Goal: Task Accomplishment & Management: Manage account settings

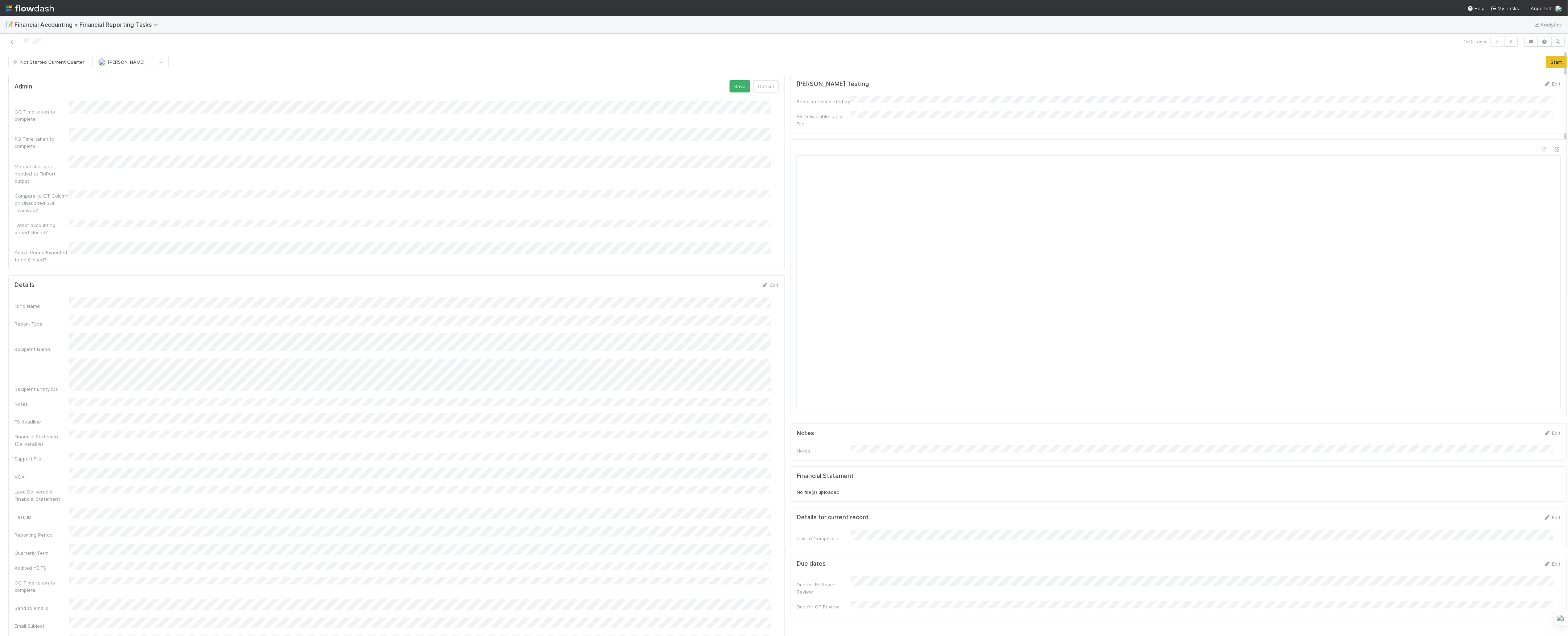
click at [730, 80] on button "Save" at bounding box center [740, 86] width 21 height 12
click at [730, 262] on button "Save" at bounding box center [740, 268] width 21 height 12
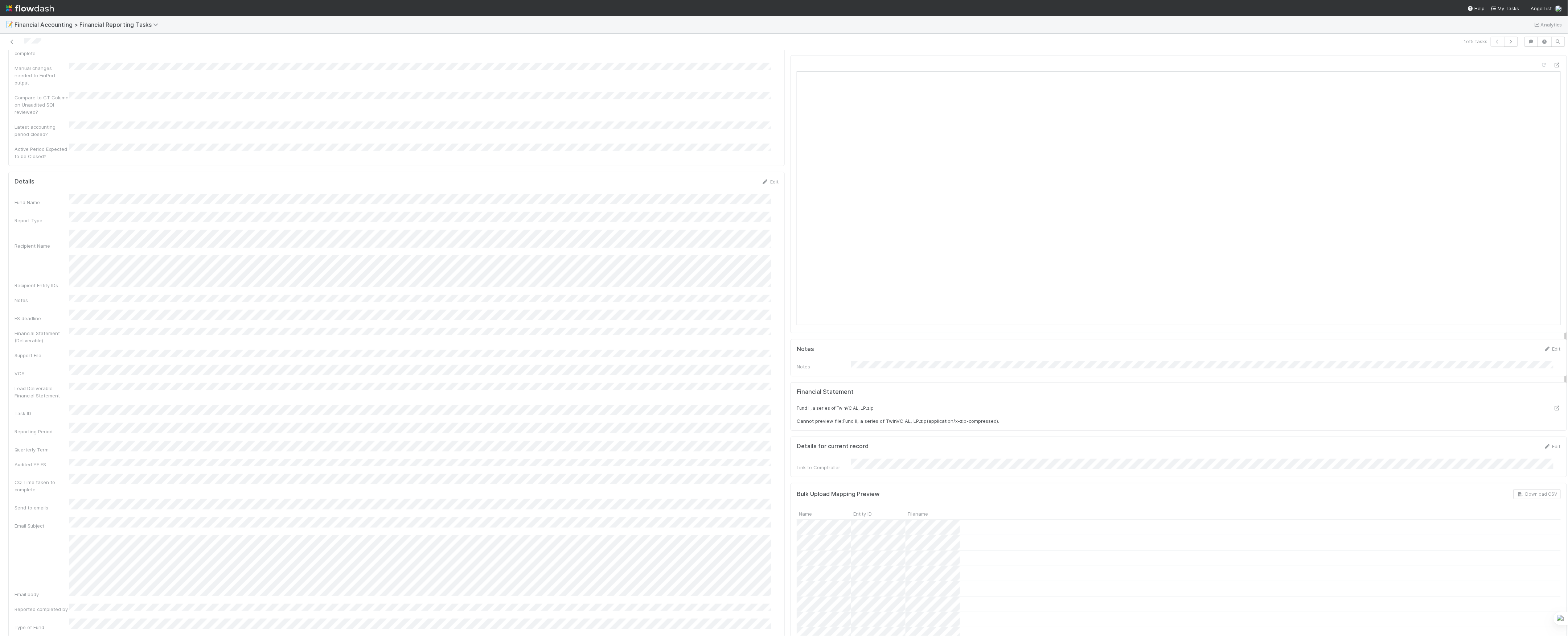
scroll to position [0, 0]
click at [730, 89] on button "Save" at bounding box center [740, 86] width 21 height 12
click at [1553, 147] on icon at bounding box center [1557, 149] width 7 height 5
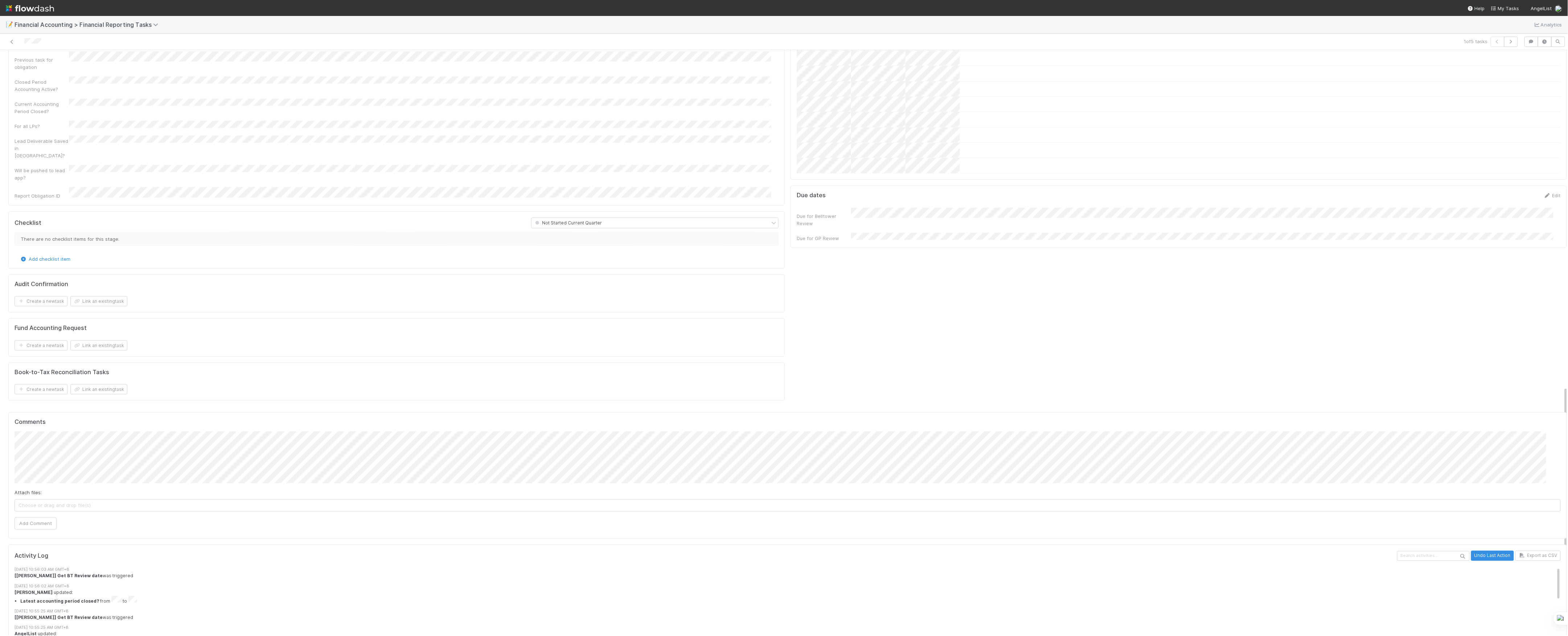
scroll to position [793, 0]
click at [56, 371] on button "[PERSON_NAME]" at bounding box center [47, 368] width 55 height 10
click at [41, 509] on button "Add Comment" at bounding box center [35, 515] width 42 height 12
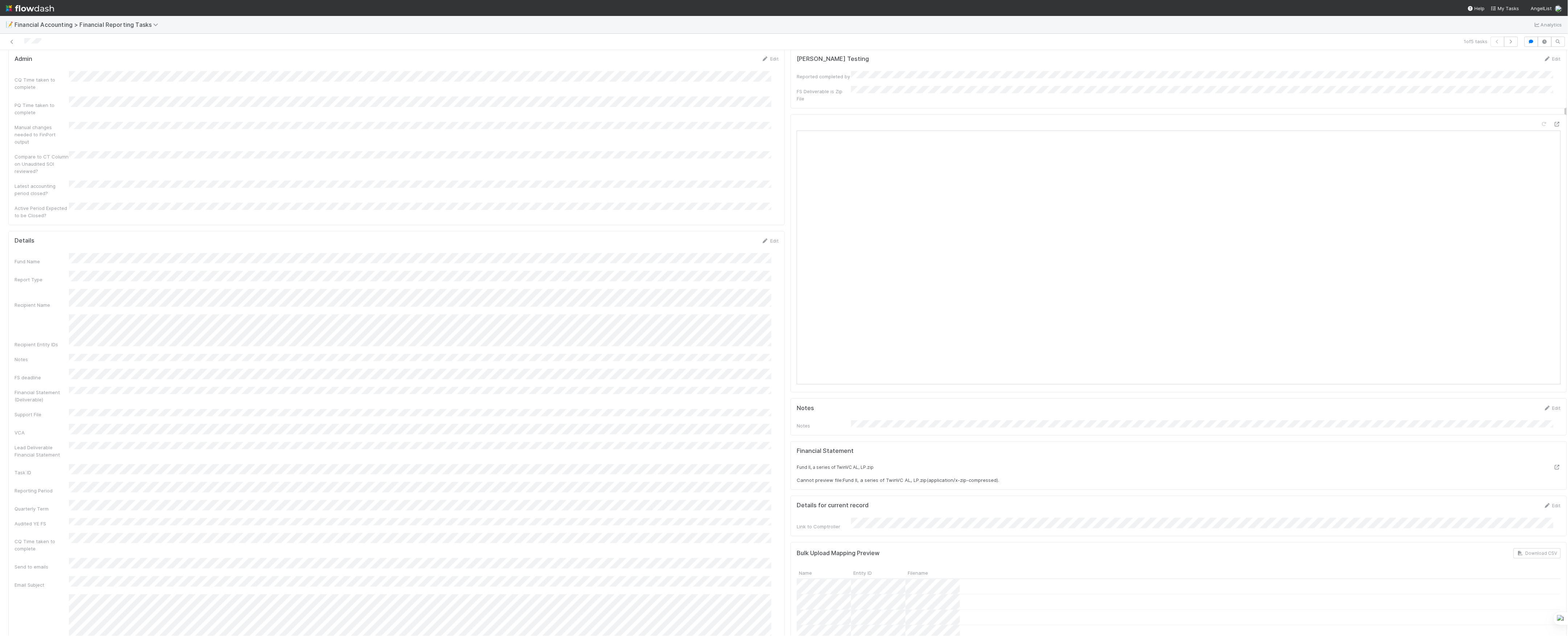
scroll to position [0, 0]
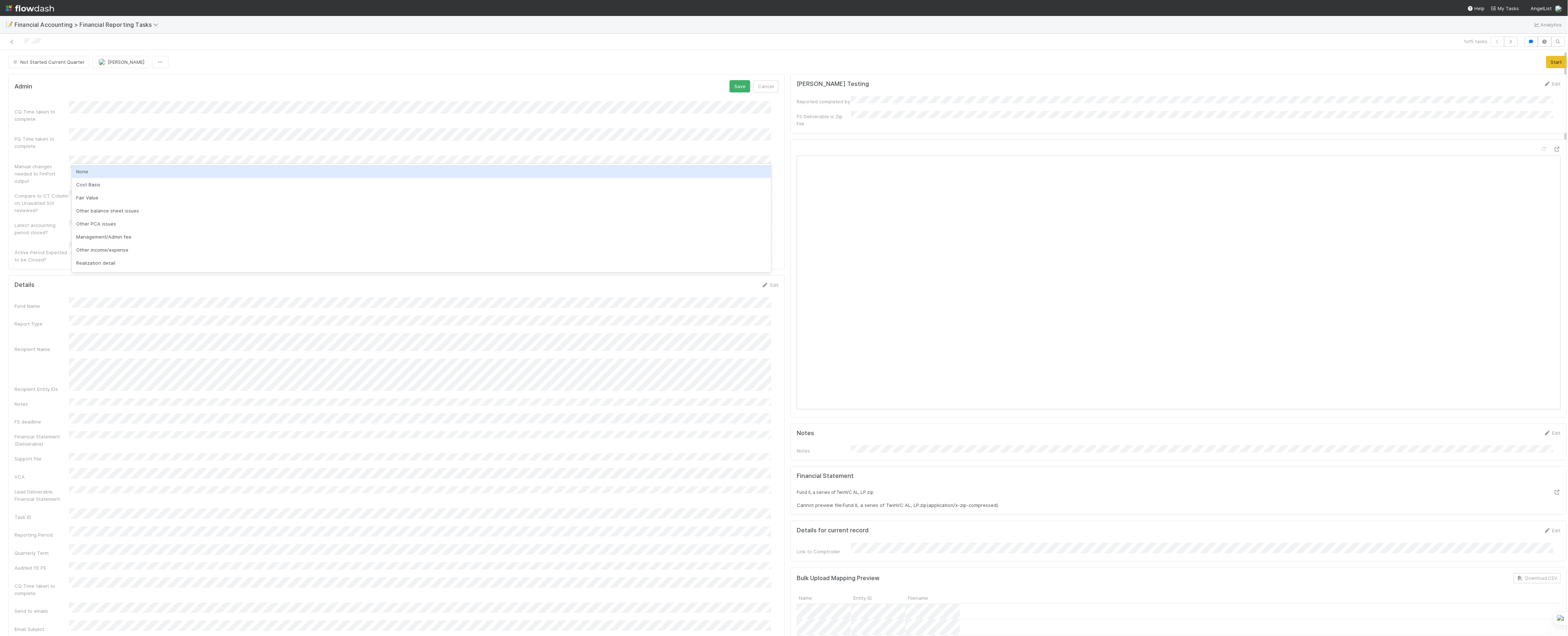
click at [677, 142] on div "PQ Time taken to complete" at bounding box center [396, 139] width 764 height 21
click at [733, 93] on form "Admin Save Cancel CQ Time taken to complete PQ Time taken to complete Manual ch…" at bounding box center [396, 172] width 764 height 183
click at [732, 93] on form "Admin Save Cancel CQ Time taken to complete PQ Time taken to complete Manual ch…" at bounding box center [396, 172] width 764 height 183
click at [101, 172] on div "None" at bounding box center [421, 171] width 699 height 13
click at [737, 93] on button "Save" at bounding box center [740, 86] width 21 height 12
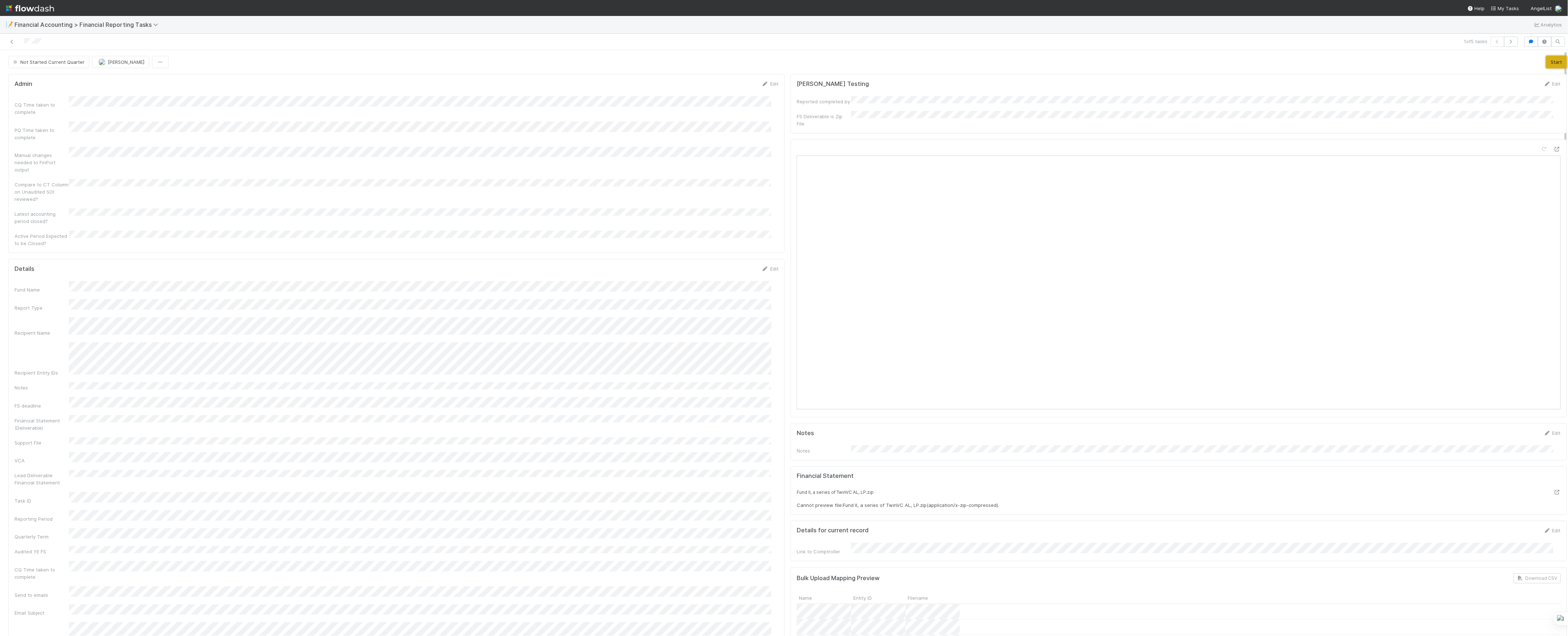
click at [1546, 63] on button "Start" at bounding box center [1556, 62] width 21 height 12
click at [1315, 63] on button "Move to In Review" at bounding box center [1327, 62] width 51 height 12
click at [11, 42] on icon at bounding box center [12, 42] width 7 height 5
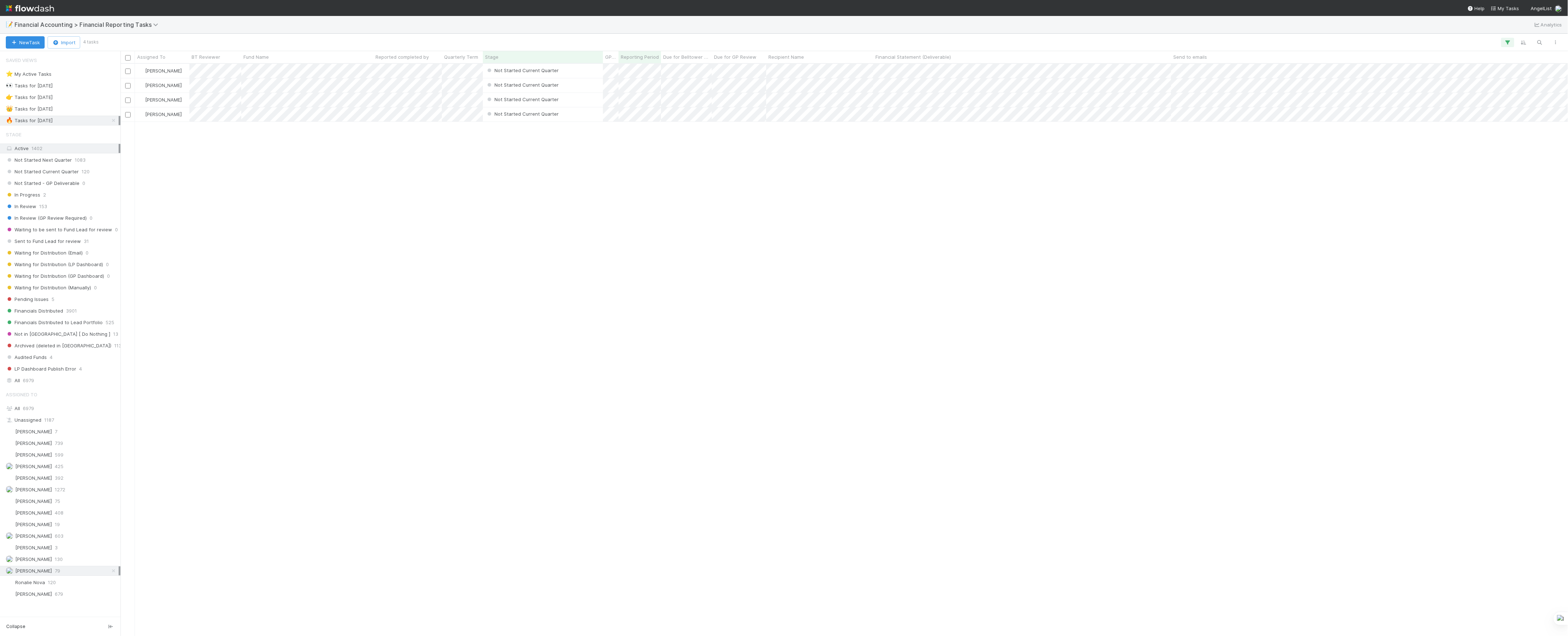
scroll to position [565, 1440]
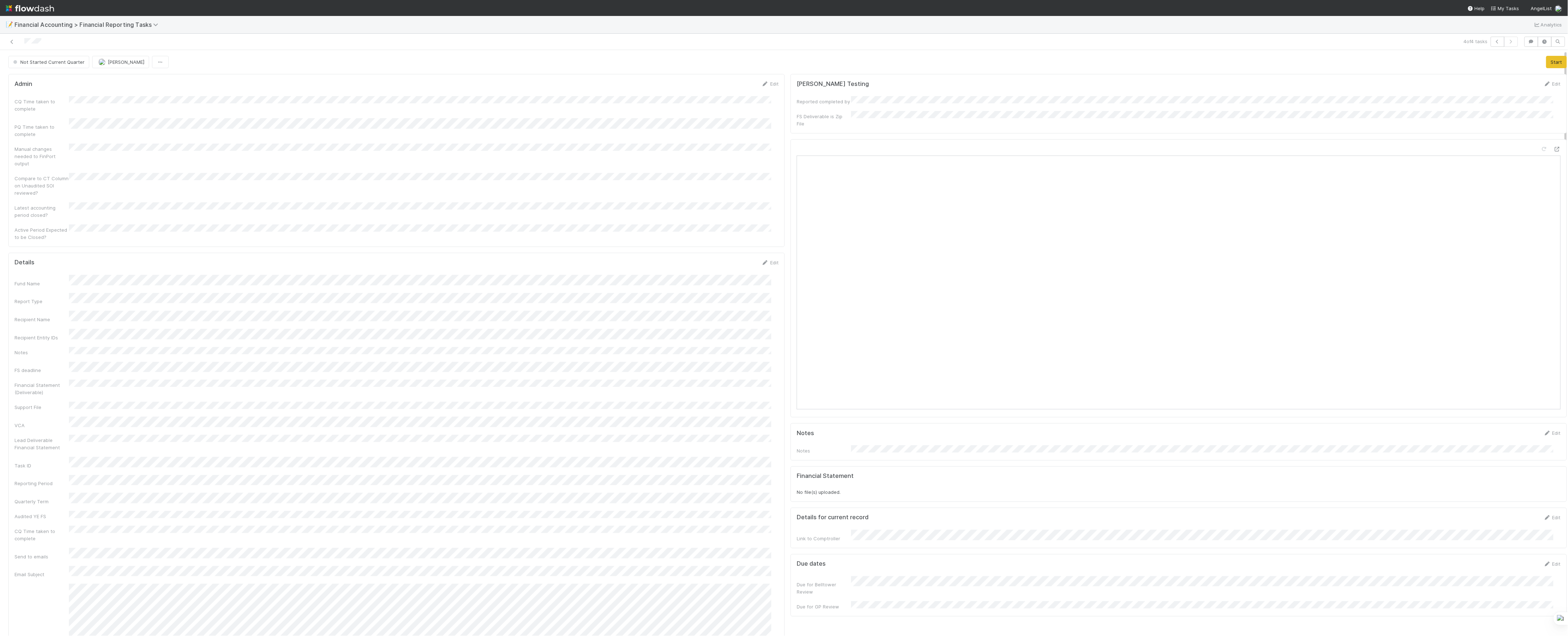
click at [75, 100] on form "Admin Edit CQ Time taken to complete PQ Time taken to complete Manual changes n…" at bounding box center [396, 161] width 764 height 161
click at [198, 174] on div "None" at bounding box center [421, 171] width 699 height 13
click at [722, 83] on div "Admin Save Cancel" at bounding box center [396, 86] width 764 height 12
click at [730, 83] on button "Save" at bounding box center [740, 86] width 21 height 12
click at [730, 265] on button "Save" at bounding box center [740, 271] width 21 height 12
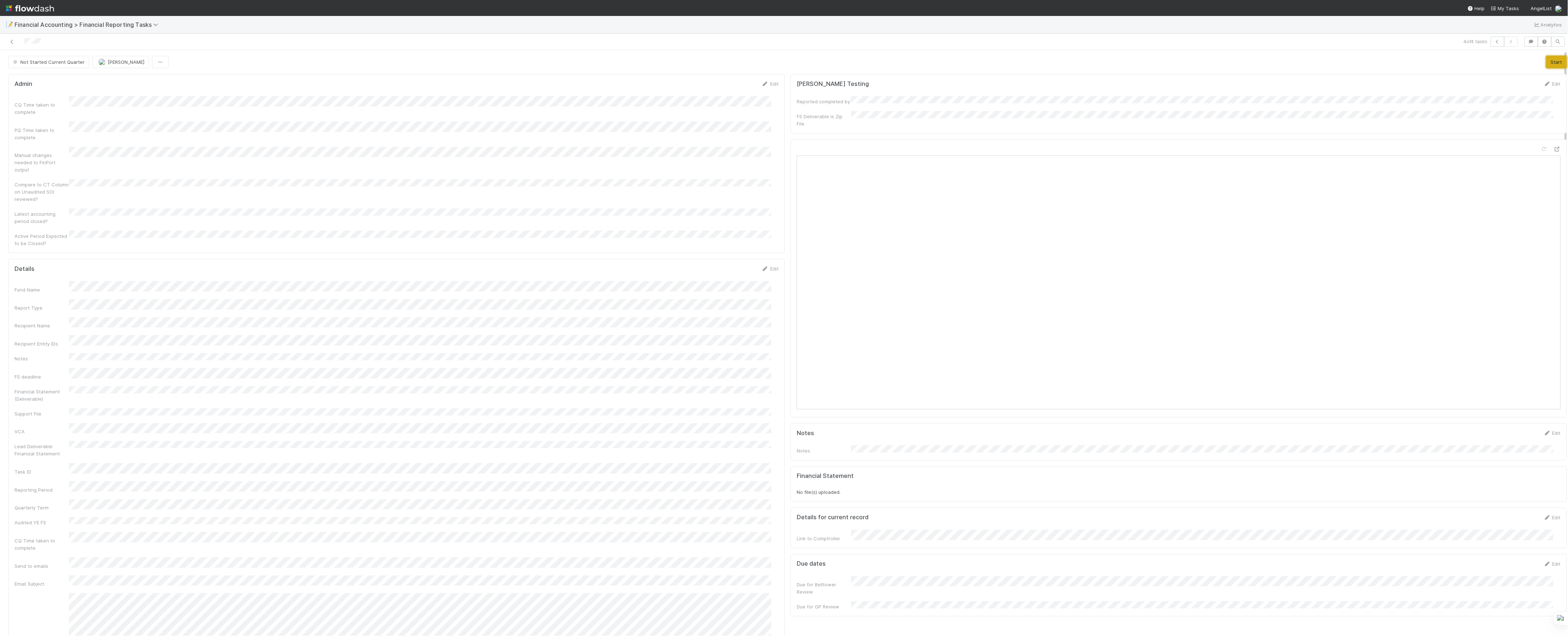
click at [1546, 61] on button "Start" at bounding box center [1556, 62] width 21 height 12
click at [1387, 66] on button "Transform Support File to Lead Deliverable" at bounding box center [1409, 62] width 107 height 12
click at [1301, 67] on button "Move to In Review" at bounding box center [1327, 62] width 51 height 12
click at [10, 44] on link at bounding box center [12, 42] width 7 height 7
click at [48, 517] on button "Add Comment" at bounding box center [35, 523] width 42 height 12
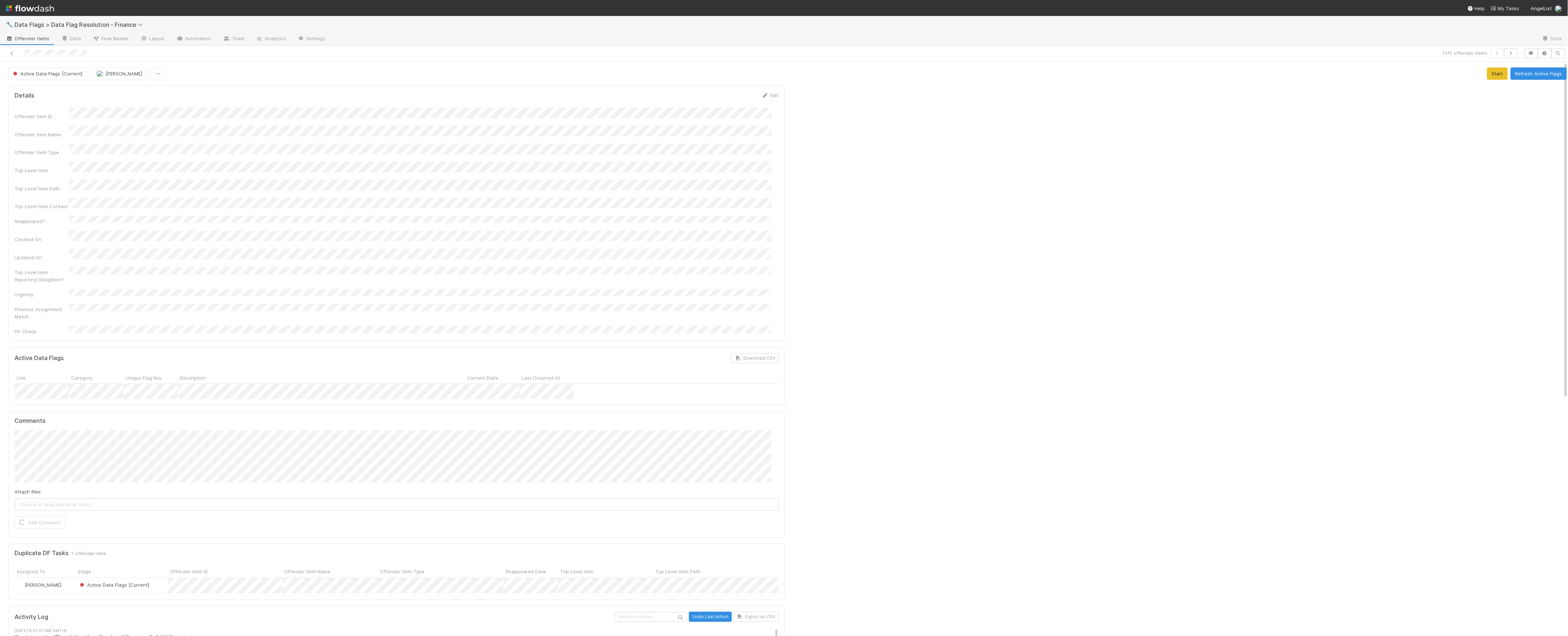
click at [1027, 314] on div at bounding box center [1178, 564] width 782 height 963
click at [1531, 79] on button "Refresh Active Flags" at bounding box center [1539, 74] width 56 height 12
click at [1530, 72] on button "Refresh Active Flags" at bounding box center [1539, 74] width 56 height 12
click at [10, 54] on icon at bounding box center [12, 54] width 7 height 5
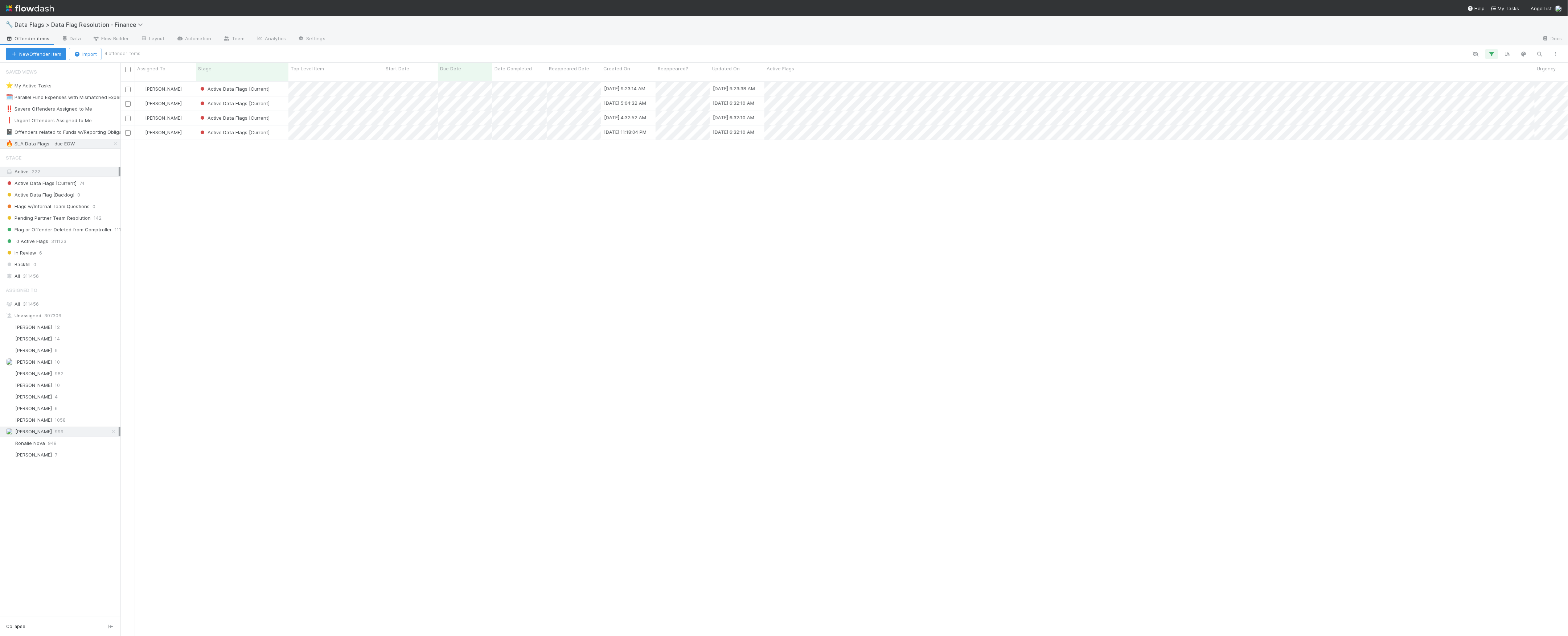
scroll to position [553, 1440]
click at [276, 83] on div "Active Data Flags [Current]" at bounding box center [242, 89] width 93 height 14
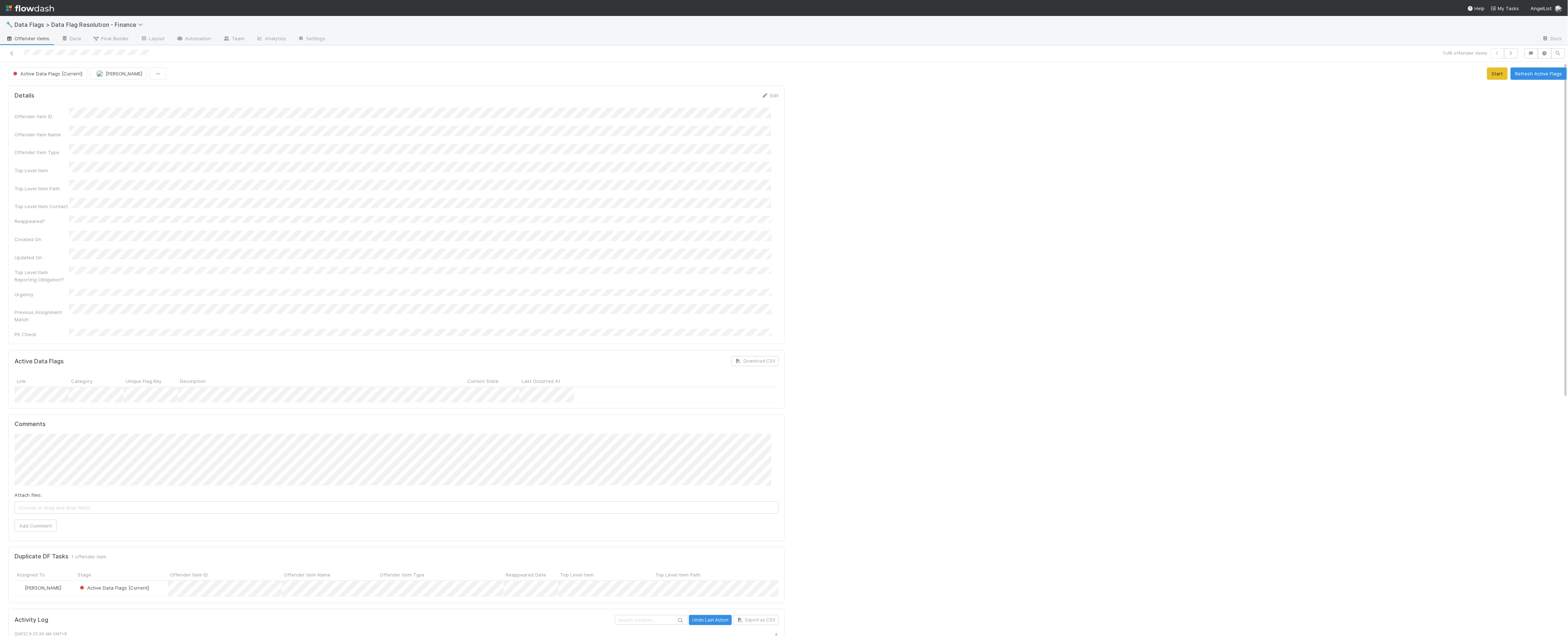
click at [57, 496] on div "Attach files: Choose or drag and drop file(s) Add Comment" at bounding box center [396, 483] width 764 height 99
click at [55, 520] on button "Add Comment" at bounding box center [35, 526] width 42 height 12
click at [1516, 80] on button "Refresh Active Flags" at bounding box center [1539, 74] width 56 height 12
click at [13, 54] on icon at bounding box center [12, 54] width 7 height 5
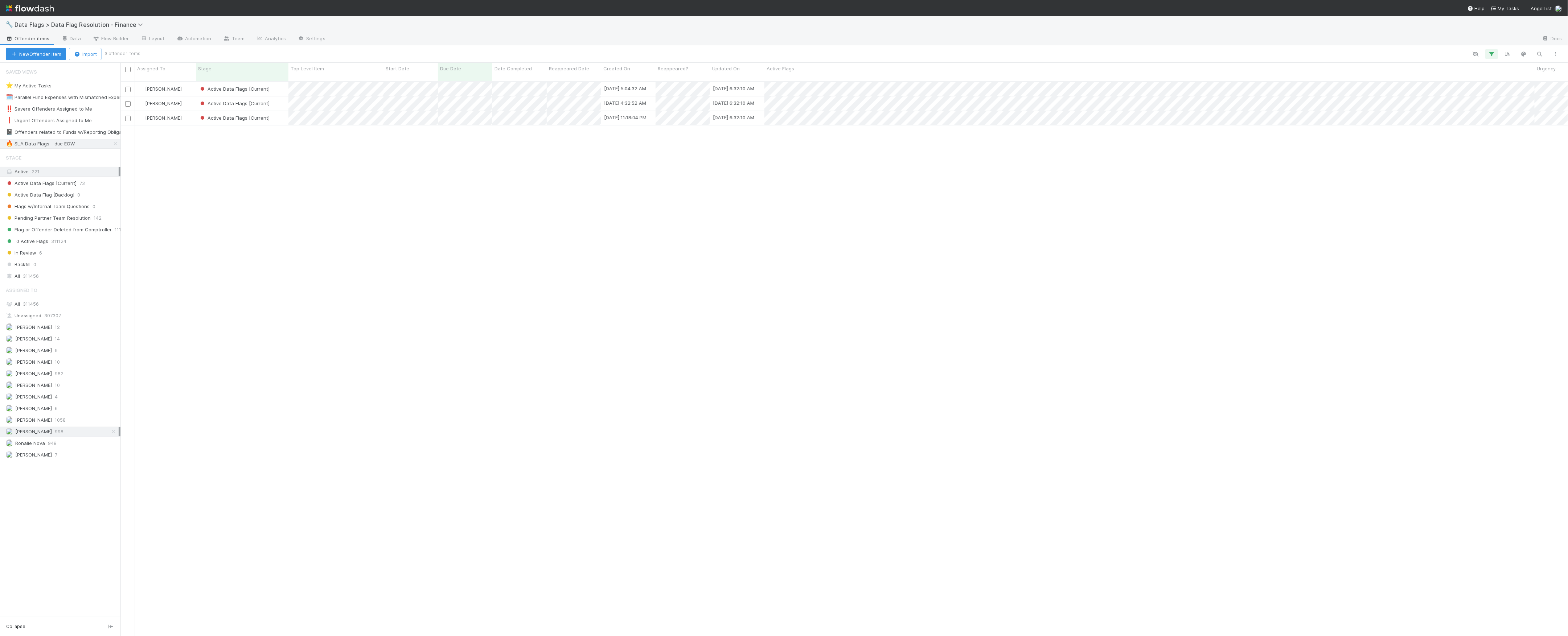
scroll to position [553, 1440]
click at [548, 199] on div "Marvey Fuentes Active Data Flags [Current] 4/14/23, 5:04:32 AM 8/18/25, 6:32:10…" at bounding box center [844, 362] width 1448 height 560
click at [282, 82] on div "Active Data Flags [Current]" at bounding box center [242, 89] width 93 height 14
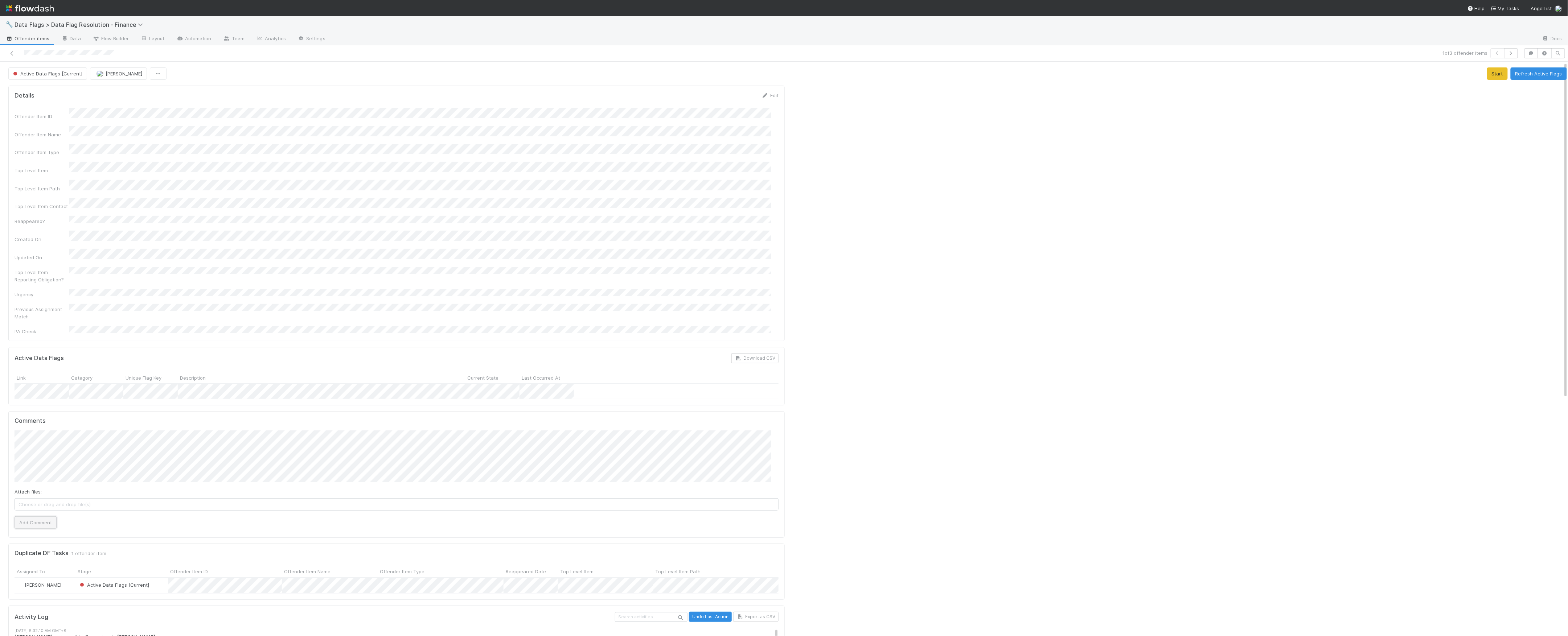
click at [48, 517] on button "Add Comment" at bounding box center [35, 523] width 42 height 12
click at [908, 327] on div at bounding box center [1178, 564] width 782 height 963
click at [9, 57] on div at bounding box center [383, 53] width 760 height 10
click at [10, 55] on icon at bounding box center [12, 54] width 7 height 5
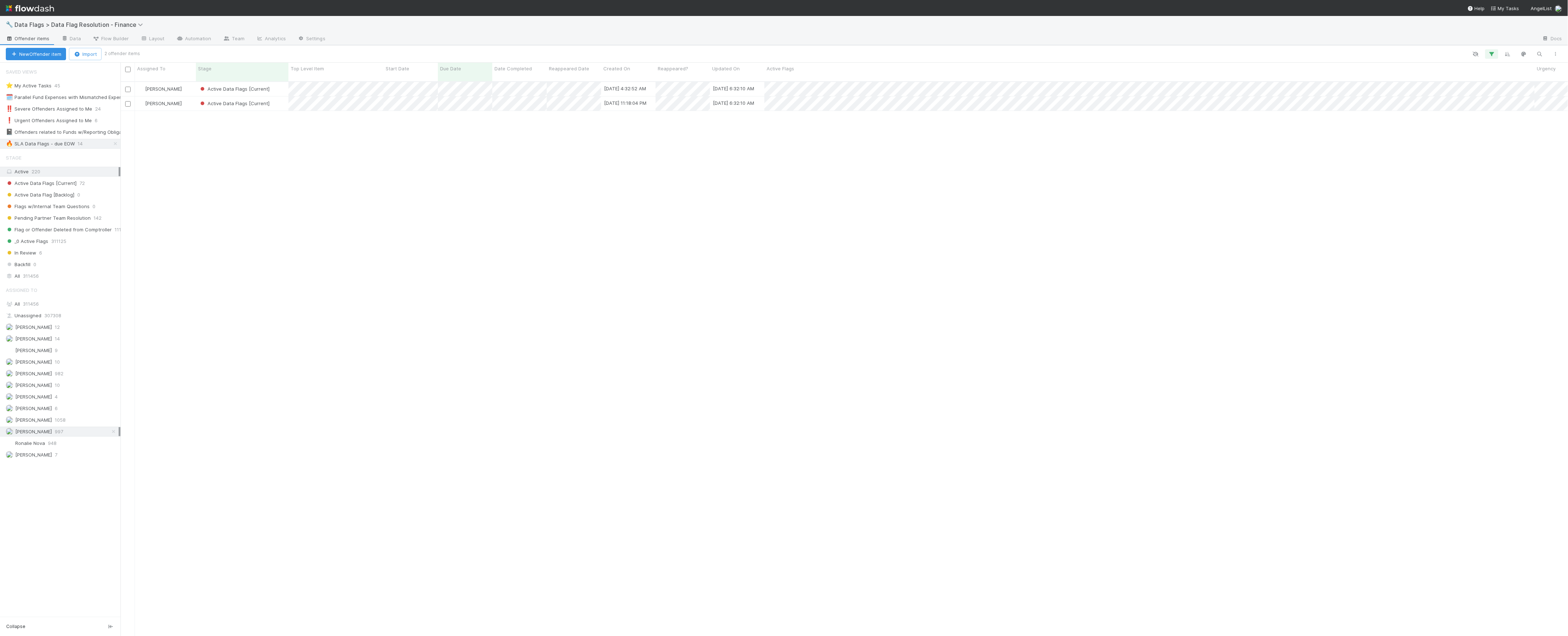
scroll to position [8, 8]
click at [280, 82] on div "Active Data Flags [Current]" at bounding box center [242, 89] width 93 height 14
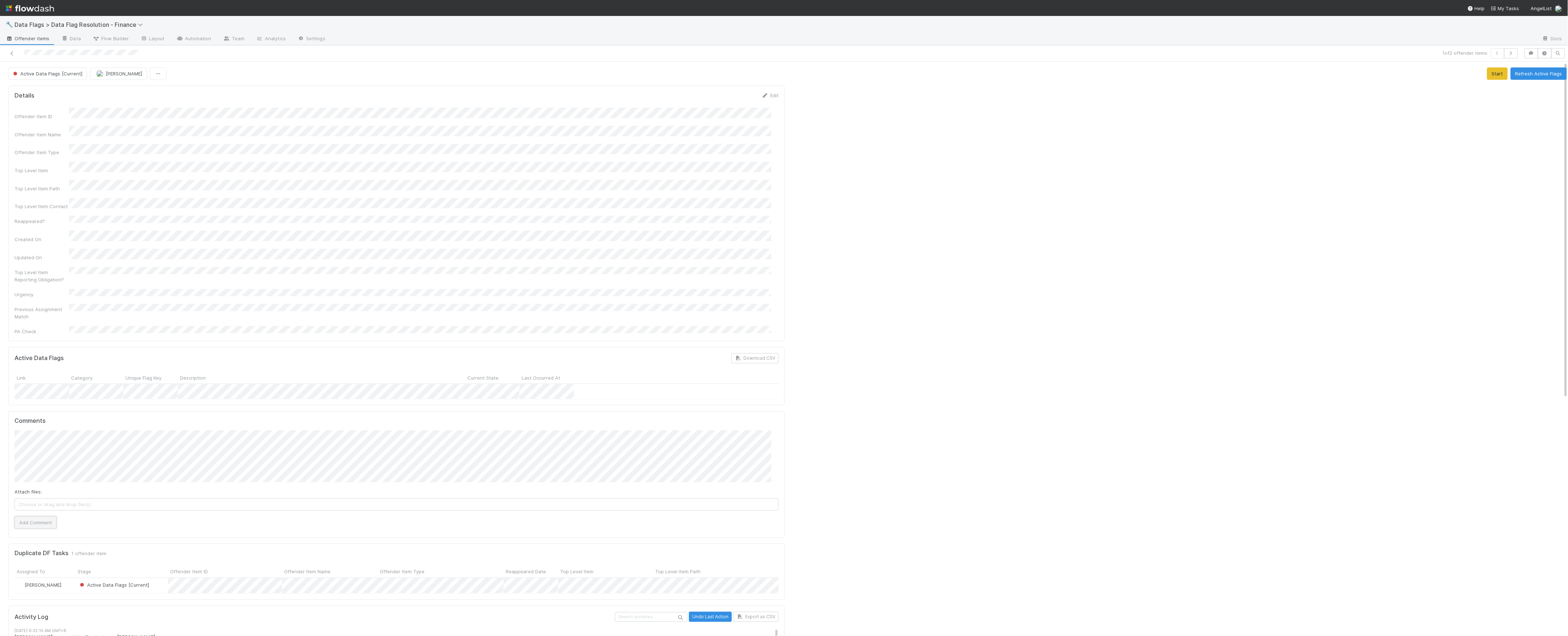
click at [31, 517] on button "Add Comment" at bounding box center [35, 523] width 42 height 12
click at [1511, 73] on button "Refresh Active Flags" at bounding box center [1539, 74] width 56 height 12
click at [9, 53] on icon at bounding box center [12, 54] width 7 height 5
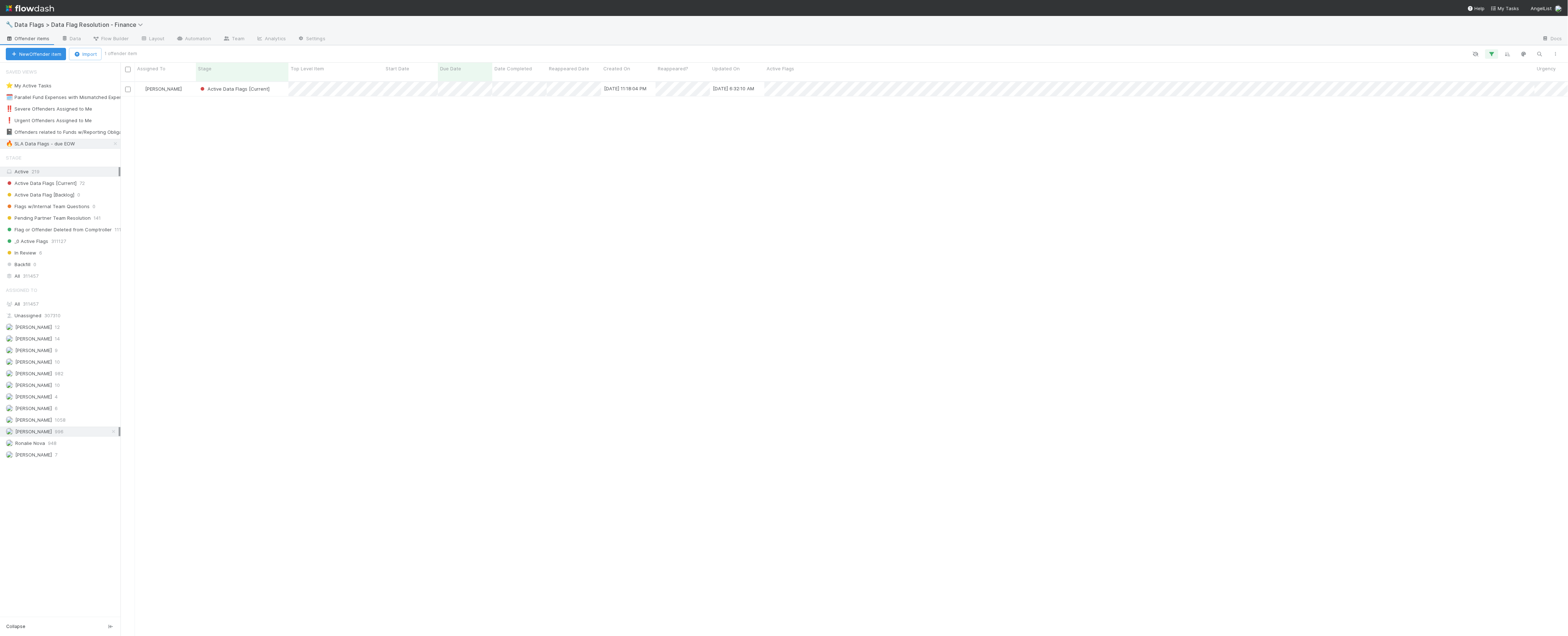
scroll to position [553, 1440]
click at [273, 86] on div "Active Data Flags [Current]" at bounding box center [242, 89] width 93 height 14
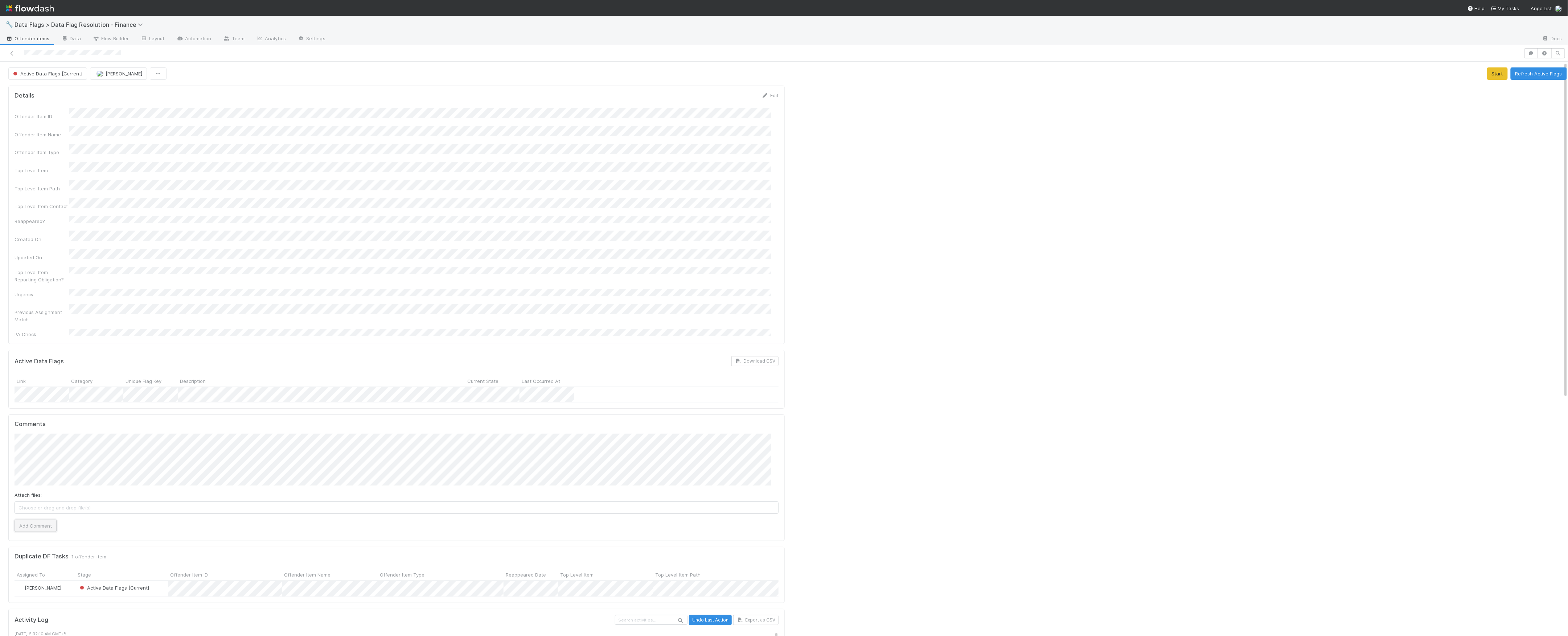
click at [51, 520] on button "Add Comment" at bounding box center [35, 526] width 42 height 12
click at [1545, 66] on div "Active Data Flags [Current] Marvey Fuentes Start Refresh Active Flags Details E…" at bounding box center [788, 594] width 1575 height 1066
click at [1541, 74] on button "Refresh Active Flags" at bounding box center [1539, 74] width 56 height 12
click at [9, 52] on icon at bounding box center [12, 54] width 7 height 5
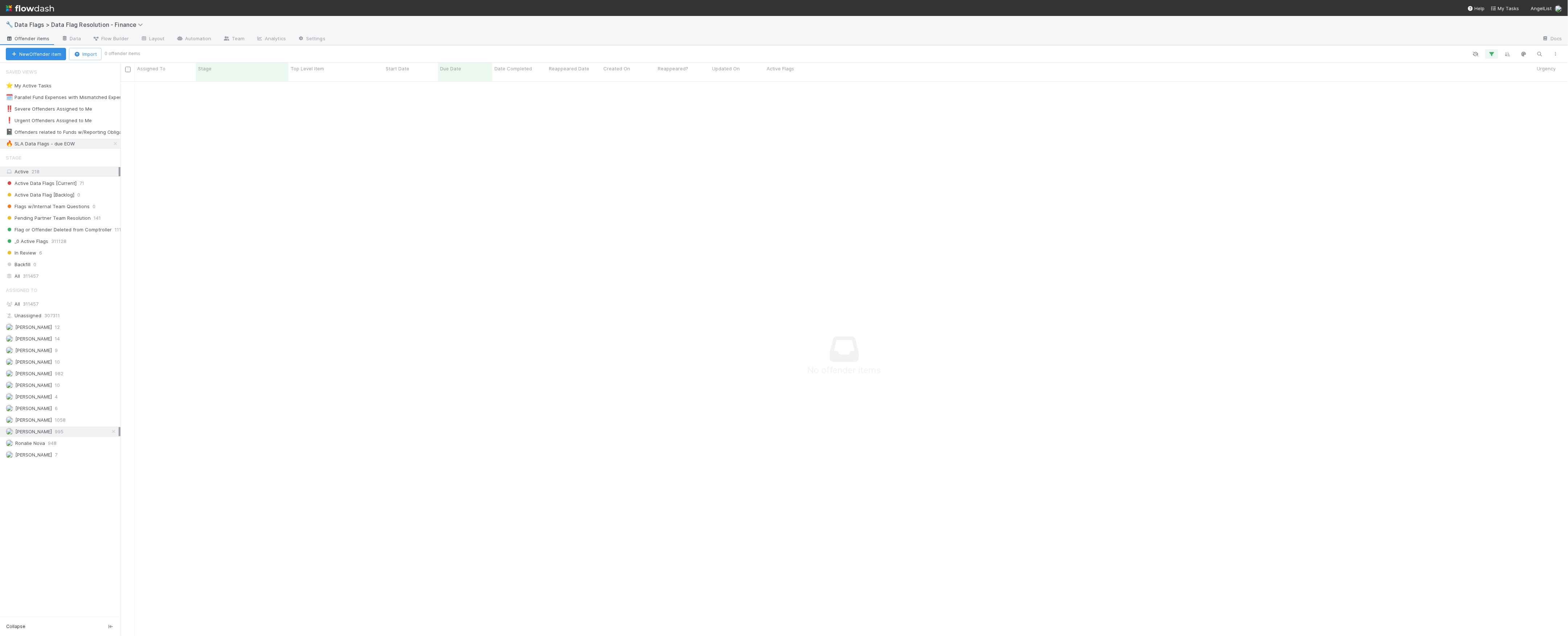
scroll to position [8, 8]
click at [64, 24] on span "Data Flags > Data Flag Resolution - Finance" at bounding box center [80, 25] width 132 height 7
click at [64, 144] on div "🖖 Valuation Update Requests" at bounding box center [94, 149] width 181 height 13
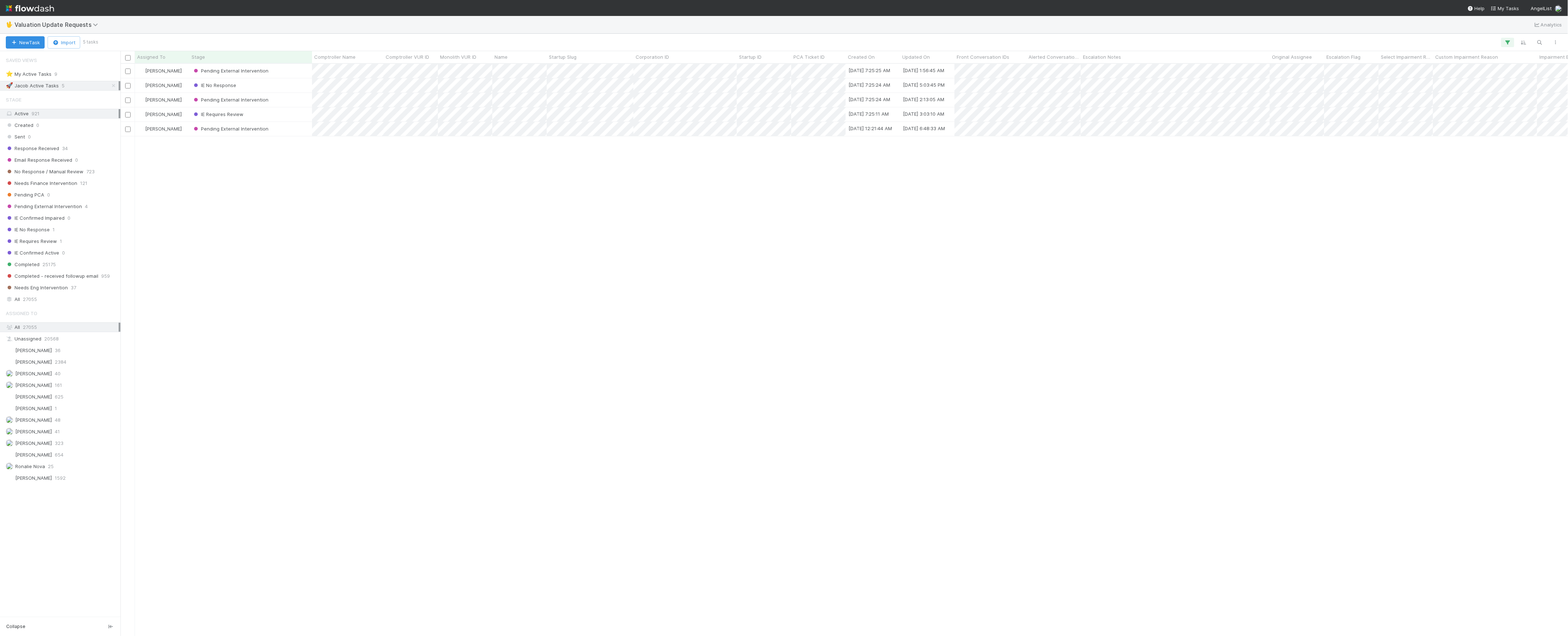
scroll to position [8, 8]
click at [55, 22] on span "Valuation Update Requests" at bounding box center [58, 25] width 87 height 7
click at [69, 8] on div "Search workflows" at bounding box center [784, 318] width 1568 height 636
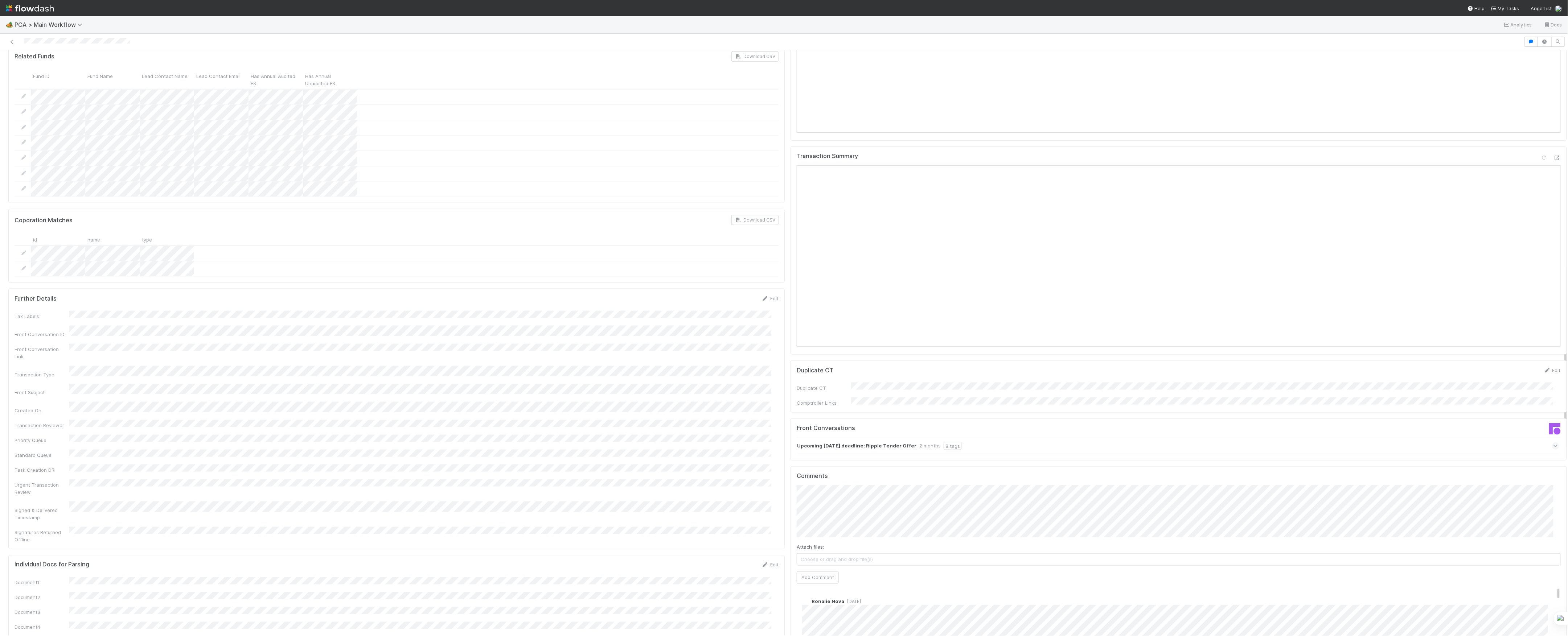
scroll to position [1016, 0]
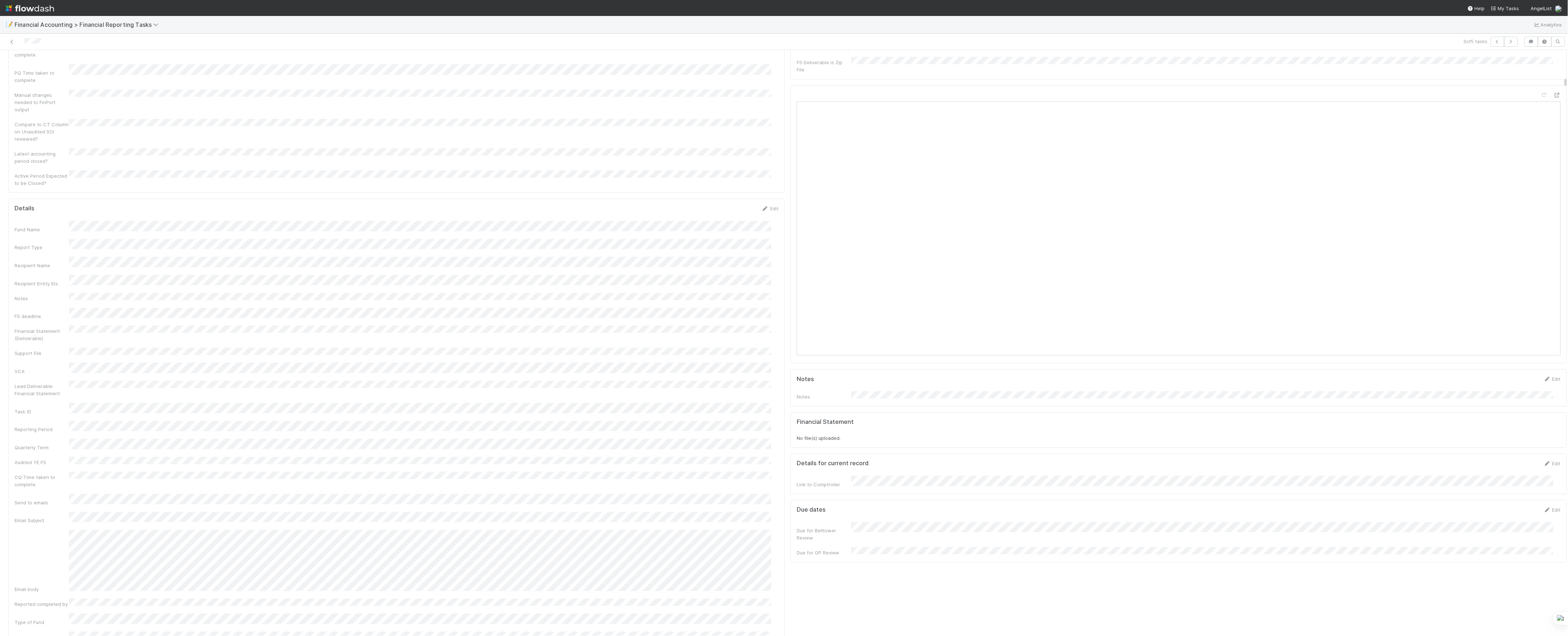
scroll to position [48, 0]
click at [195, 212] on form "Details Edit Fund Name Report Type Recipient Name Recipient Entity IDs Notes FS…" at bounding box center [396, 555] width 764 height 689
click at [730, 259] on button "Save" at bounding box center [740, 265] width 21 height 12
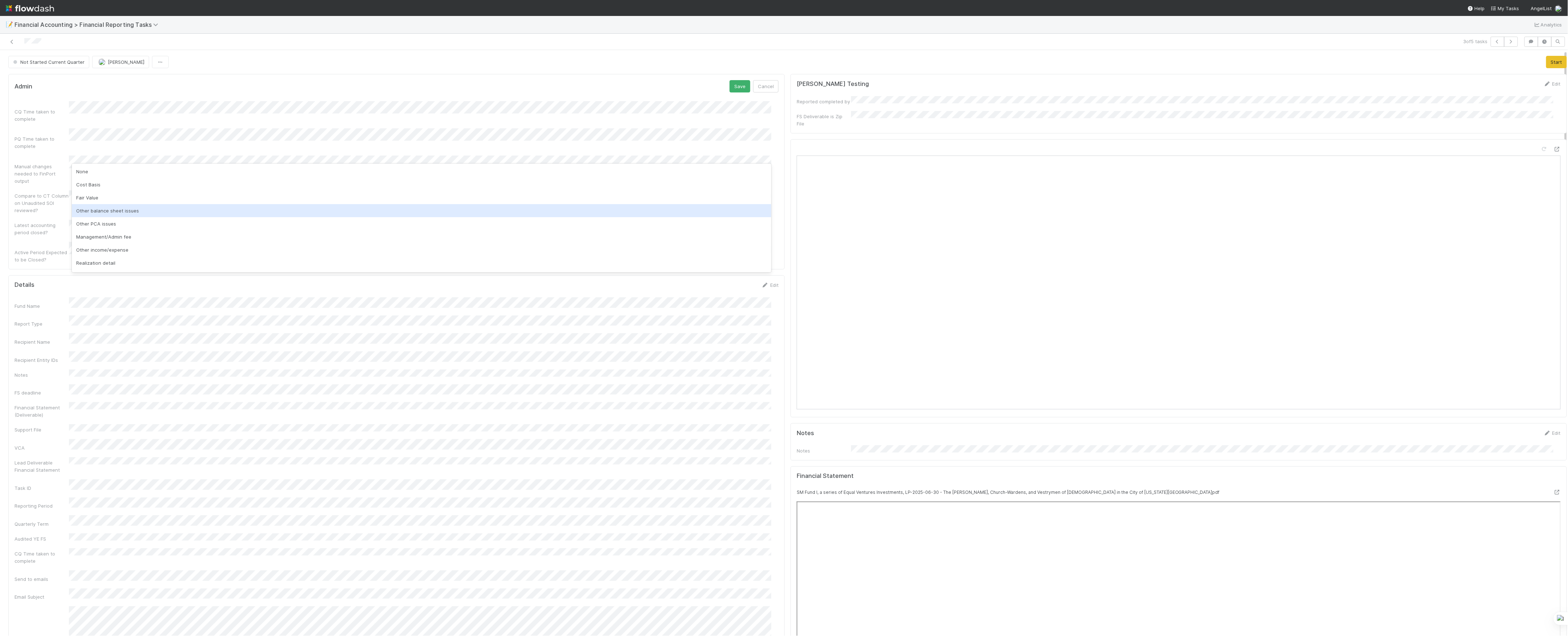
click at [135, 212] on div "Other balance sheet issues" at bounding box center [421, 211] width 699 height 13
click at [733, 88] on button "Save" at bounding box center [740, 86] width 21 height 12
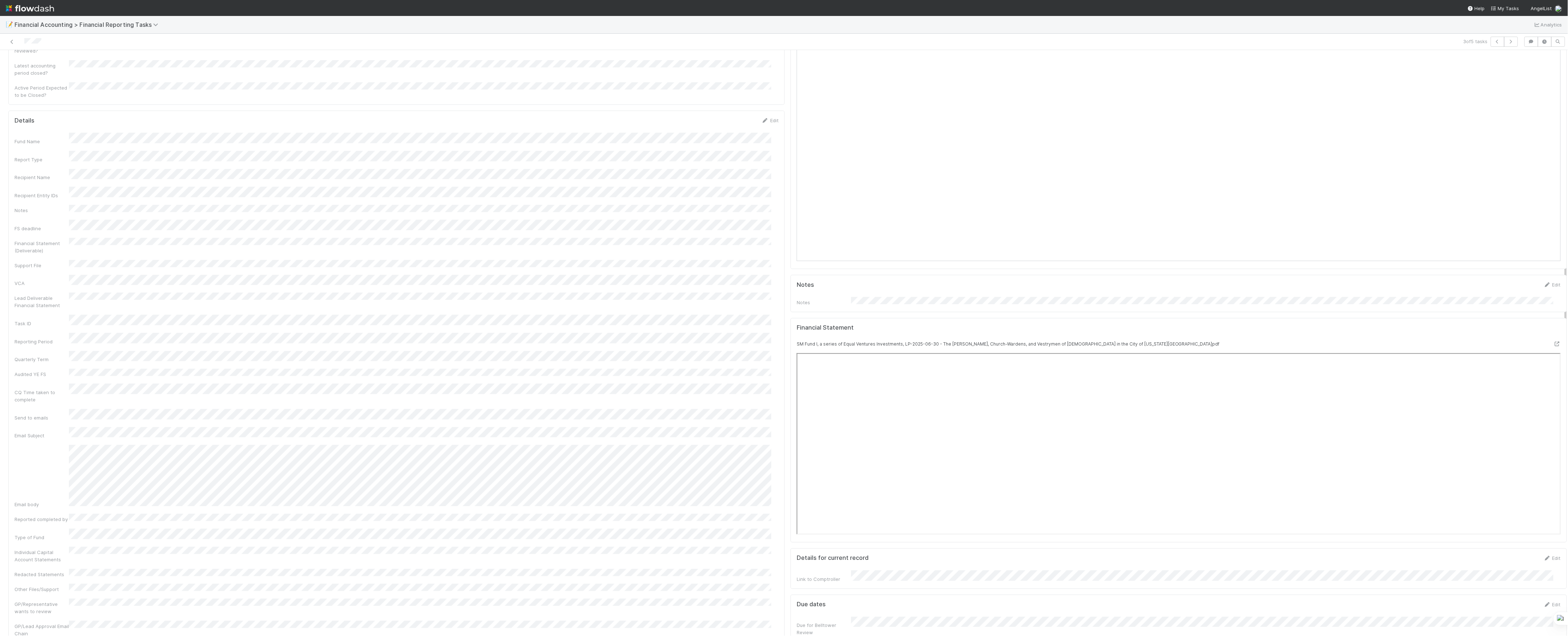
scroll to position [136, 0]
click at [730, 129] on button "Save" at bounding box center [740, 135] width 21 height 12
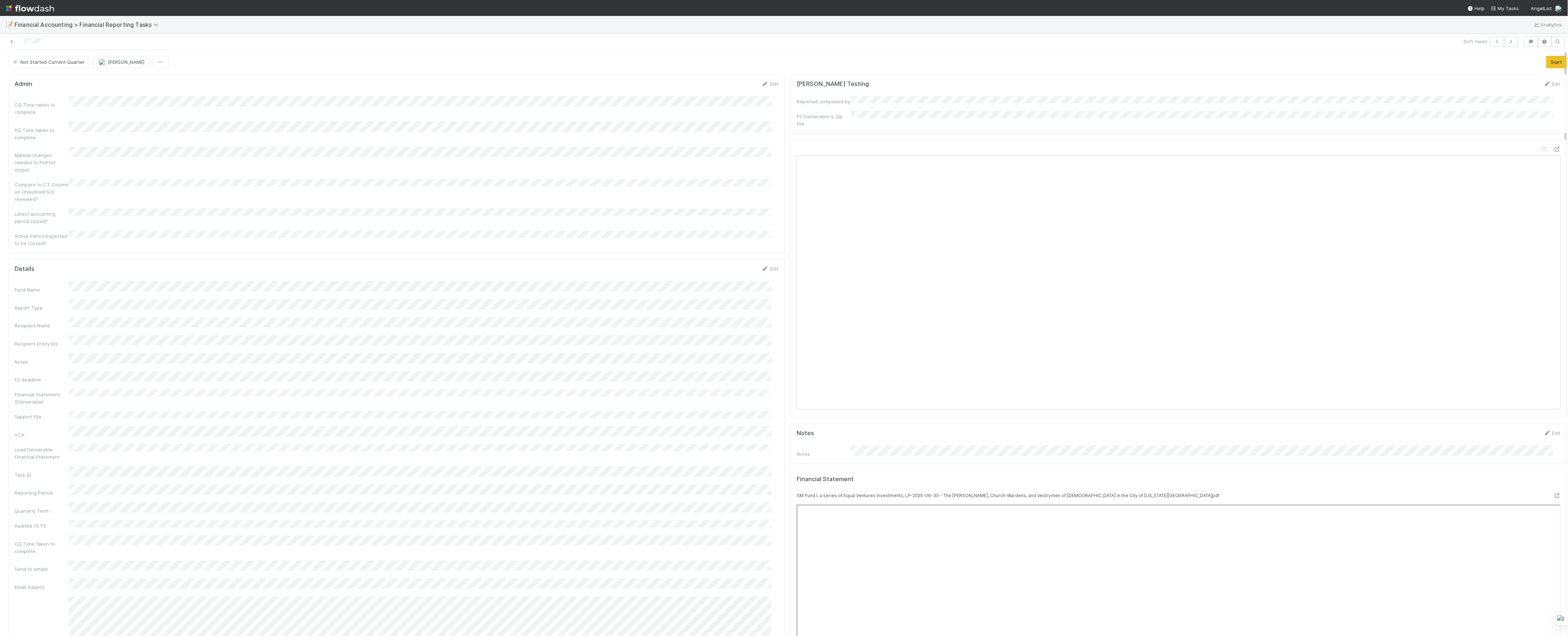
scroll to position [0, 0]
click at [1546, 58] on button "Start" at bounding box center [1556, 62] width 21 height 12
click at [1331, 66] on button "Move to In Review" at bounding box center [1327, 62] width 51 height 12
click at [12, 44] on icon at bounding box center [12, 42] width 7 height 5
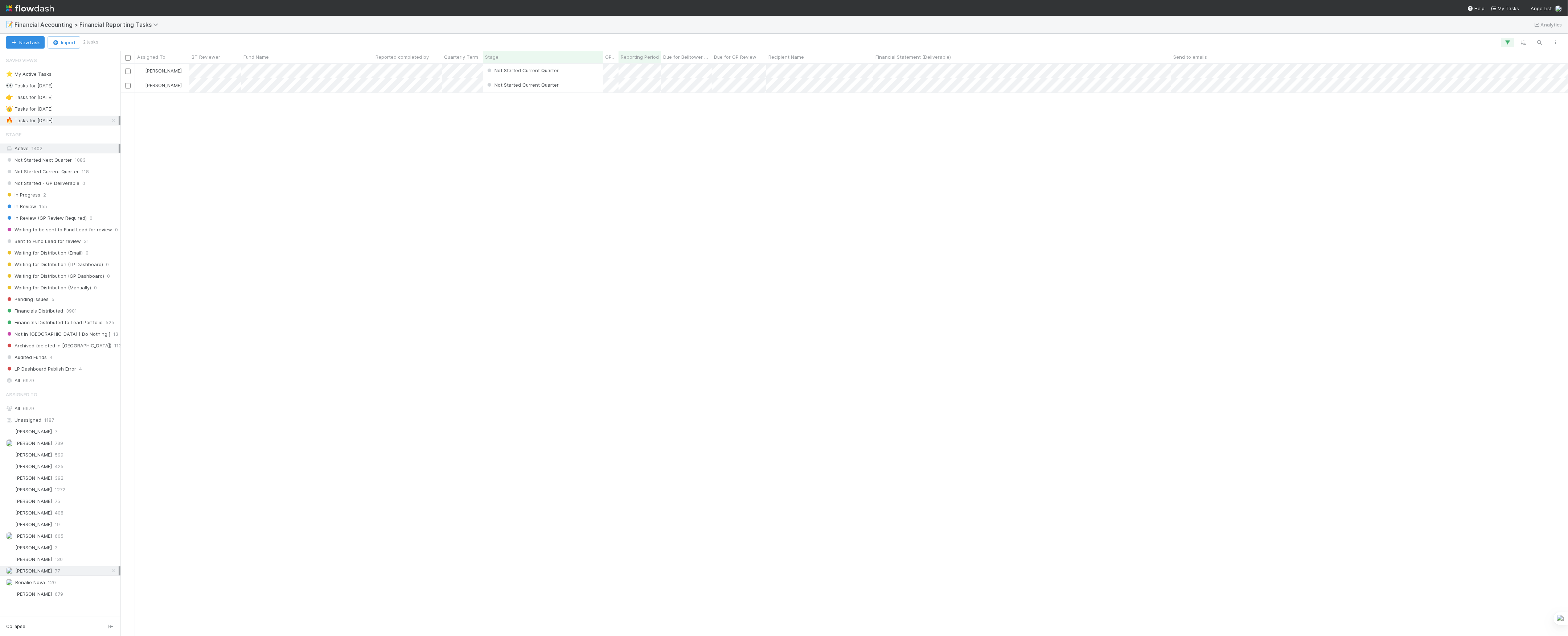
scroll to position [565, 1440]
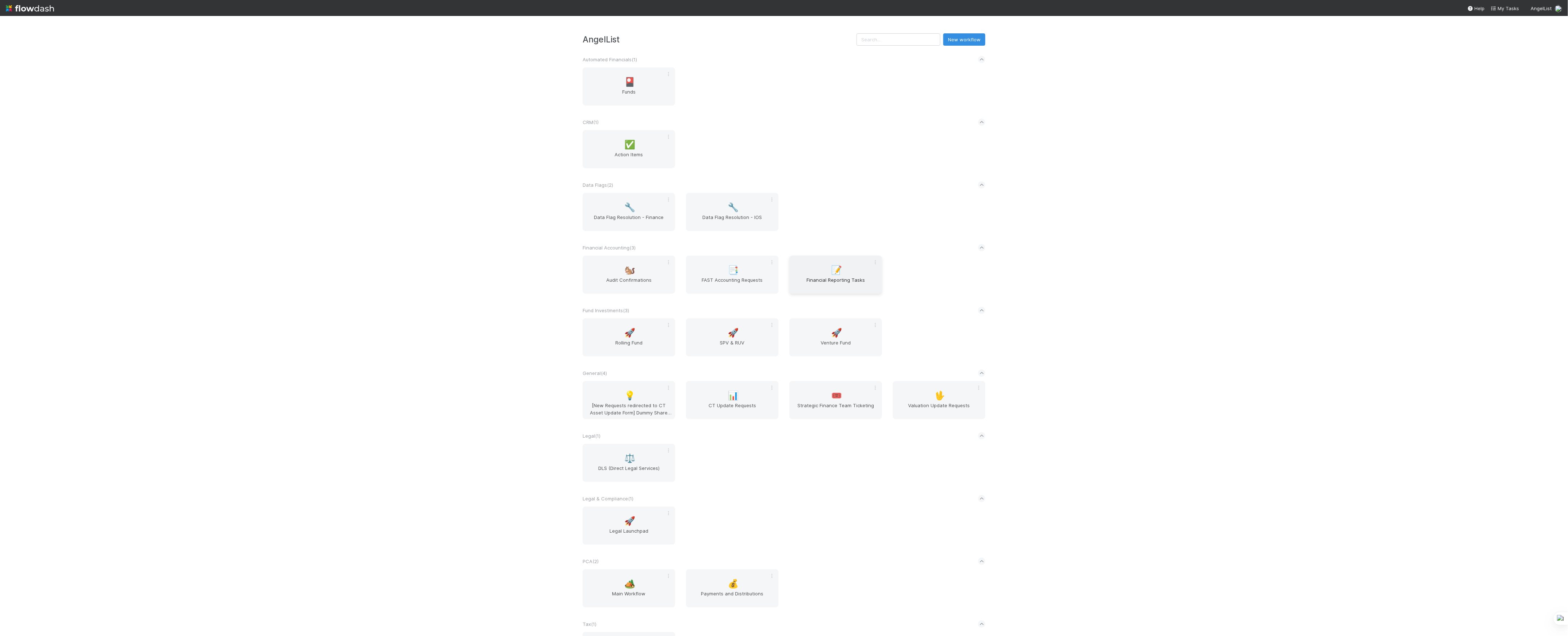
click at [839, 285] on span "Financial Reporting Tasks" at bounding box center [836, 284] width 86 height 15
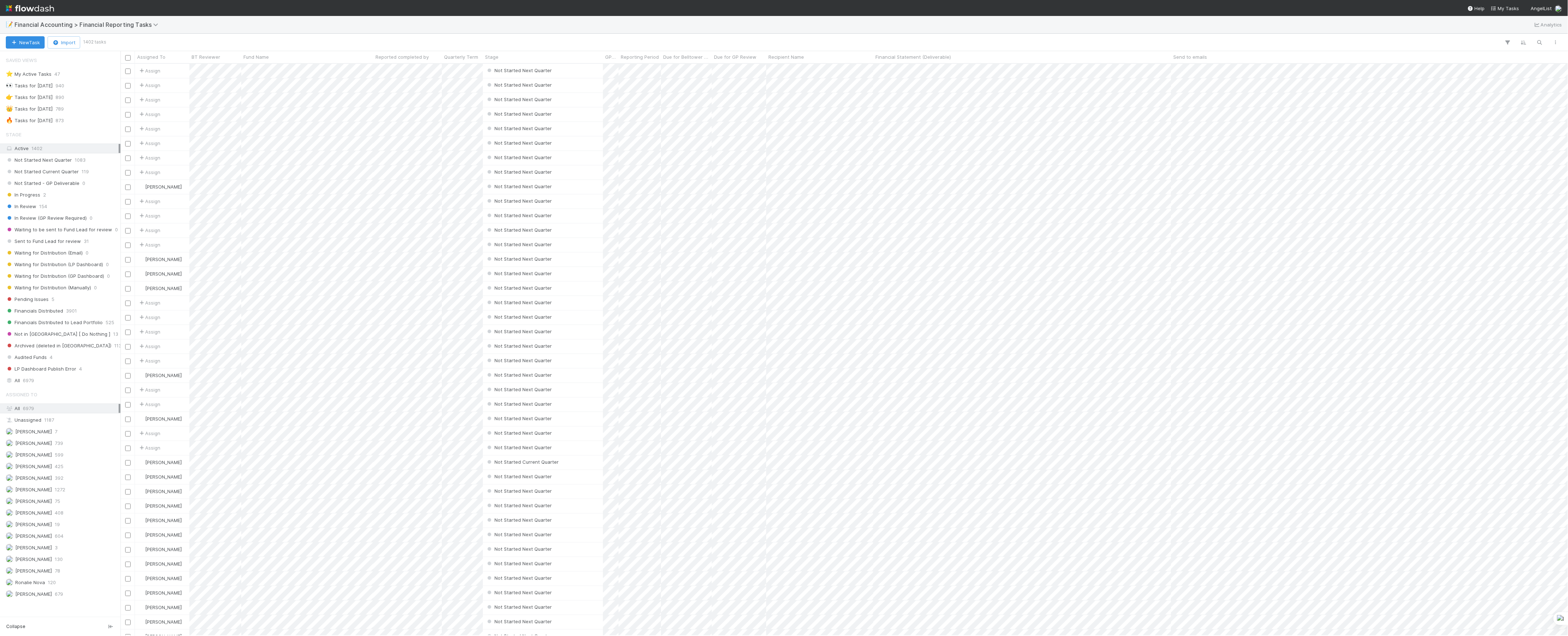
scroll to position [565, 1440]
drag, startPoint x: 80, startPoint y: 388, endPoint x: 75, endPoint y: 388, distance: 5.0
click at [80, 385] on div "All 6979" at bounding box center [62, 380] width 113 height 9
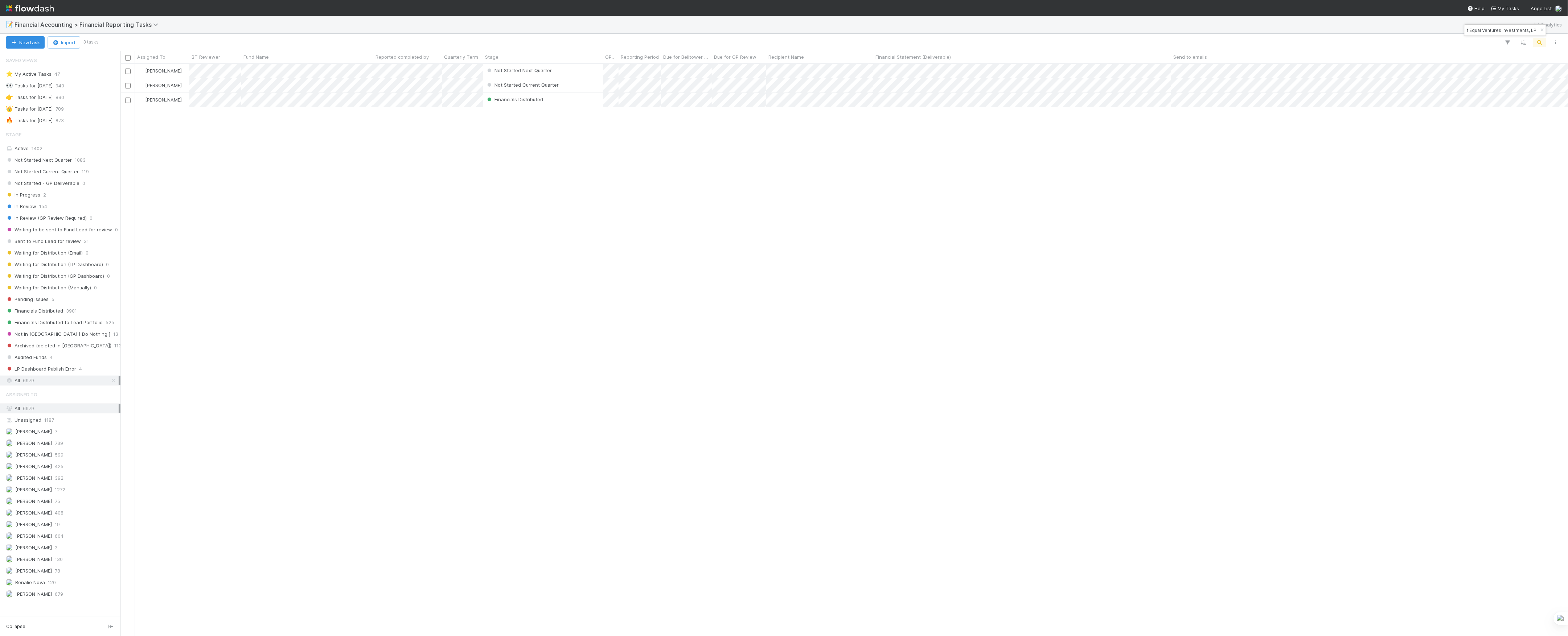
scroll to position [565, 1440]
type input "SM Fund I, a series of Equal Ventures Investments, LP"
click at [592, 100] on div "Financials Distributed" at bounding box center [542, 100] width 120 height 14
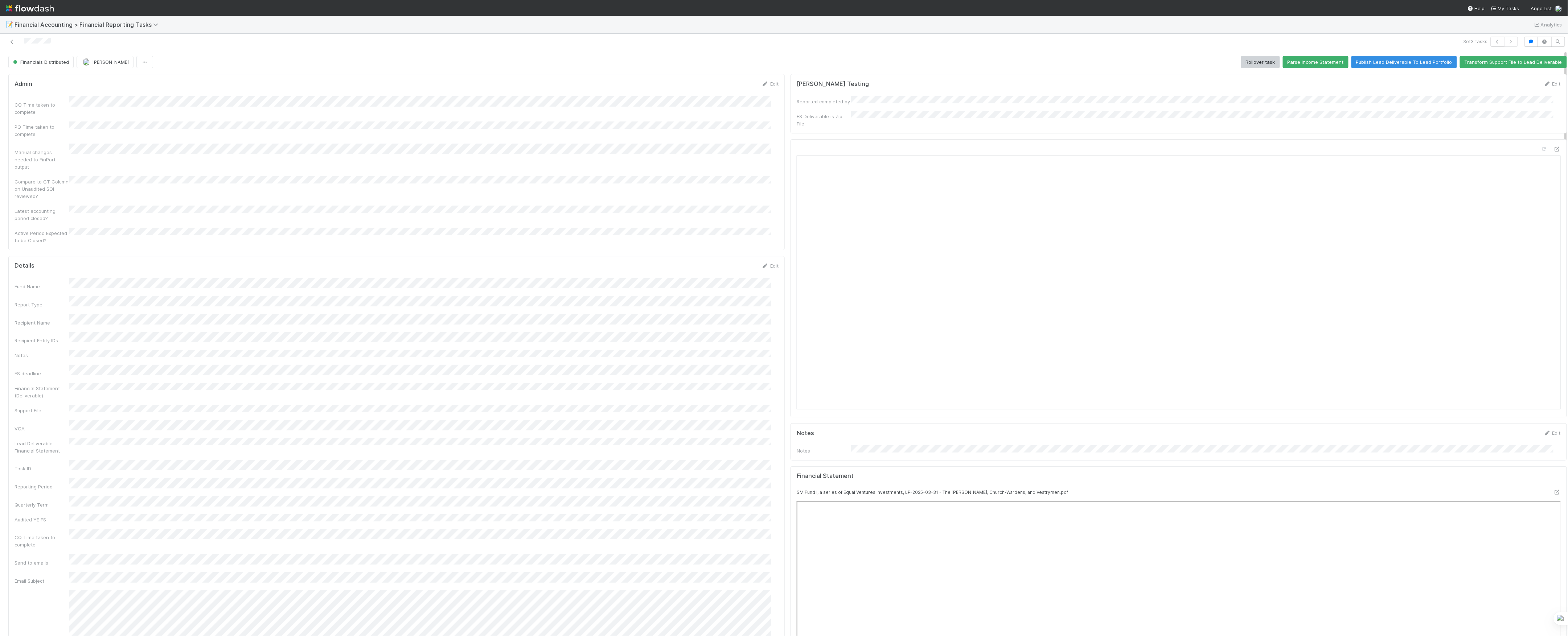
click at [15, 37] on div at bounding box center [383, 41] width 760 height 10
click at [12, 38] on link at bounding box center [12, 42] width 7 height 7
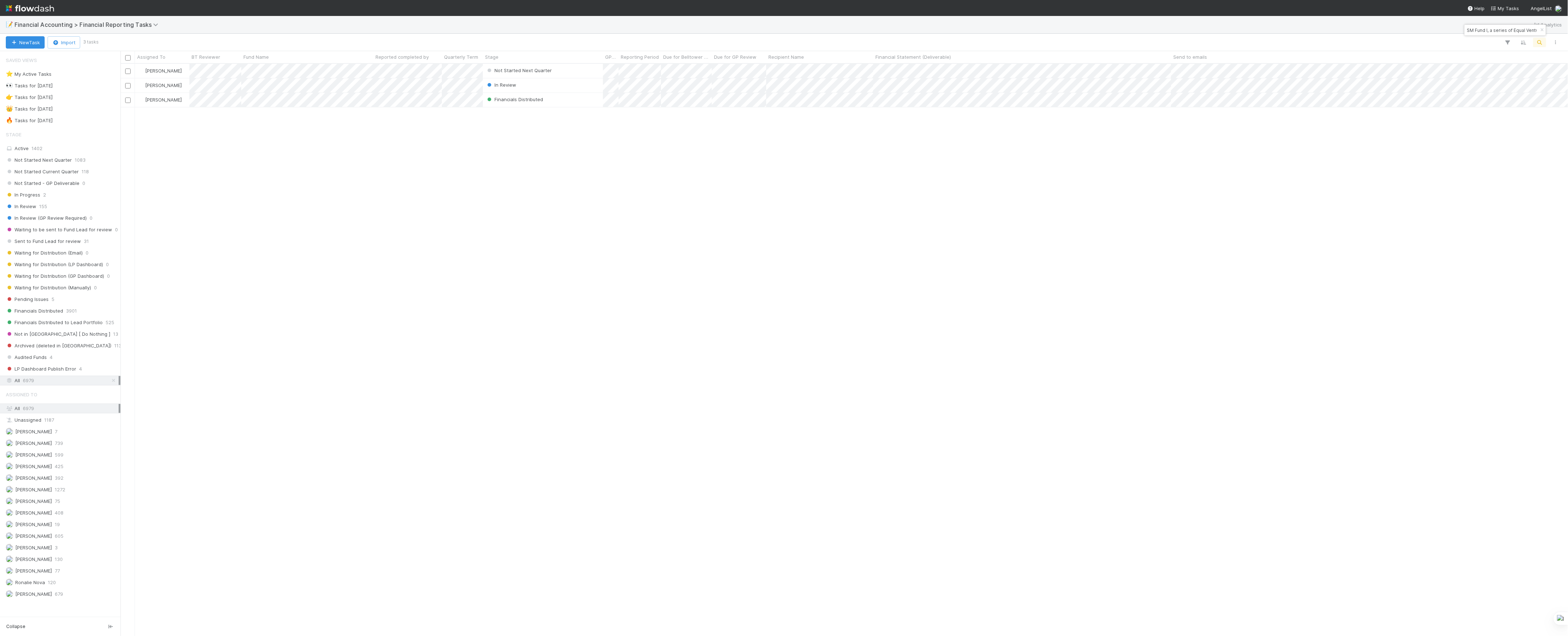
scroll to position [565, 1440]
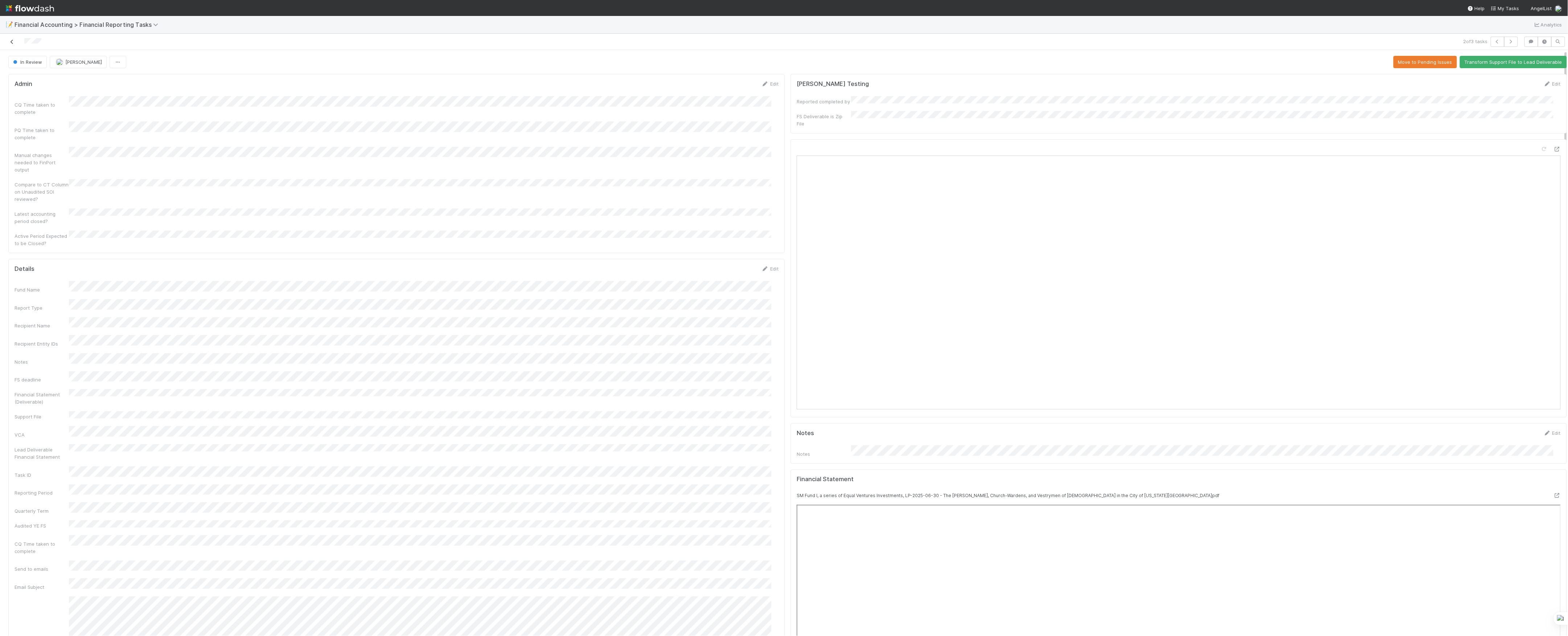
click at [10, 43] on icon at bounding box center [12, 42] width 7 height 5
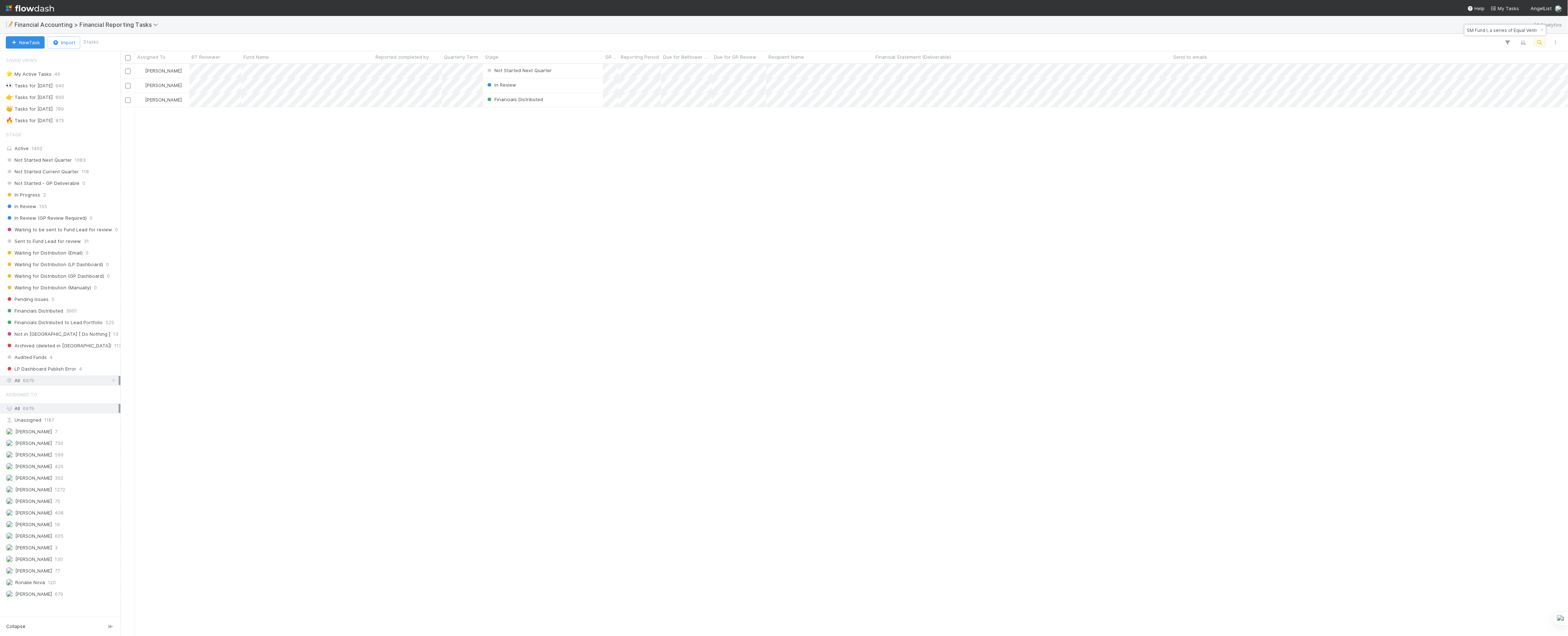
scroll to position [8, 8]
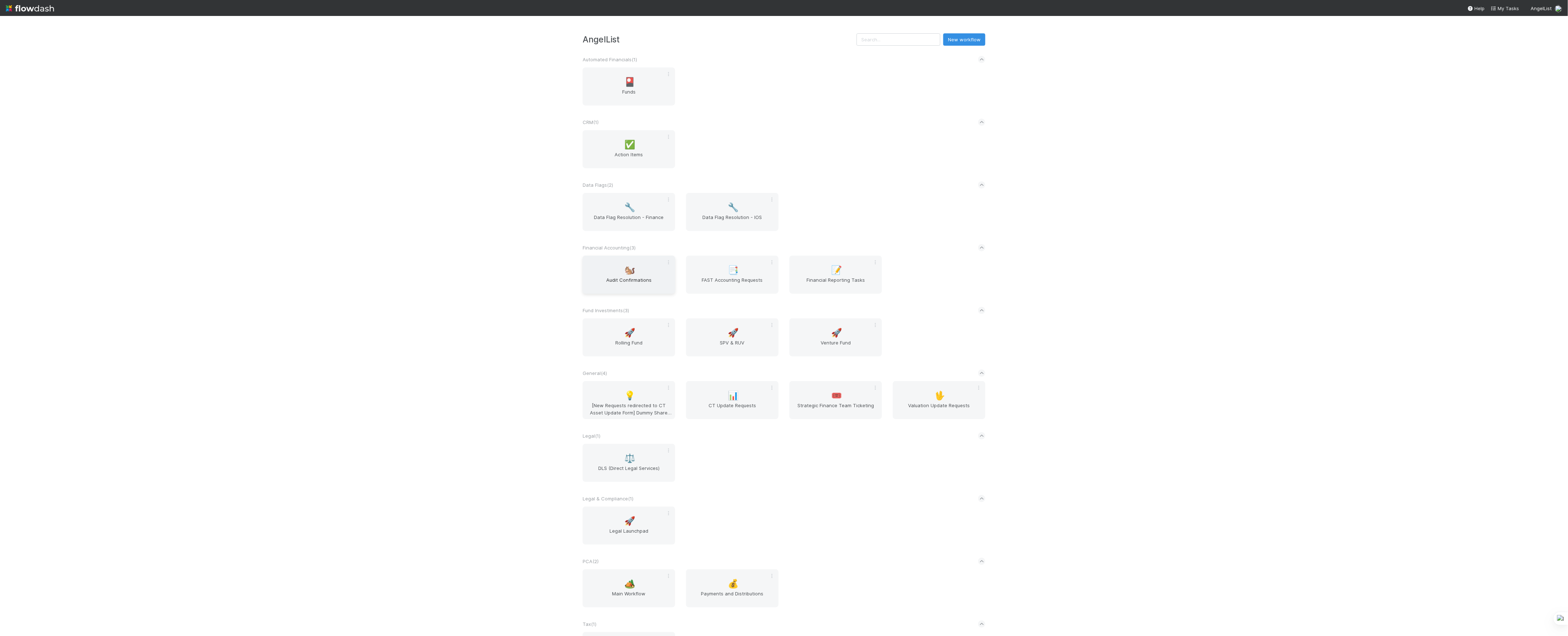
click at [625, 273] on span "🐿️" at bounding box center [630, 270] width 11 height 9
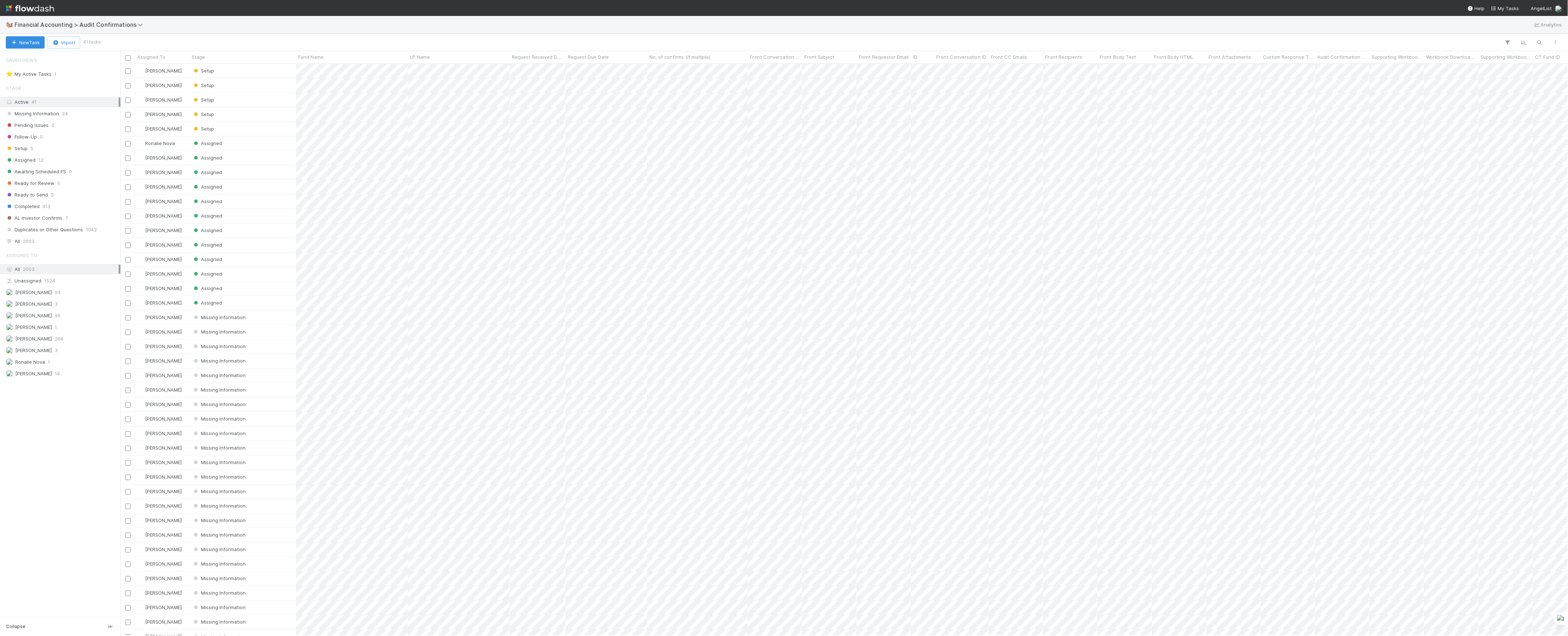
scroll to position [565, 1440]
click at [48, 354] on span "[PERSON_NAME]" at bounding box center [33, 351] width 37 height 6
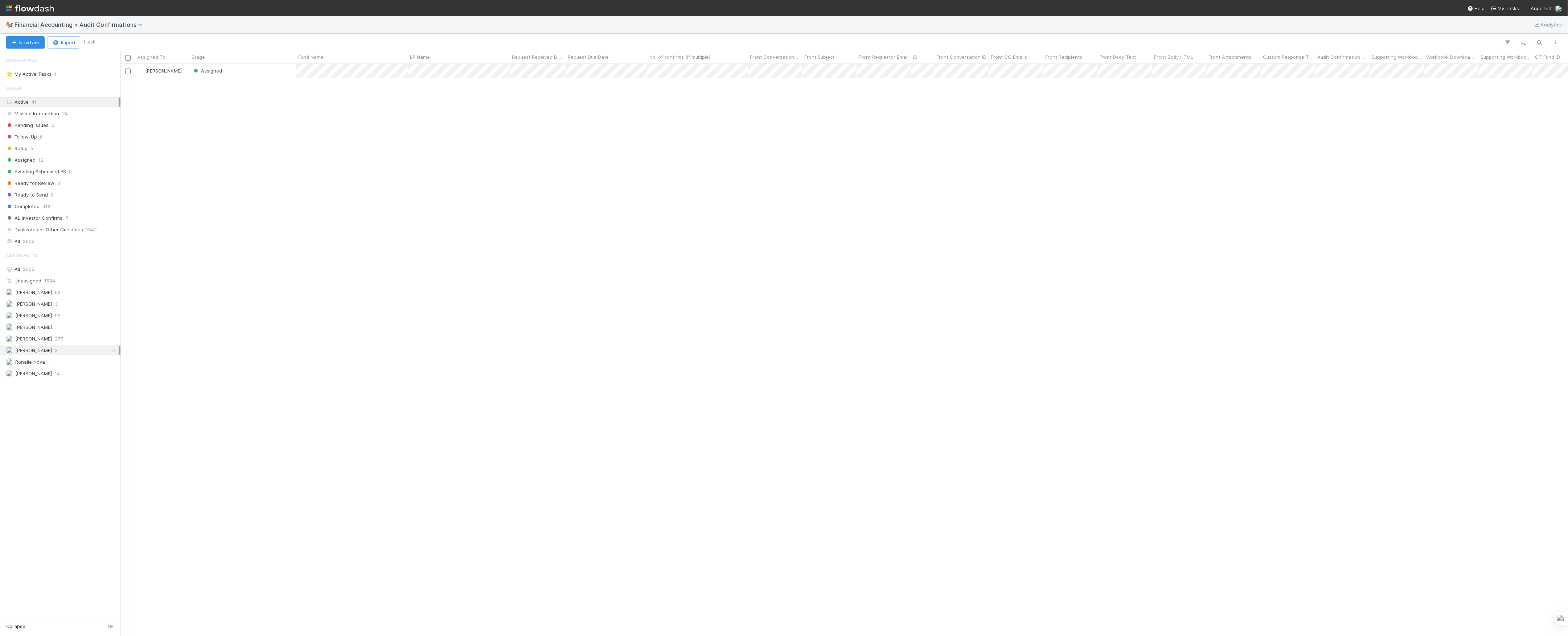
scroll to position [565, 1440]
click at [874, 392] on div "Marvey Fuentes Assigned 2 8/19/25, 9:52:07 PM 8/20/25, 3:08:48 PM 0" at bounding box center [844, 349] width 1448 height 571
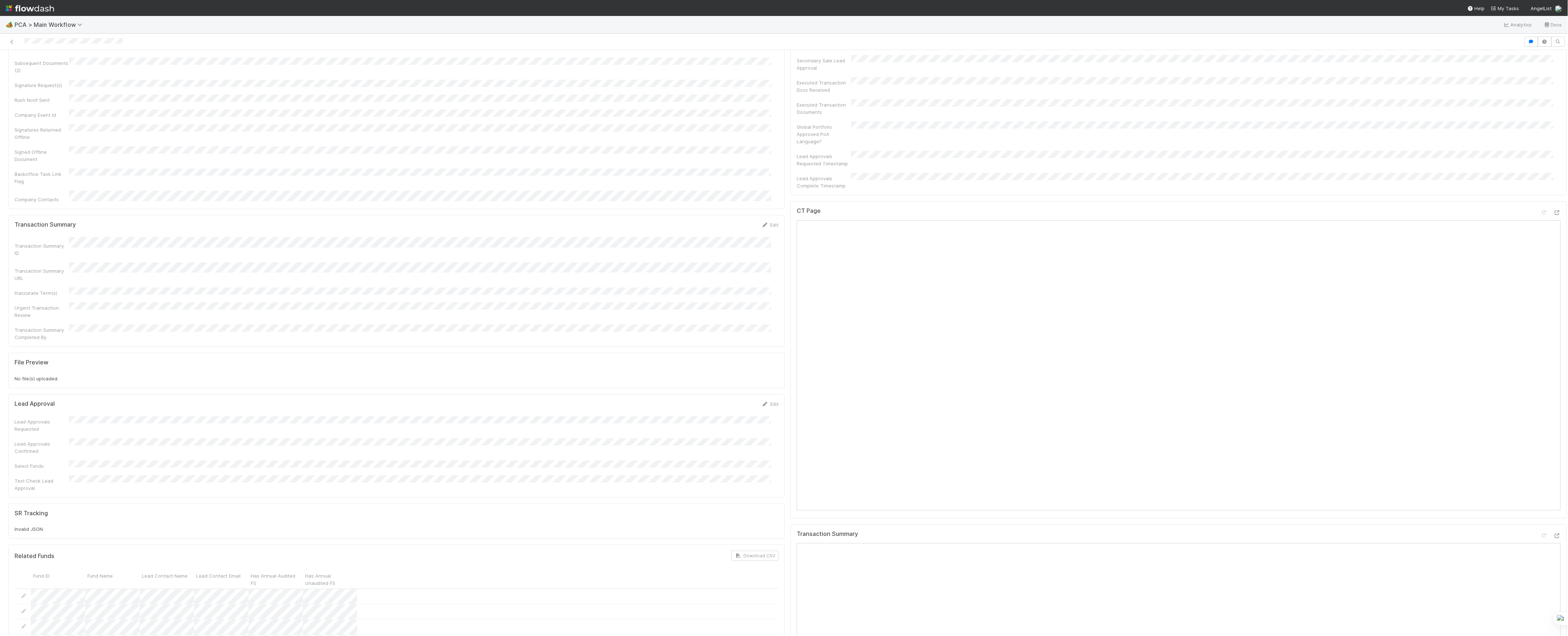
scroll to position [483, 0]
click at [1553, 218] on icon at bounding box center [1557, 220] width 7 height 5
click at [1553, 541] on icon at bounding box center [1557, 543] width 7 height 5
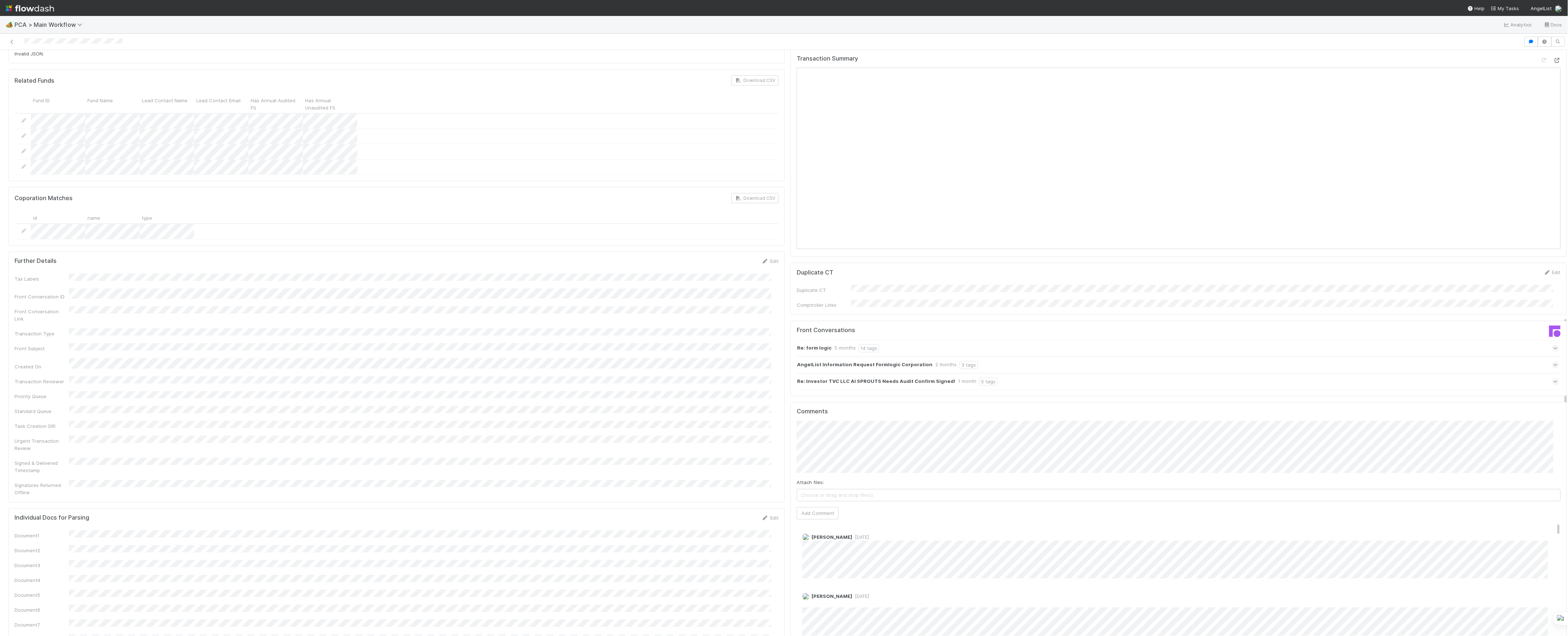
scroll to position [967, 0]
click at [839, 413] on button "[PERSON_NAME]" at bounding box center [822, 418] width 55 height 10
click at [819, 514] on button "Add Comment" at bounding box center [817, 520] width 42 height 12
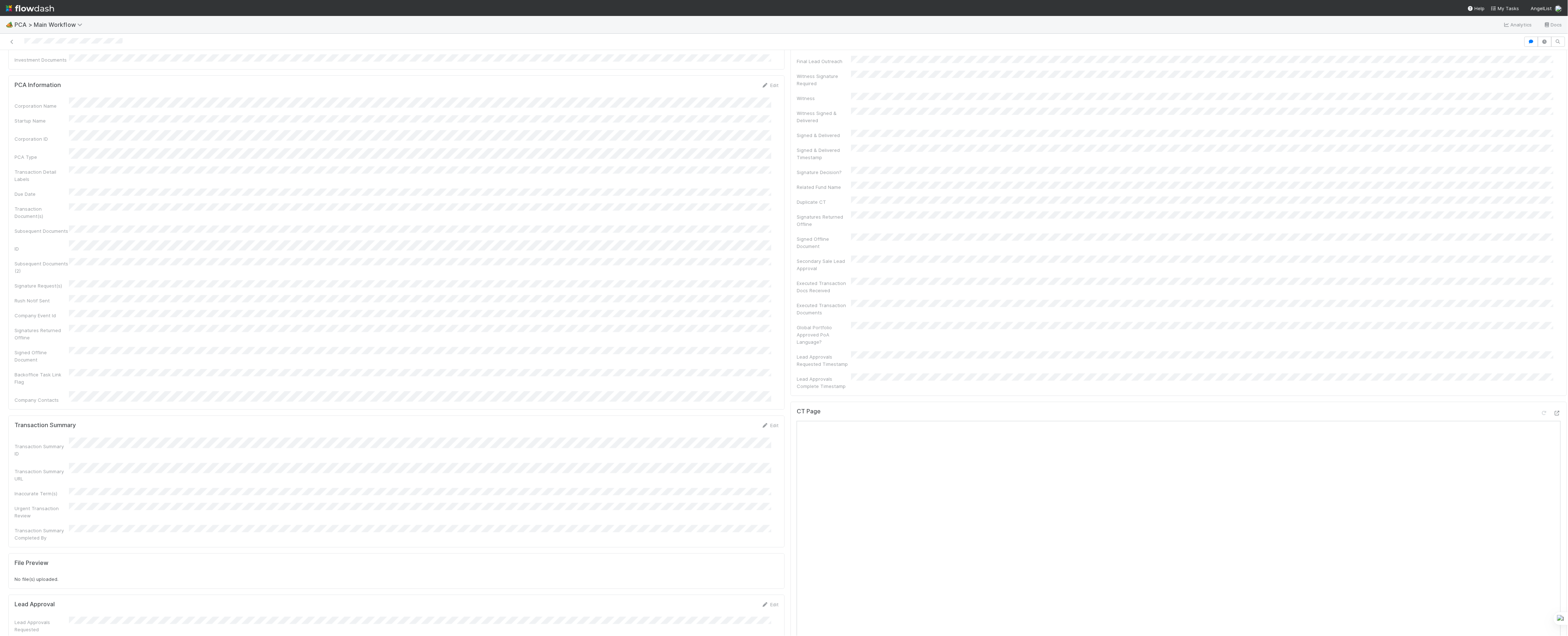
scroll to position [0, 0]
click at [1537, 68] on link "Actions" at bounding box center [1552, 62] width 30 height 12
click at [1537, 66] on link "Actions" at bounding box center [1552, 62] width 30 height 12
click at [1492, 102] on button "Move to Finance Review" at bounding box center [1510, 97] width 117 height 10
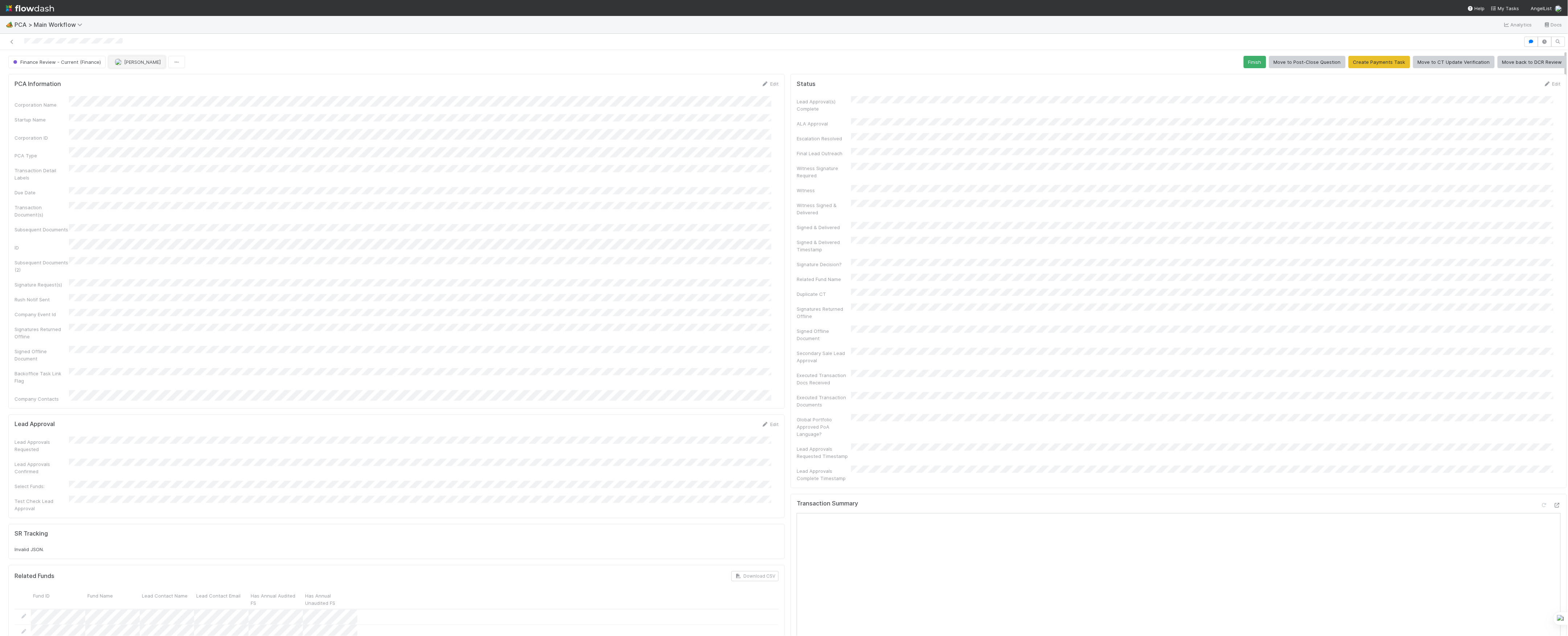
click at [136, 64] on span "Marlon" at bounding box center [142, 62] width 37 height 6
click at [9, 41] on icon at bounding box center [12, 42] width 7 height 5
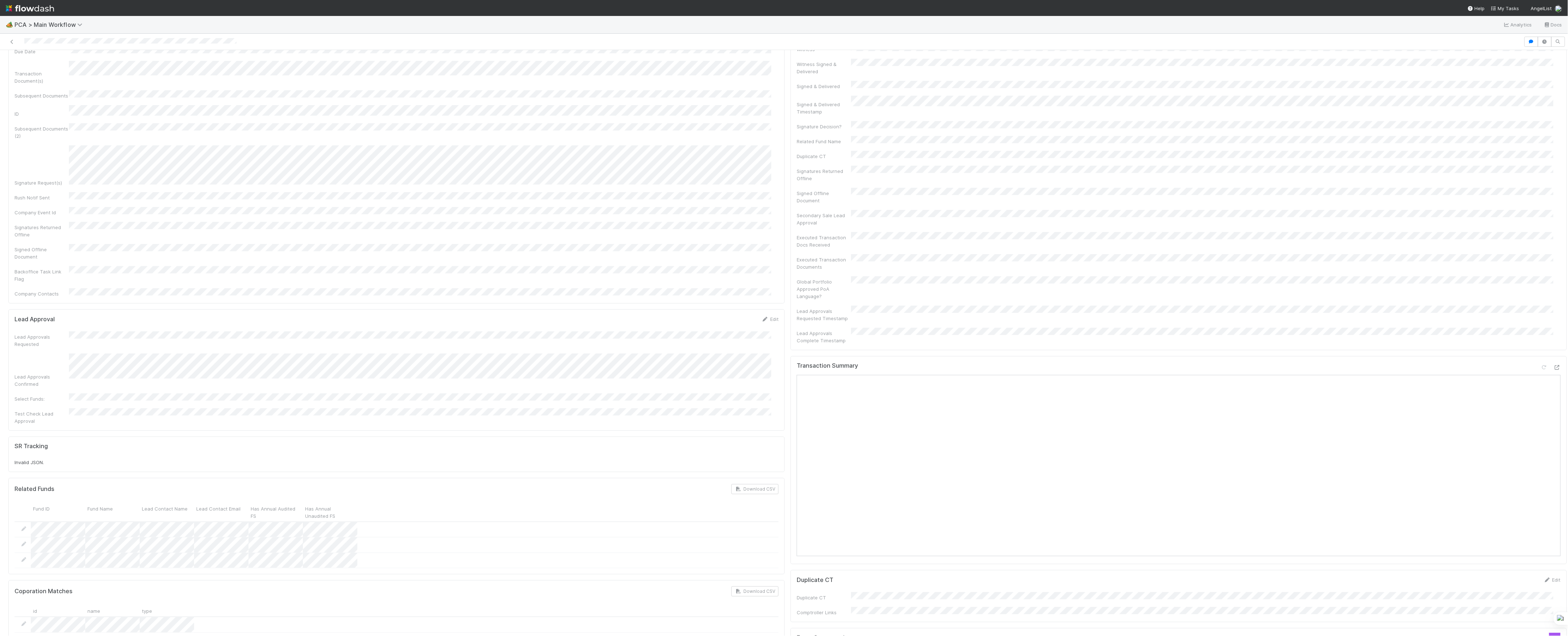
scroll to position [145, 0]
click at [1553, 363] on div at bounding box center [1557, 367] width 7 height 7
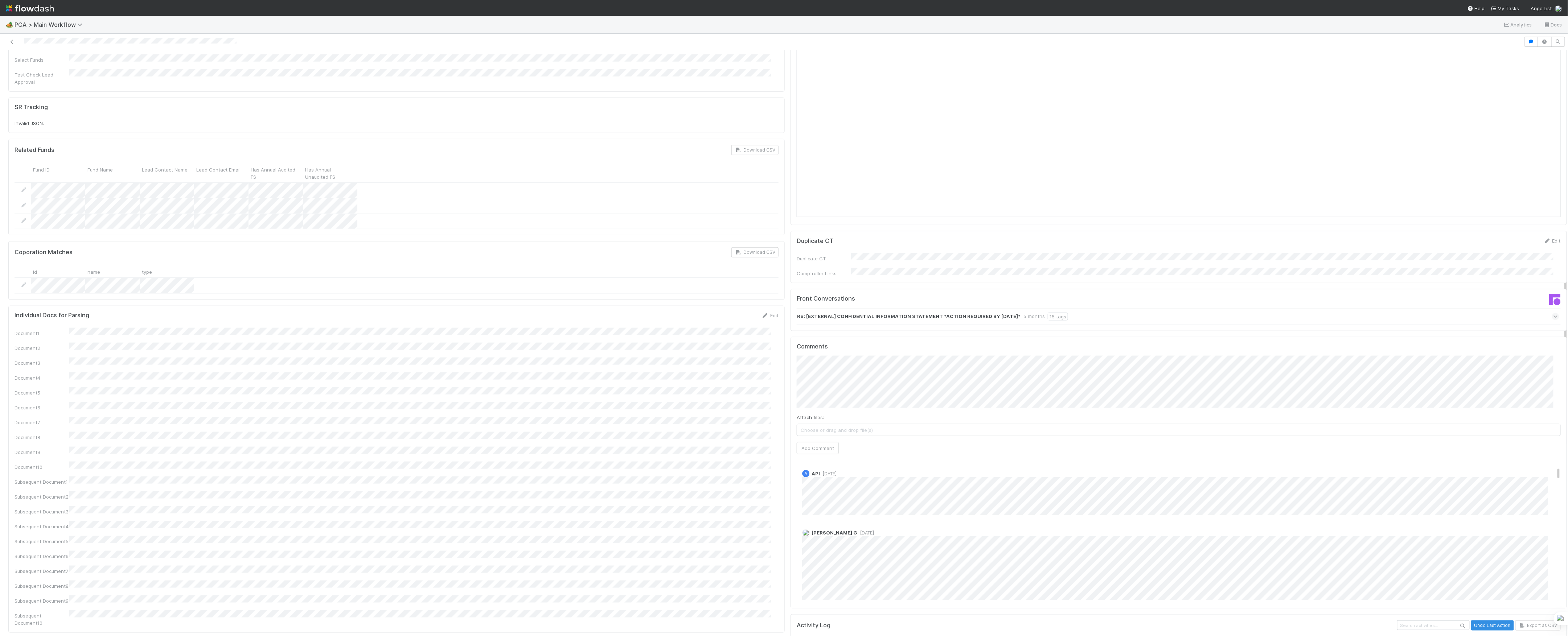
scroll to position [0, 0]
click at [776, 334] on div "PCA Information Edit Corporation Name Startup Name Corporation ID PCA Type Tran…" at bounding box center [788, 397] width 1564 height 1620
type input "[URL][DOMAIN_NAME]"
click button "Ok" at bounding box center [942, 339] width 16 height 12
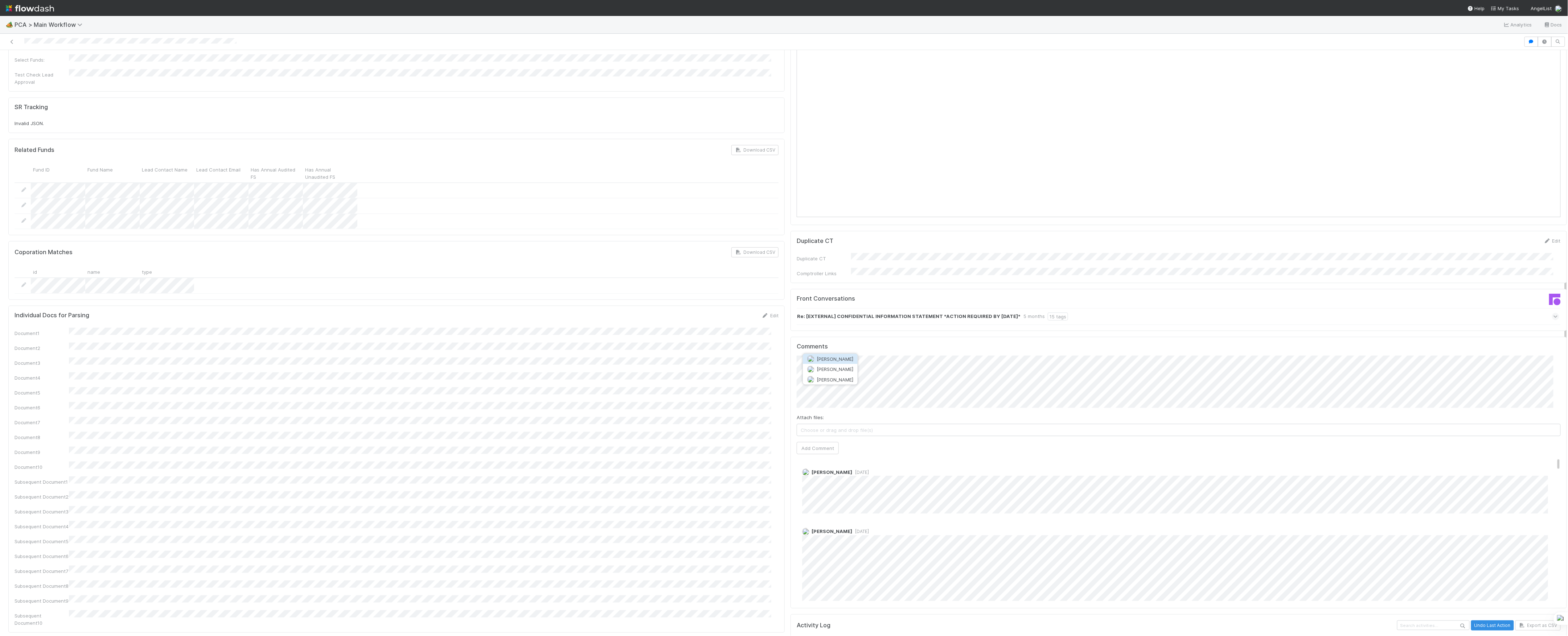
click at [846, 378] on button "Don Walker" at bounding box center [830, 380] width 55 height 10
click at [822, 442] on button "Add Comment" at bounding box center [817, 449] width 42 height 12
click at [804, 476] on div "Edit Delete" at bounding box center [1182, 480] width 760 height 7
click at [808, 477] on link "Edit" at bounding box center [812, 480] width 9 height 6
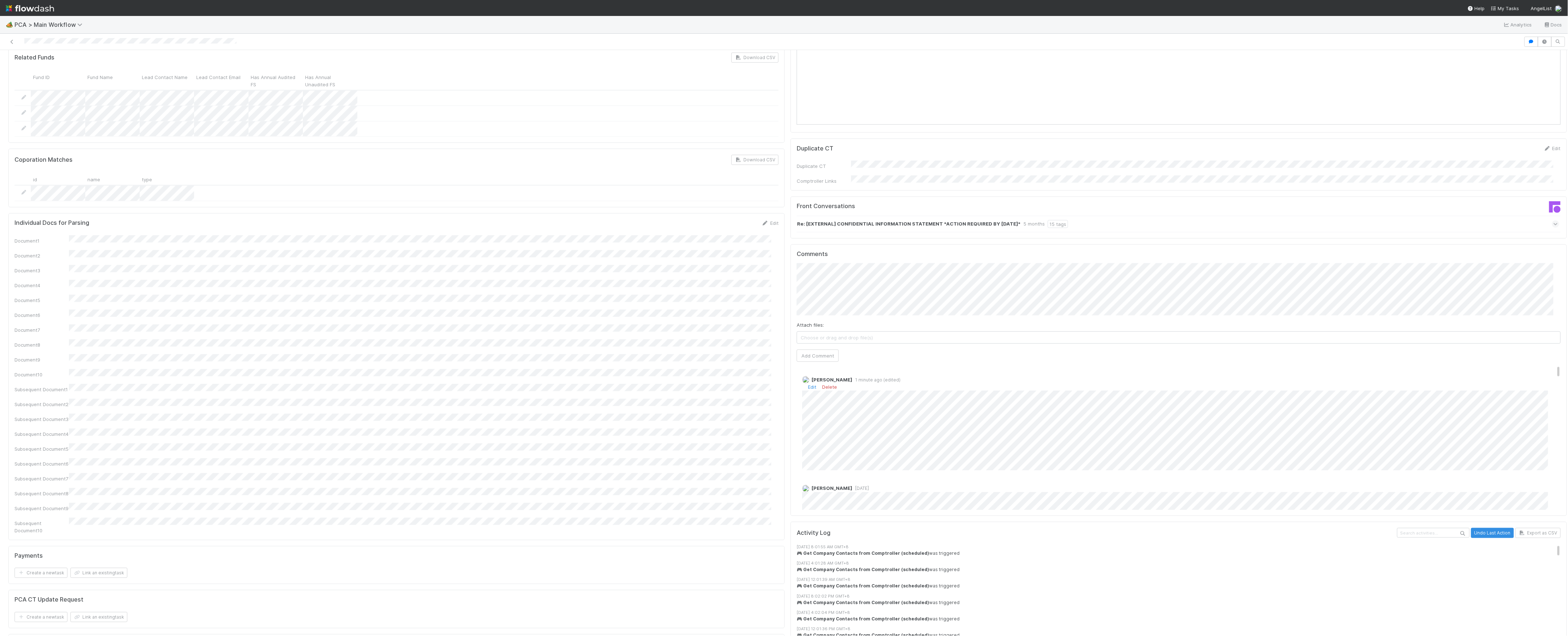
scroll to position [581, 0]
click at [805, 379] on div "Edit Delete" at bounding box center [1182, 383] width 760 height 7
click at [808, 380] on link "Edit" at bounding box center [812, 383] width 9 height 6
click at [791, 374] on div "Comments Attach files: Choose or drag and drop file(s) Add Comment Marvey Fuent…" at bounding box center [1178, 376] width 776 height 271
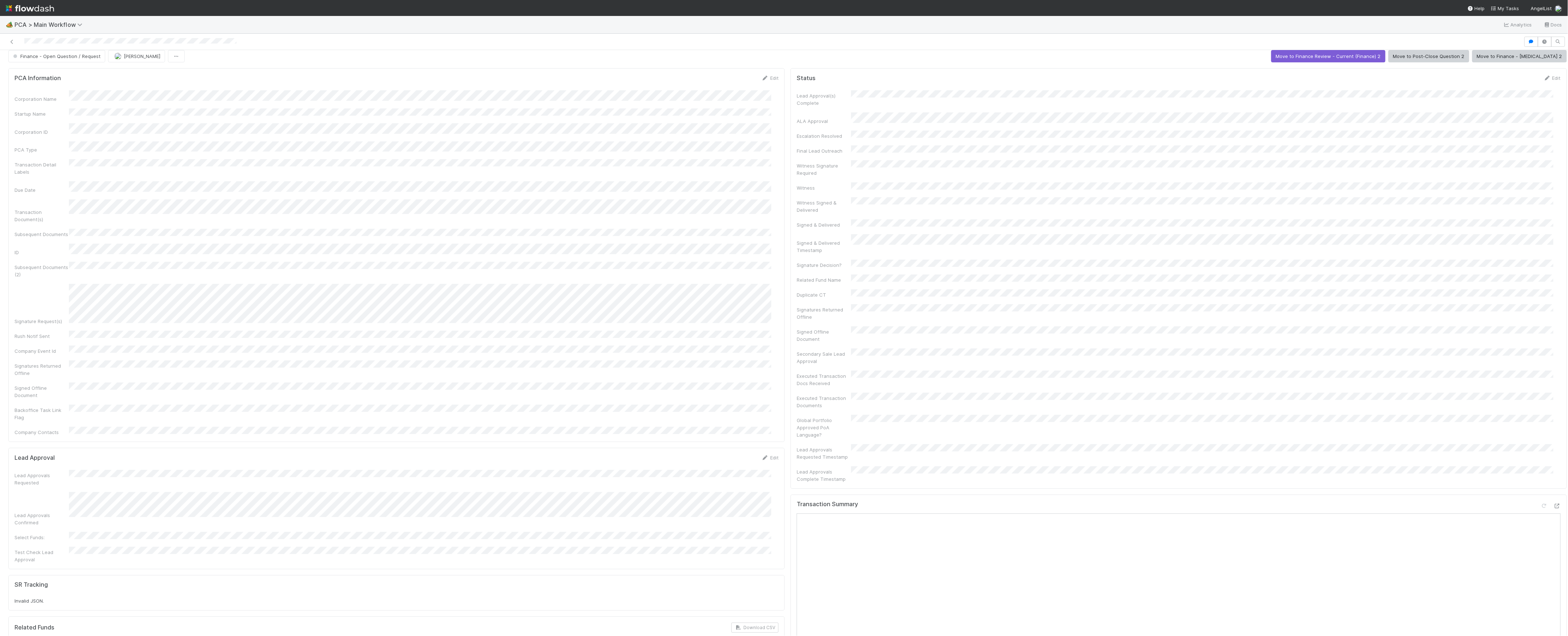
scroll to position [0, 0]
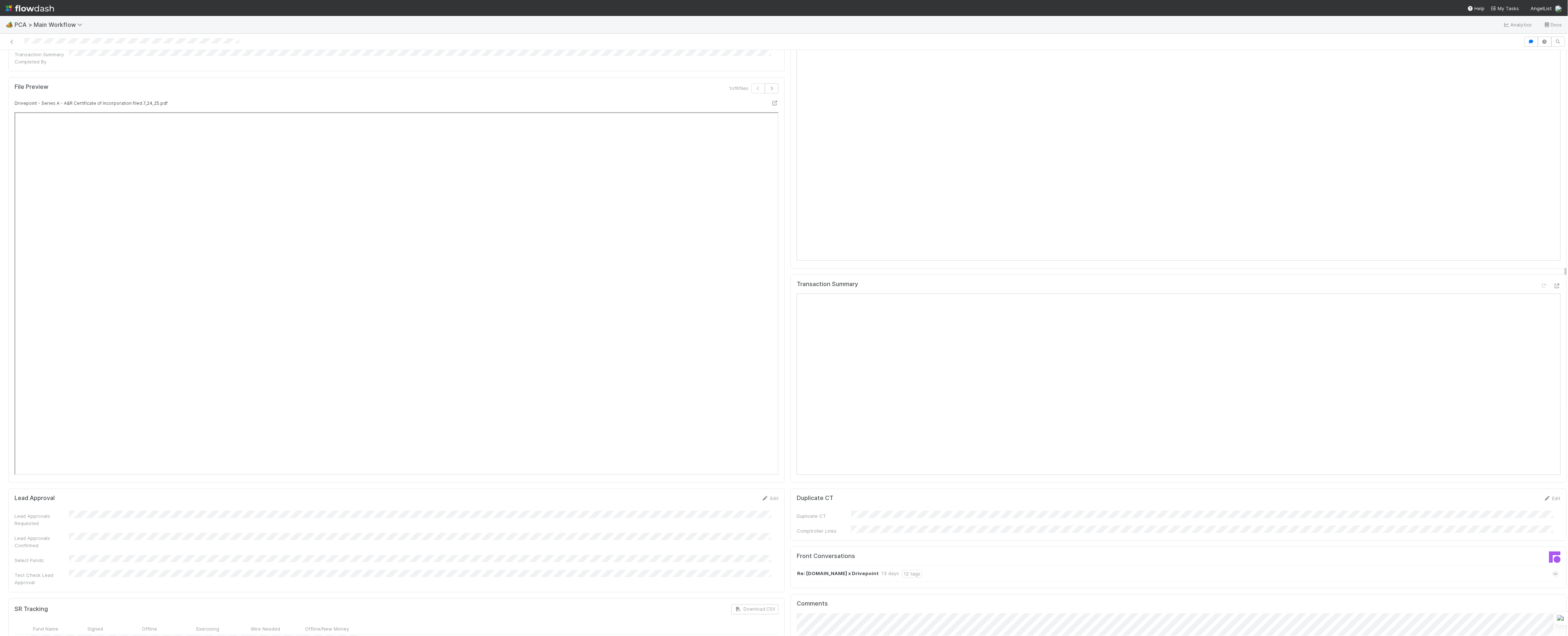
scroll to position [1064, 0]
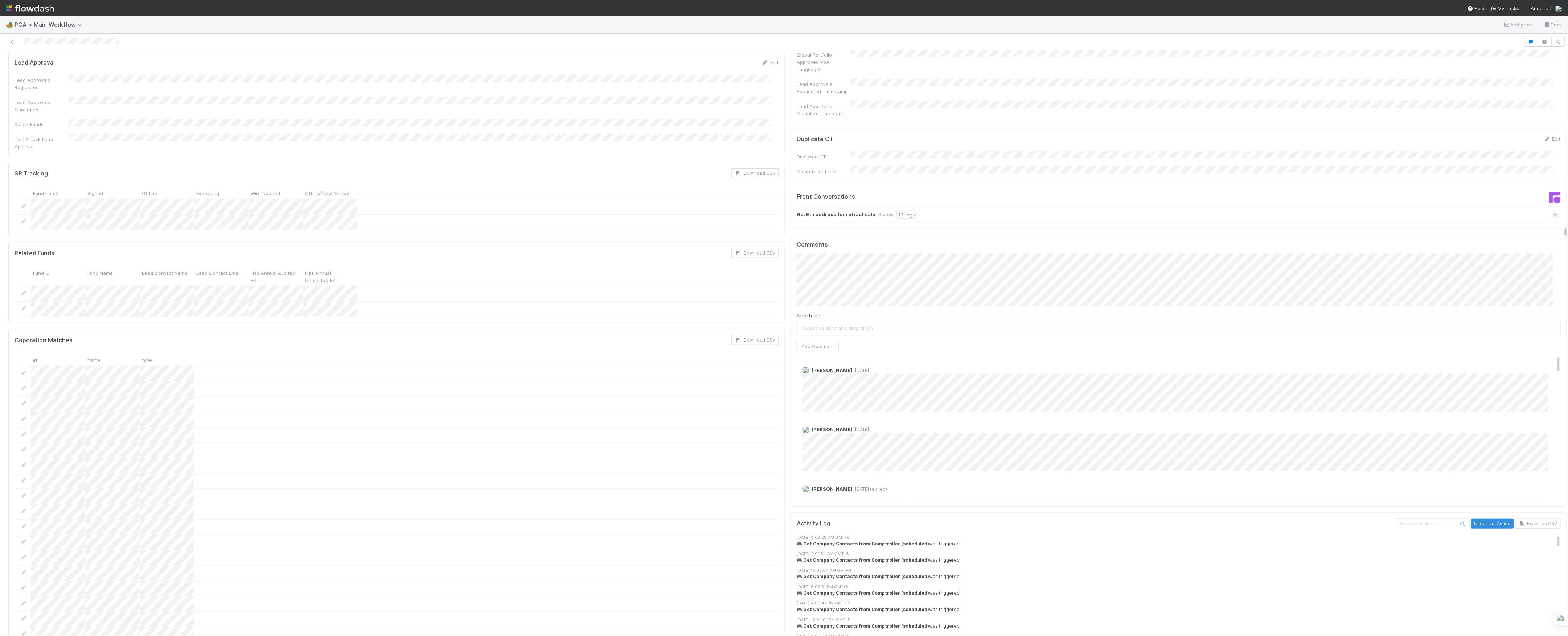
scroll to position [338, 0]
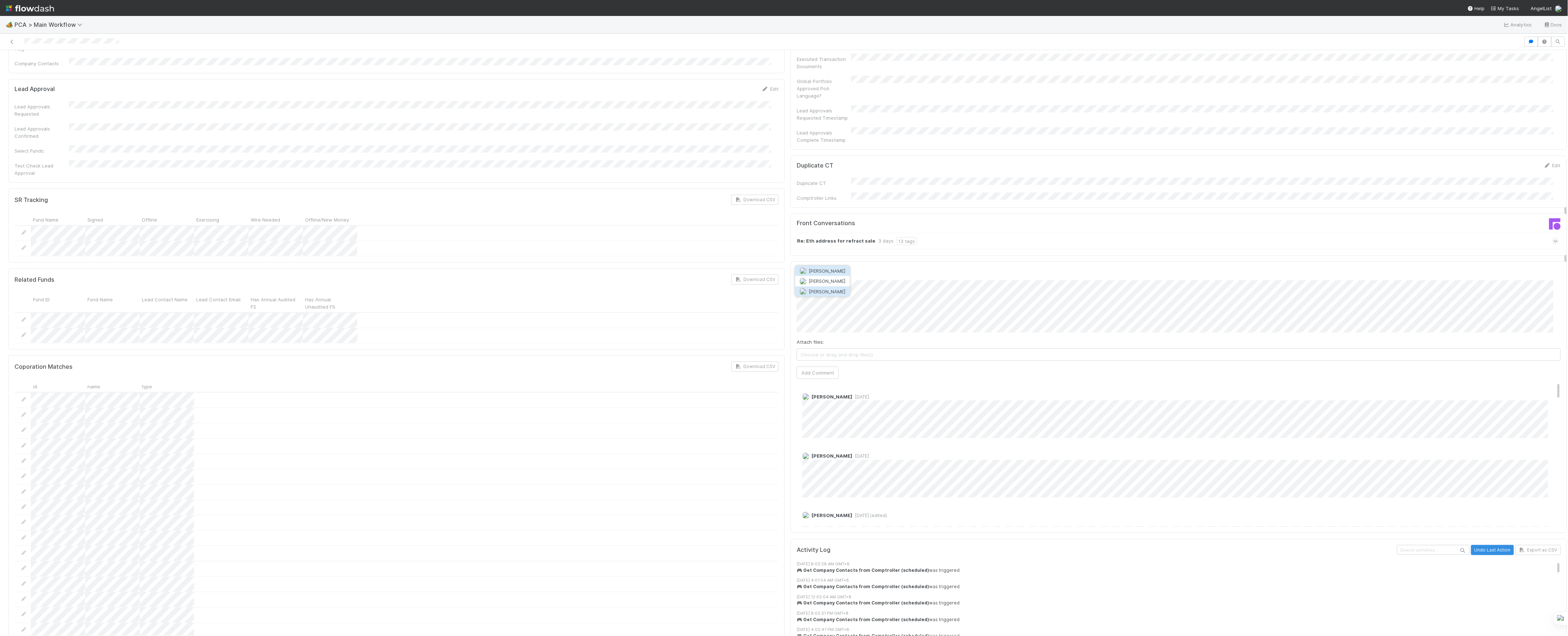
click at [845, 293] on button "Don Walker" at bounding box center [822, 292] width 55 height 10
click at [826, 367] on button "Add Comment" at bounding box center [817, 373] width 42 height 12
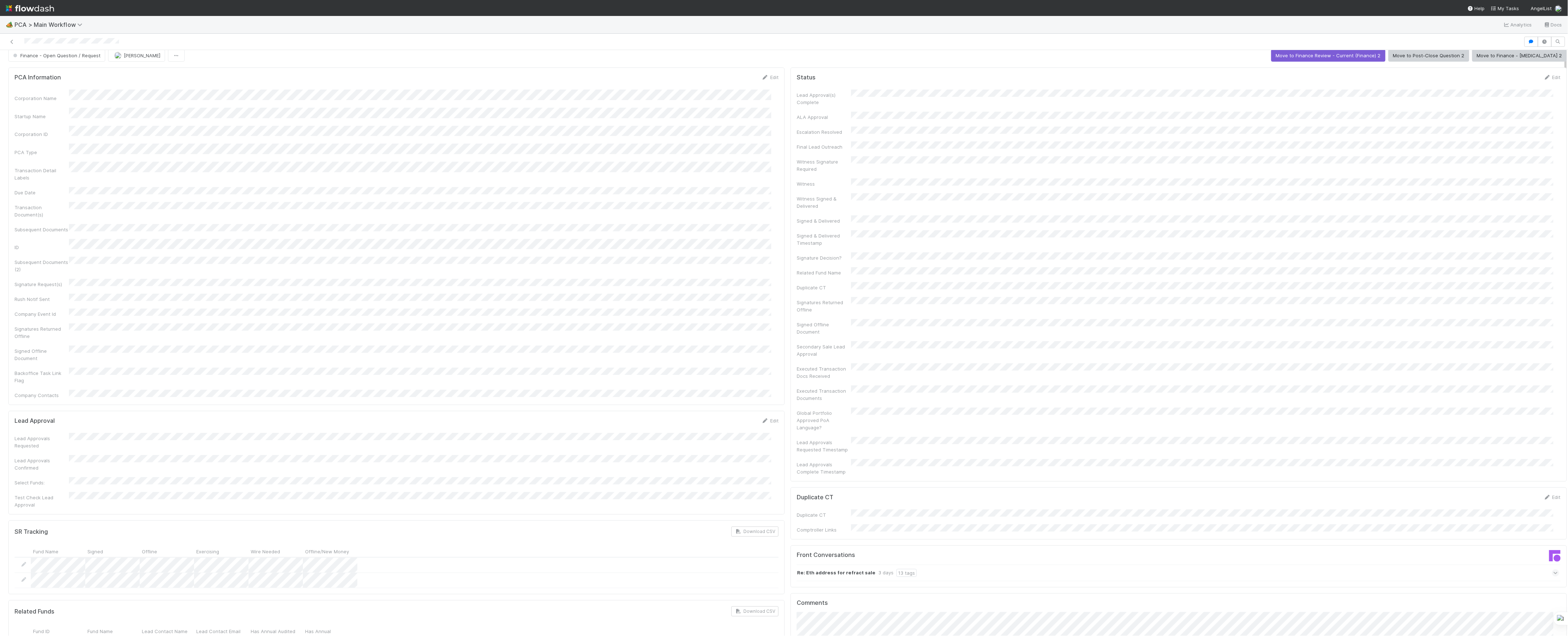
scroll to position [0, 0]
click at [71, 67] on button "Finance - Open Question / Request" at bounding box center [57, 62] width 97 height 12
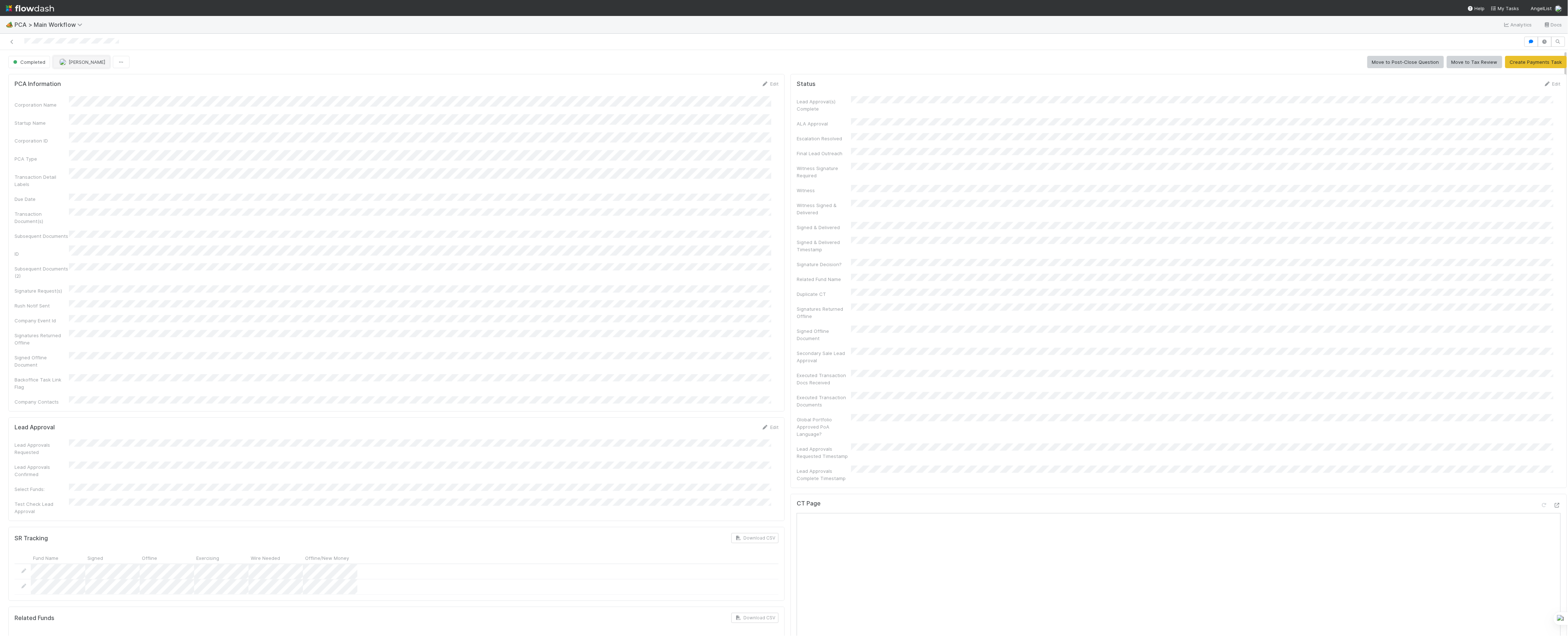
click at [78, 68] on button "[PERSON_NAME]" at bounding box center [82, 62] width 57 height 12
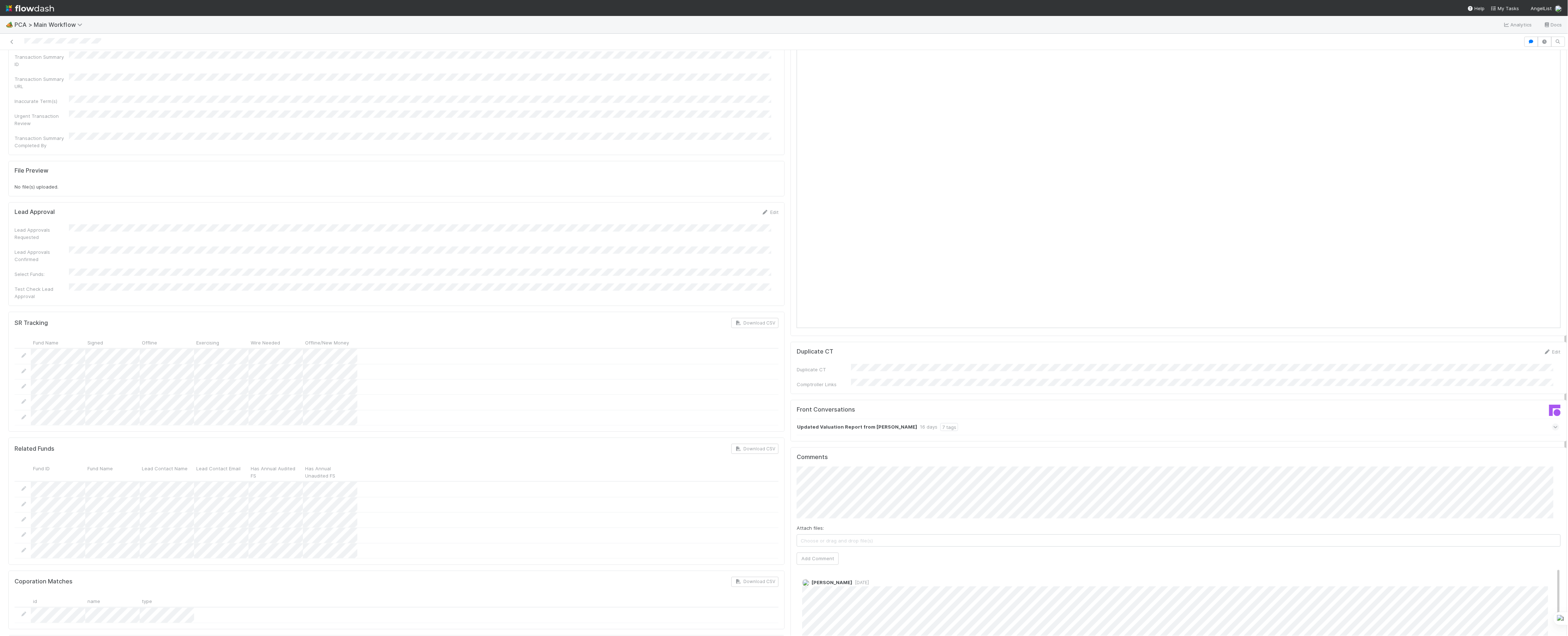
scroll to position [870, 0]
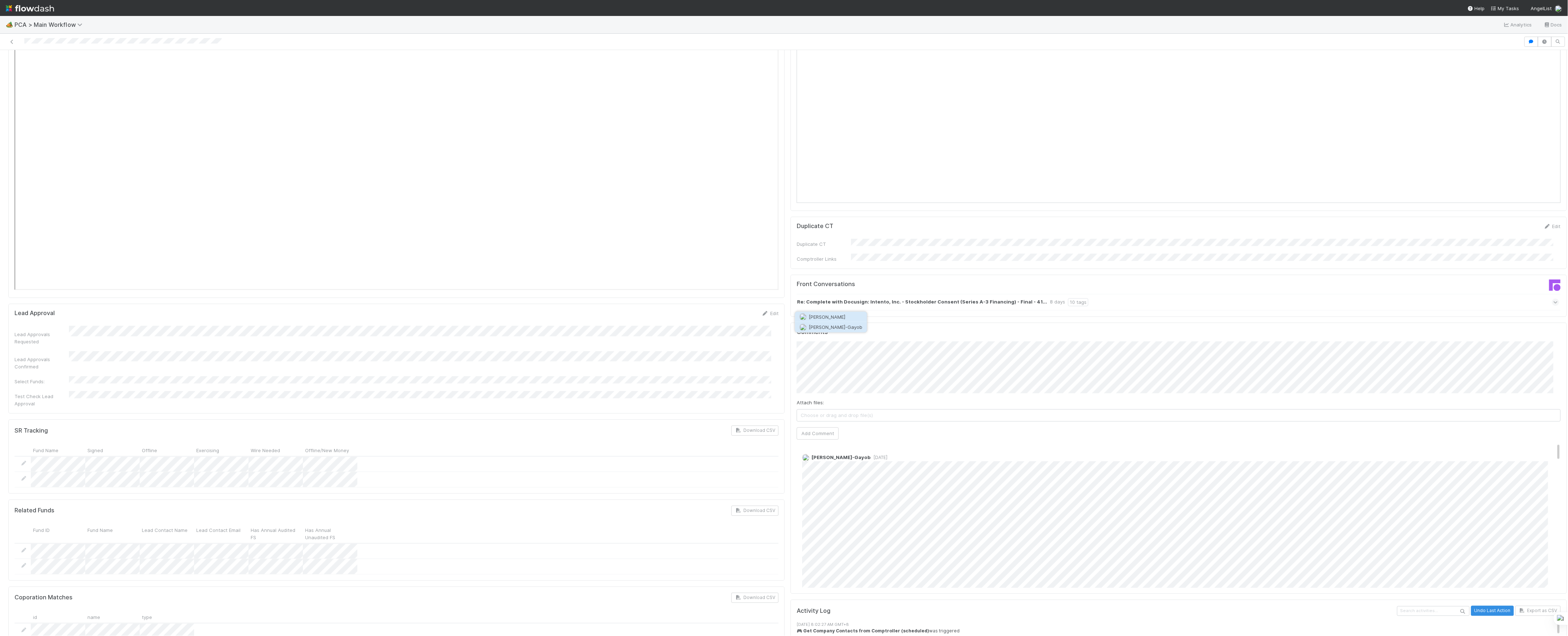
click at [831, 330] on button "Loraine Pati-Gayob" at bounding box center [831, 327] width 72 height 10
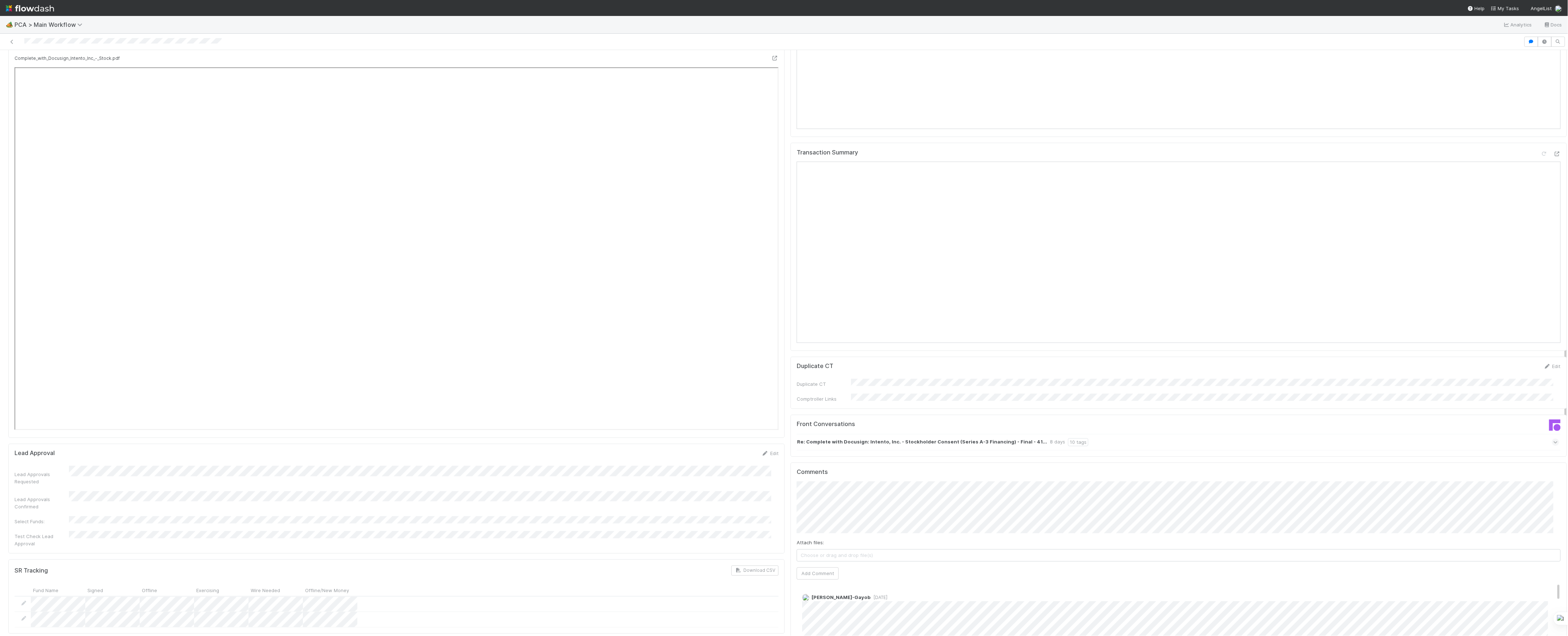
scroll to position [870, 0]
click at [691, 463] on div "Finance ICU SLA Edit Finance ICU Start Date Finance ICU Due Date Finance ICU SL…" at bounding box center [788, 371] width 1564 height 2343
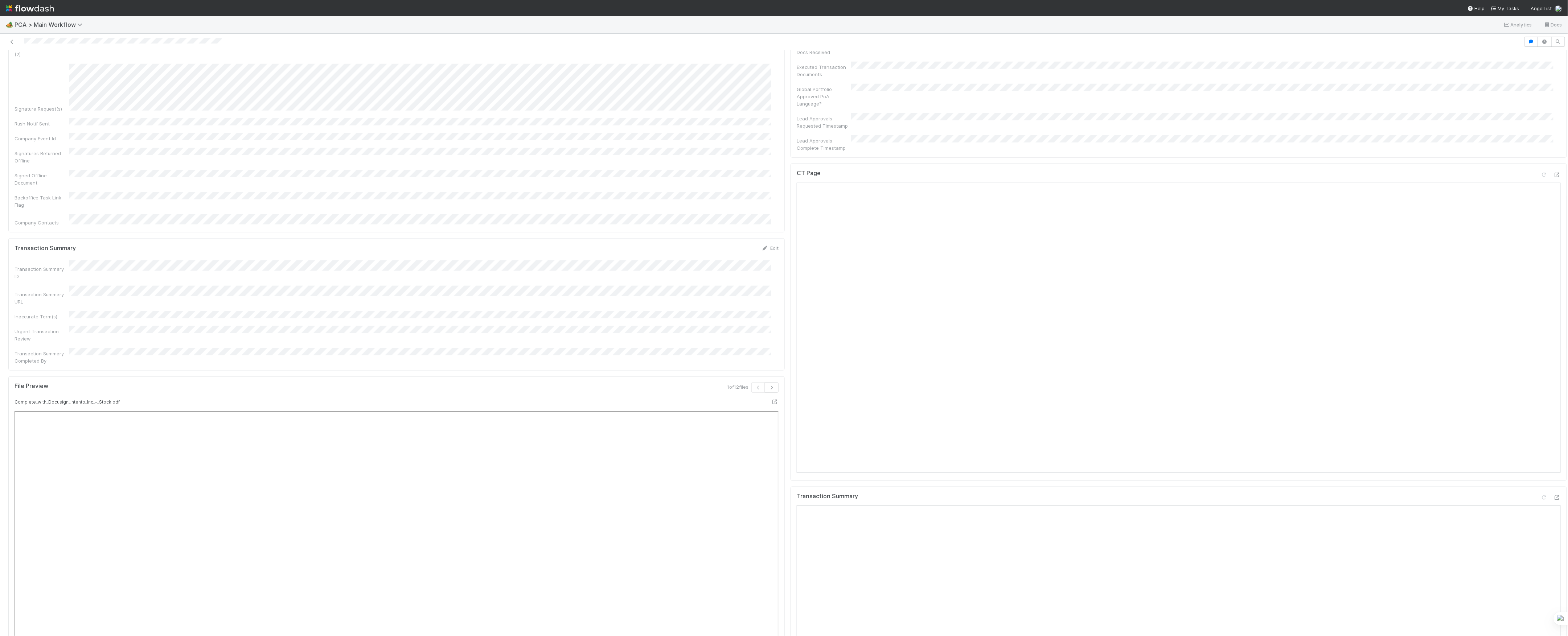
scroll to position [483, 0]
click at [1553, 221] on icon at bounding box center [1557, 223] width 7 height 5
click at [1549, 535] on div "Transaction Summary" at bounding box center [1178, 639] width 776 height 209
click at [1553, 543] on icon at bounding box center [1557, 546] width 7 height 5
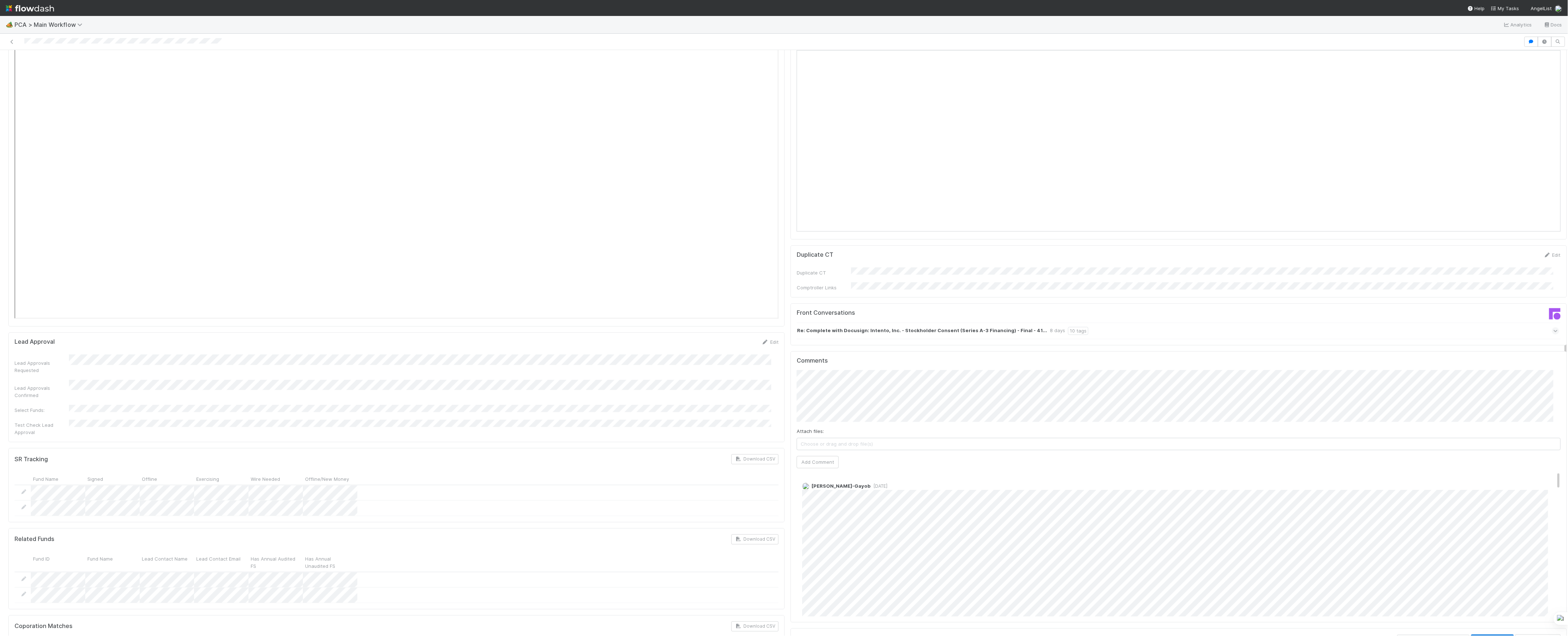
scroll to position [1016, 0]
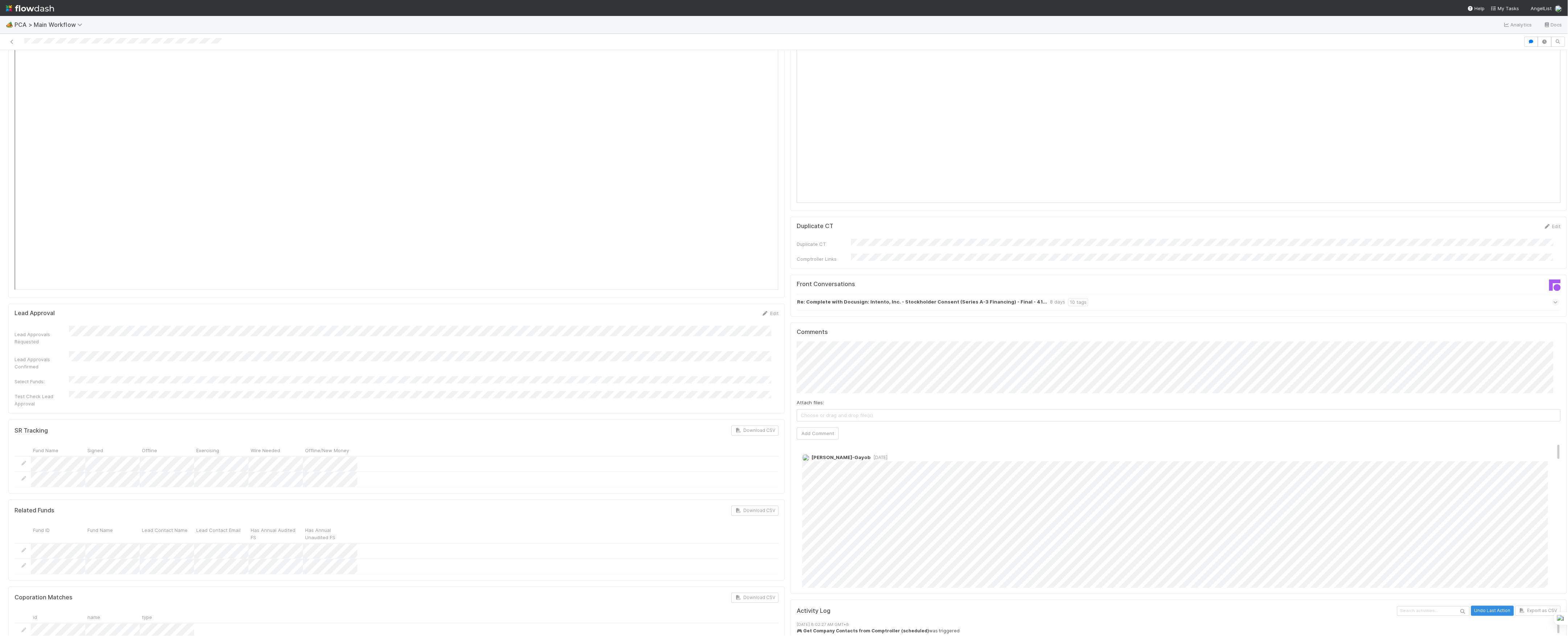
click at [791, 323] on div "Comments Attach files: Choose or drag and drop file(s) Add Comment Loraine Pati…" at bounding box center [1178, 458] width 776 height 271
click at [777, 500] on div "Related Funds Download CSV Fund ID Fund Name Lead Contact Name Lead Contact Ema…" at bounding box center [396, 540] width 776 height 82
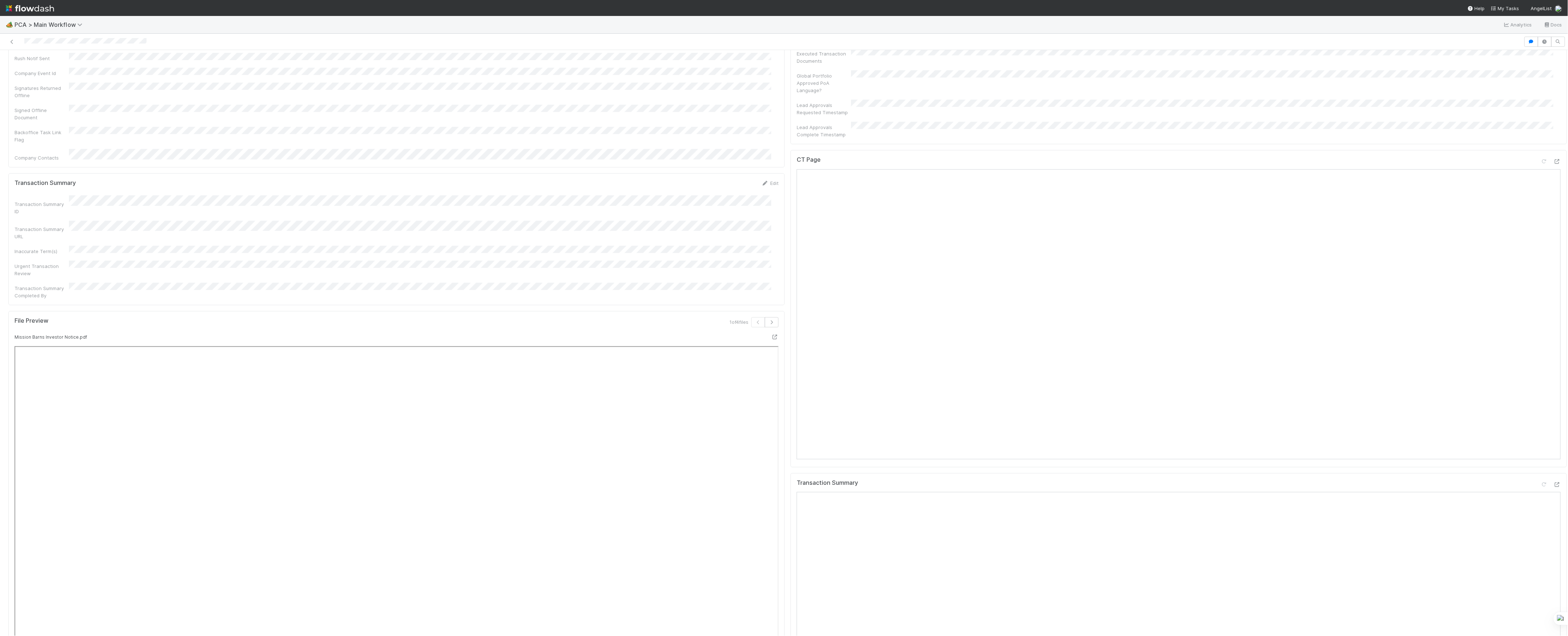
scroll to position [483, 0]
click at [1553, 218] on icon at bounding box center [1557, 220] width 7 height 5
click at [1553, 541] on icon at bounding box center [1557, 543] width 7 height 5
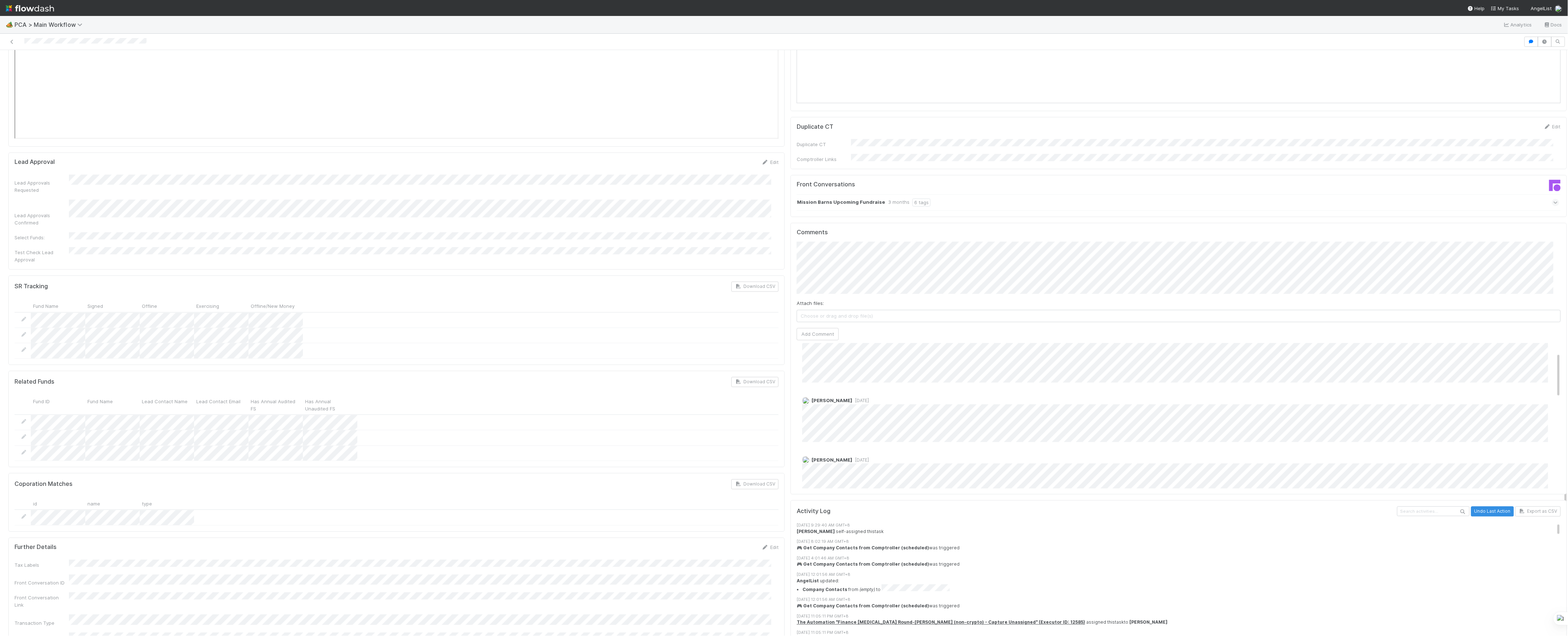
scroll to position [0, 0]
click at [838, 220] on span "[PERSON_NAME]" at bounding box center [827, 219] width 37 height 6
type input "[URL][DOMAIN_NAME]"
click button "Ok" at bounding box center [942, 213] width 16 height 12
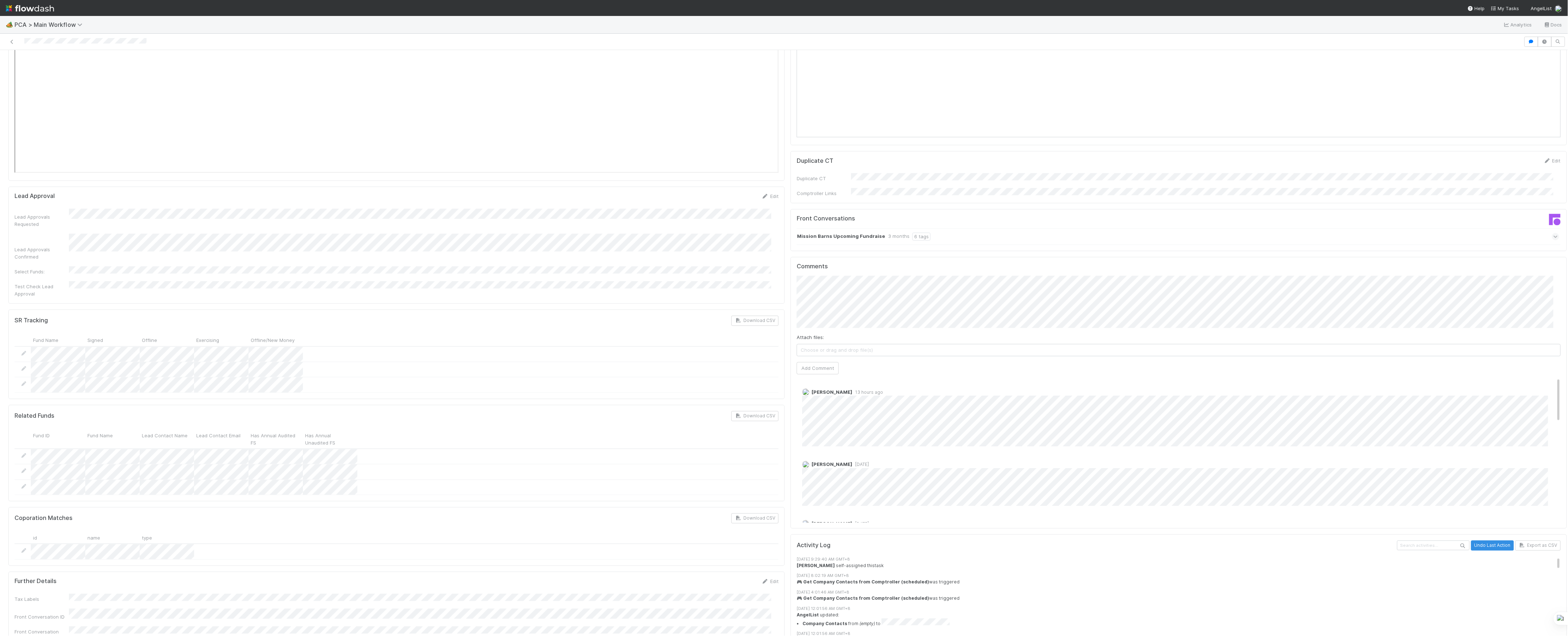
scroll to position [1016, 0]
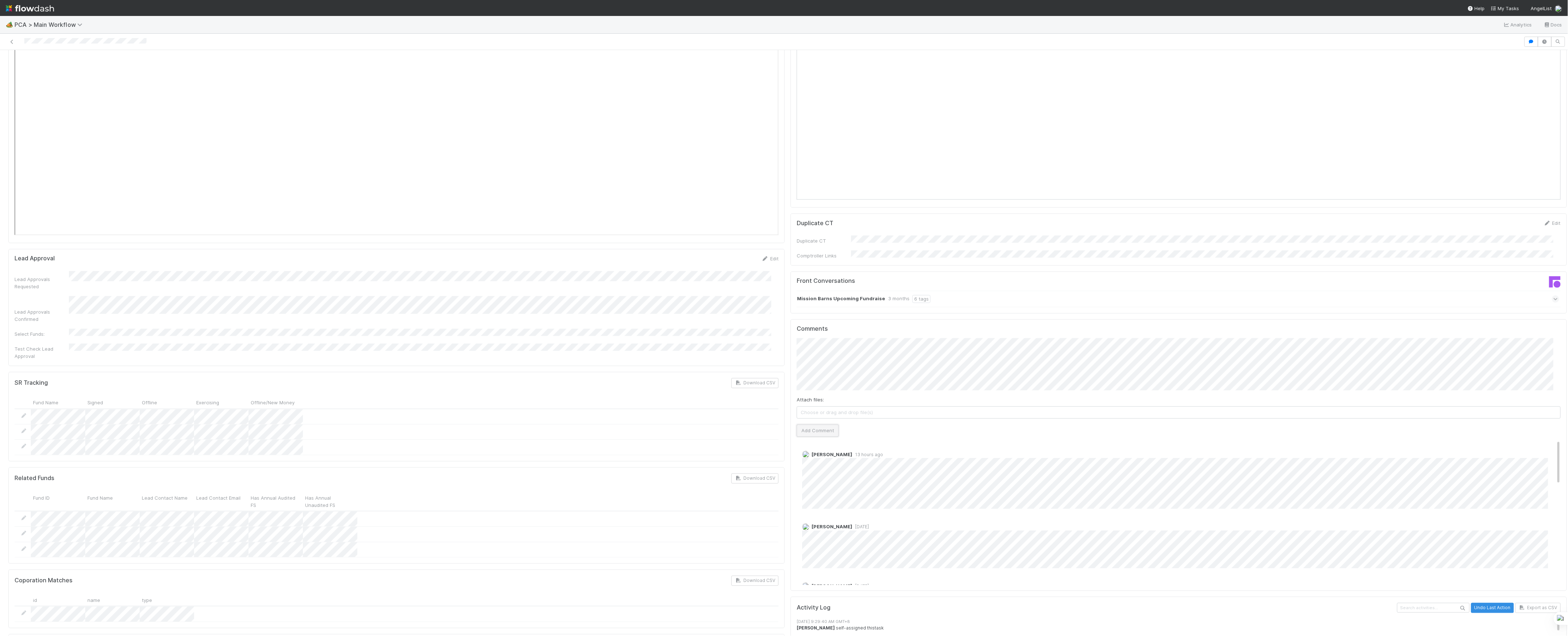
click at [821, 425] on button "Add Comment" at bounding box center [817, 431] width 42 height 12
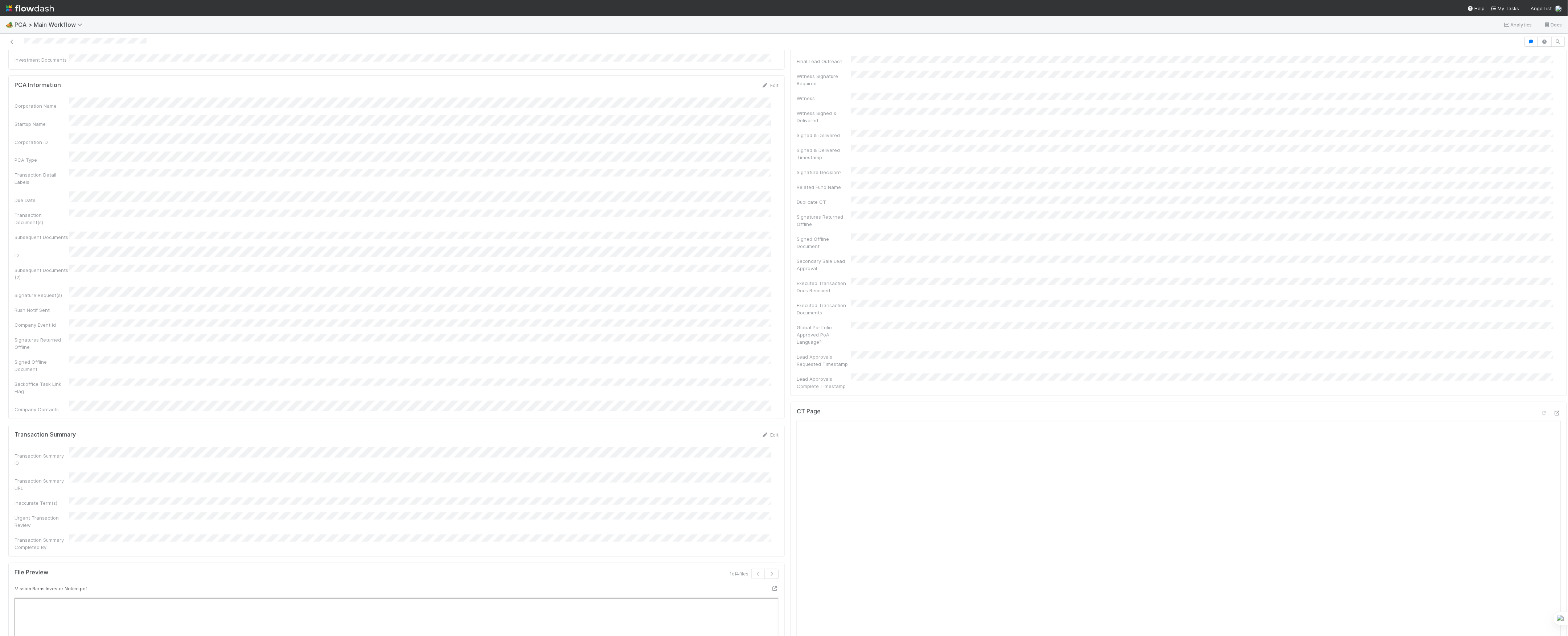
scroll to position [0, 0]
click at [38, 66] on button "Finance - ICU" at bounding box center [47, 62] width 78 height 12
click at [793, 348] on div at bounding box center [784, 318] width 1568 height 636
click at [45, 63] on span "Finance - ICU" at bounding box center [46, 62] width 69 height 6
click at [85, 64] on span "[PERSON_NAME]" at bounding box center [87, 62] width 37 height 6
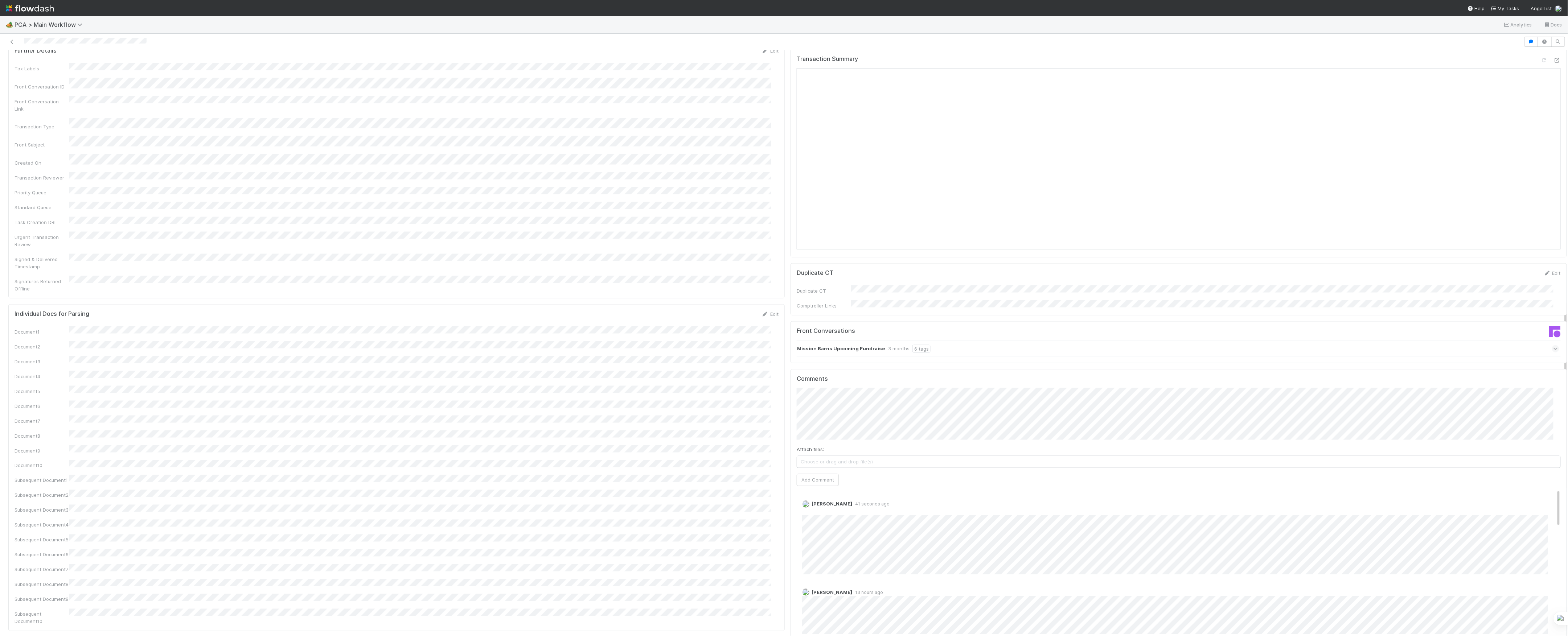
scroll to position [774, 0]
click at [808, 503] on link "Edit" at bounding box center [812, 506] width 9 height 6
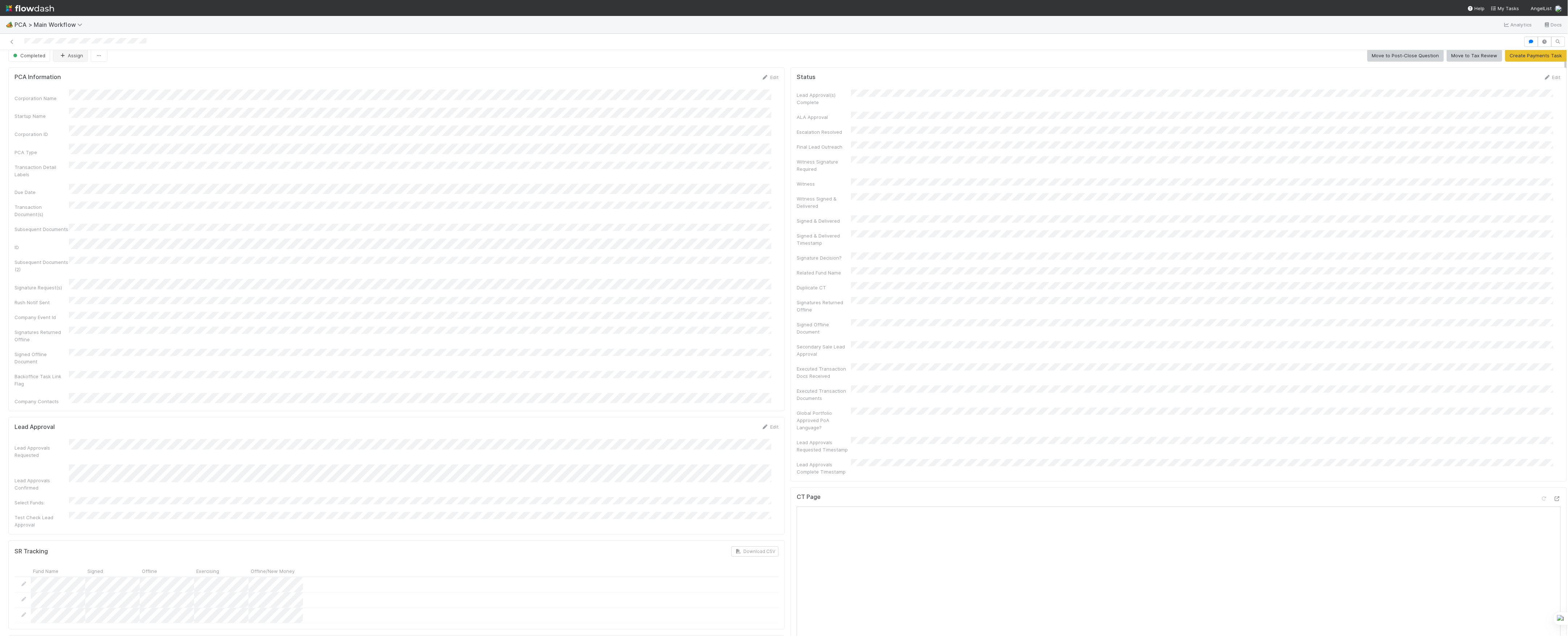
scroll to position [0, 0]
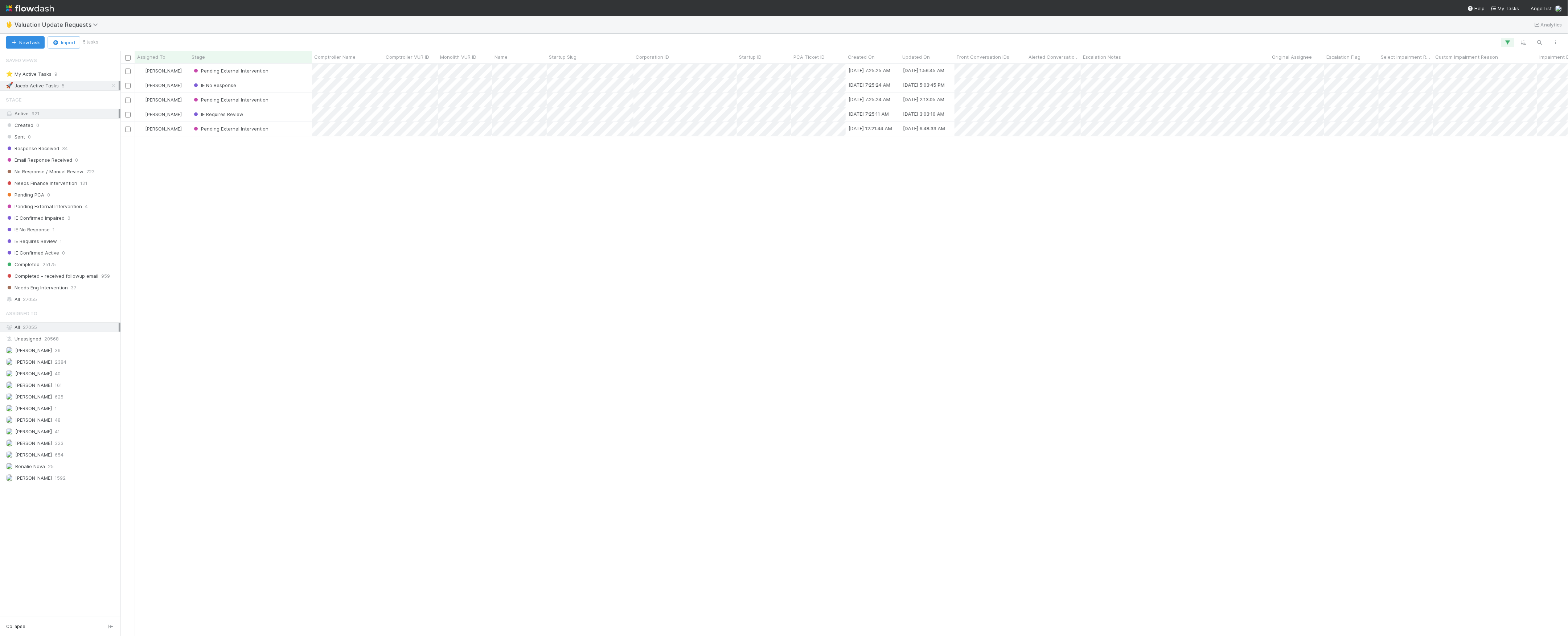
scroll to position [565, 1440]
click at [67, 188] on div "Needs Finance Intervention 121" at bounding box center [60, 183] width 121 height 10
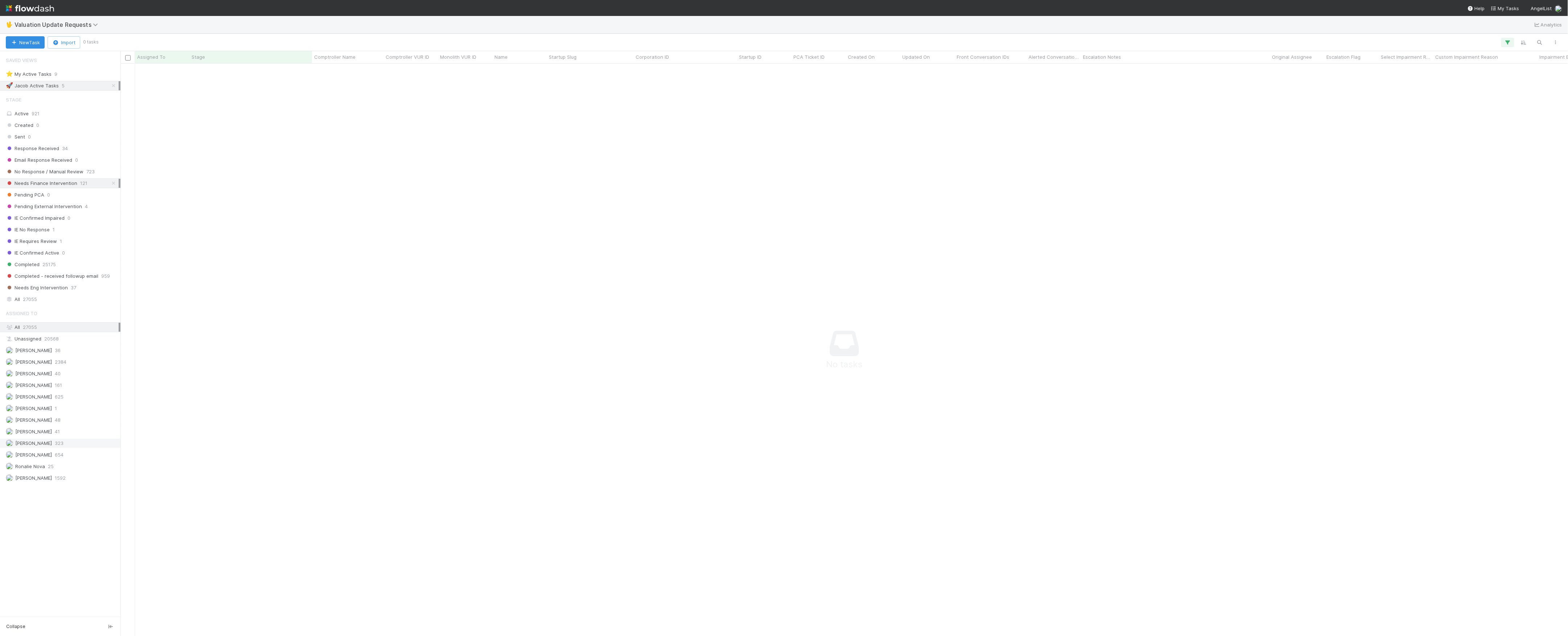
click at [49, 446] on span "[PERSON_NAME]" at bounding box center [33, 444] width 37 height 6
click at [114, 87] on icon at bounding box center [114, 86] width 7 height 5
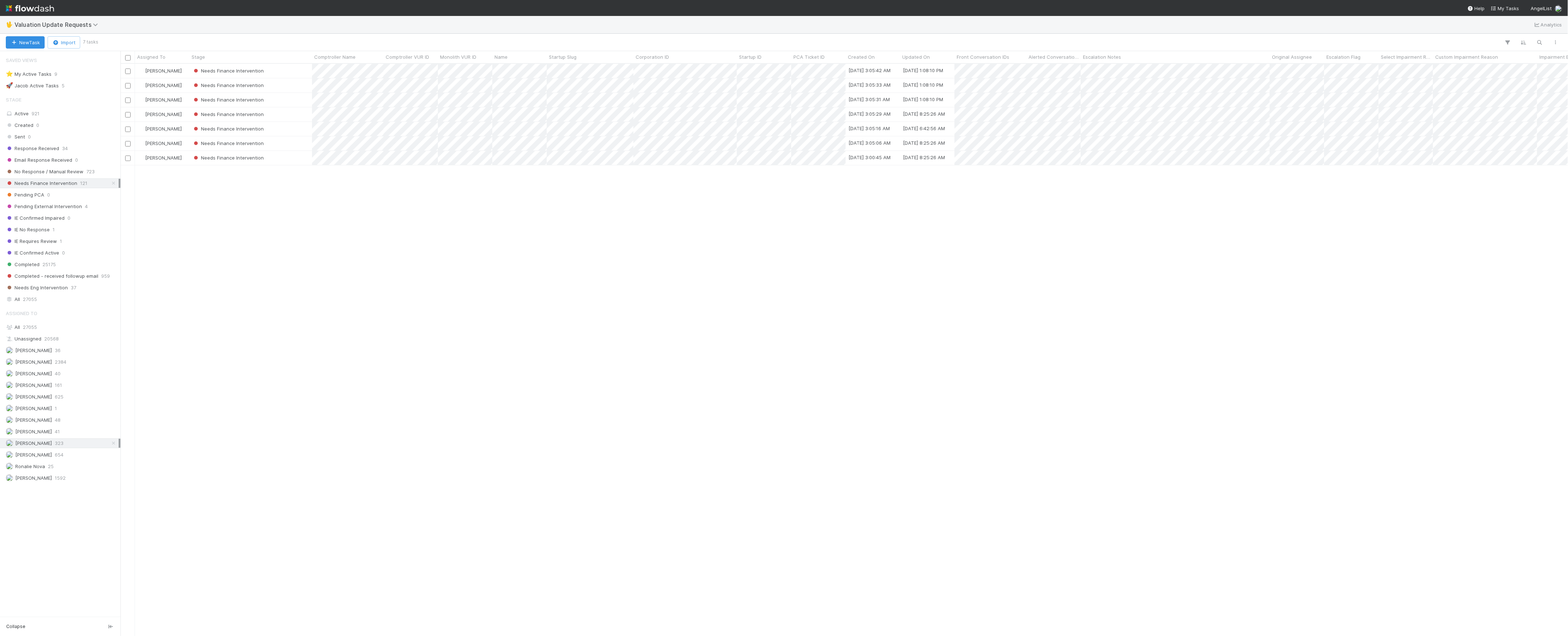
scroll to position [565, 1440]
click at [57, 471] on div "Ronalie Nova 25" at bounding box center [62, 466] width 113 height 9
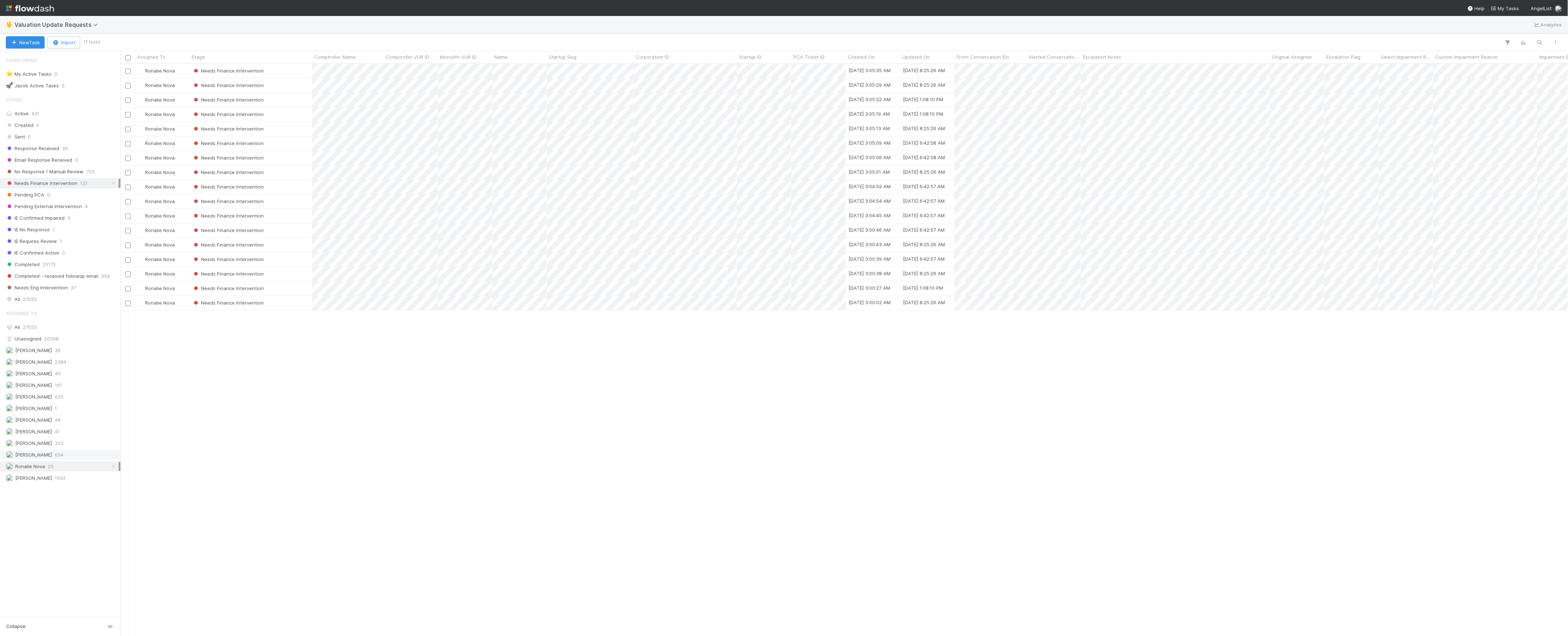
scroll to position [565, 1440]
click at [61, 437] on div "Marlon 41" at bounding box center [60, 432] width 121 height 10
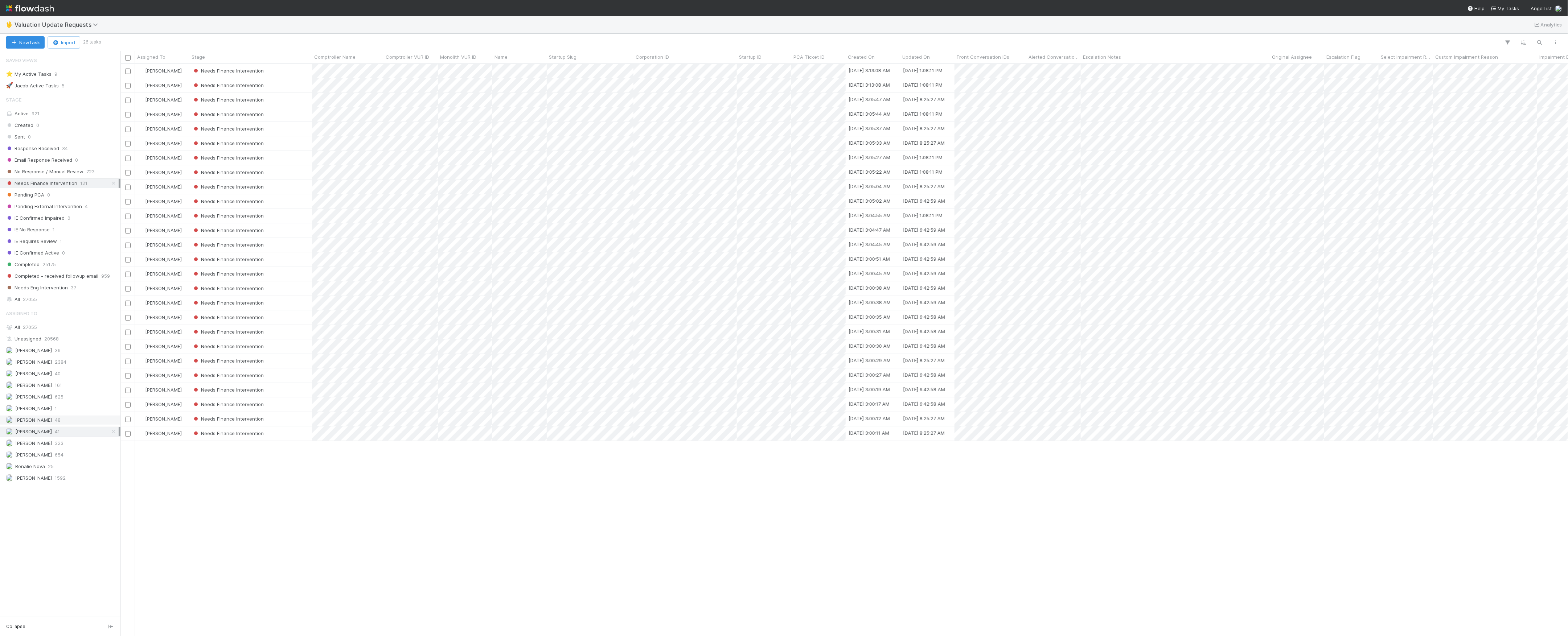
scroll to position [565, 1440]
click at [643, 545] on div "Marlon Needs Finance Intervention 8/2/25, 3:13:08 AM 8/6/25, 1:08:11 PM 0 Marlo…" at bounding box center [844, 349] width 1448 height 571
click at [69, 169] on span "No Response / Manual Review" at bounding box center [45, 172] width 78 height 9
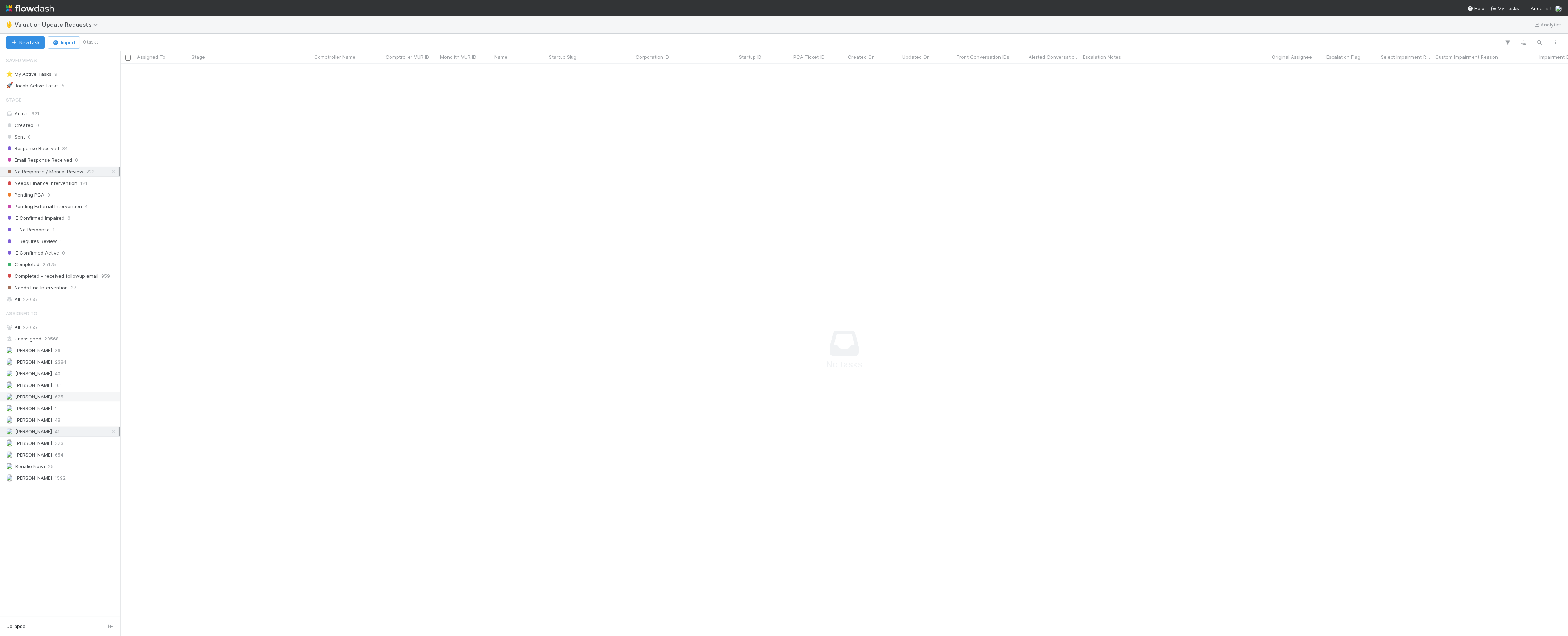
scroll to position [557, 1433]
click at [114, 434] on icon at bounding box center [114, 432] width 7 height 5
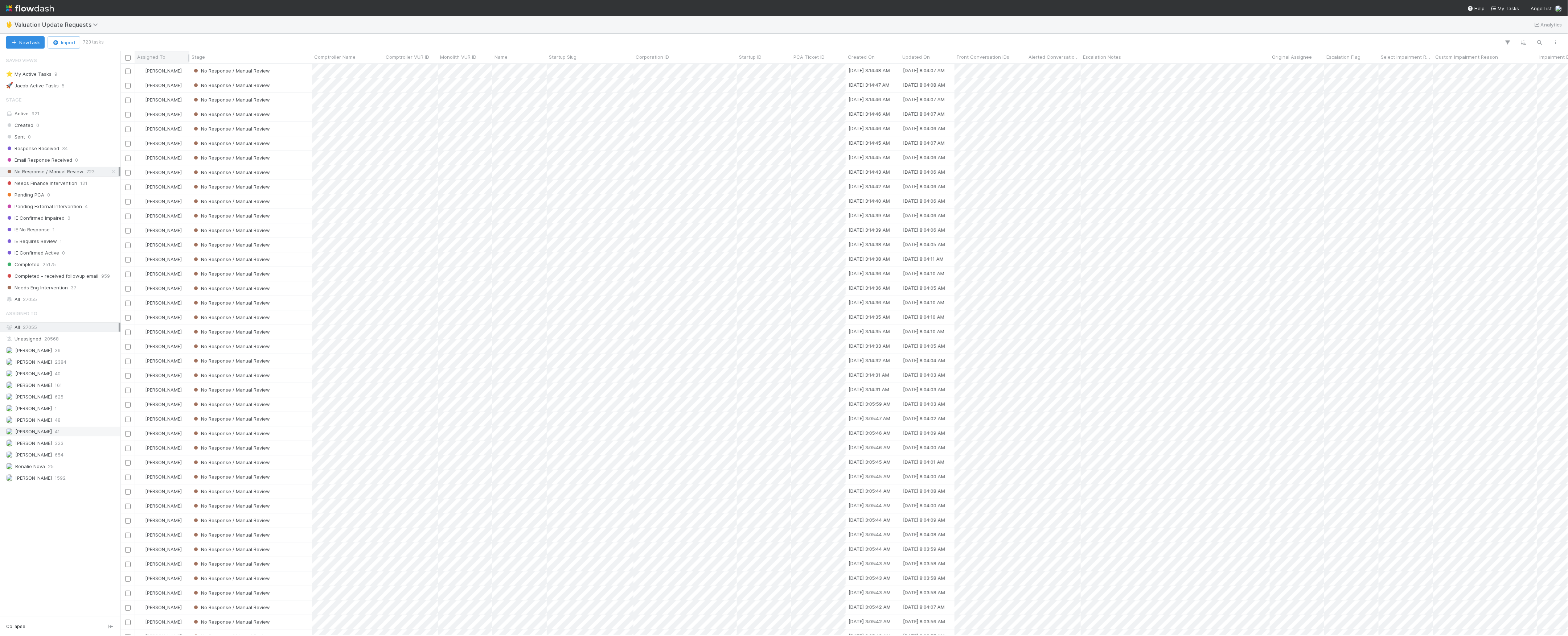
scroll to position [565, 1440]
click at [131, 60] on div at bounding box center [127, 57] width 10 height 8
click at [1505, 44] on icon "button" at bounding box center [1508, 42] width 7 height 7
click at [1409, 61] on button "Add Filter" at bounding box center [1396, 64] width 218 height 10
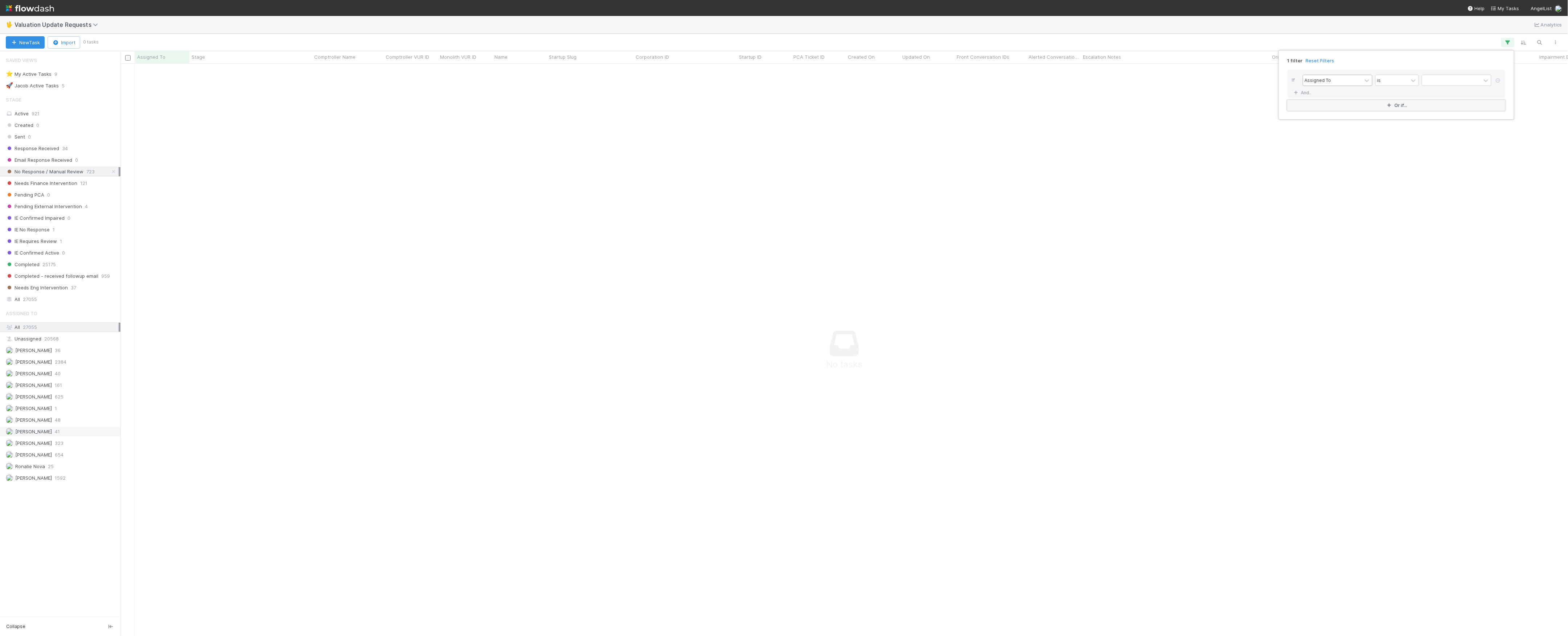
scroll to position [557, 1433]
click at [1427, 83] on div at bounding box center [1451, 80] width 59 height 10
type input "michae"
click at [1215, 170] on div "1 filter Reset Filters If Assigned To is option Michael Capilitan, selected. 0 …" at bounding box center [784, 318] width 1568 height 636
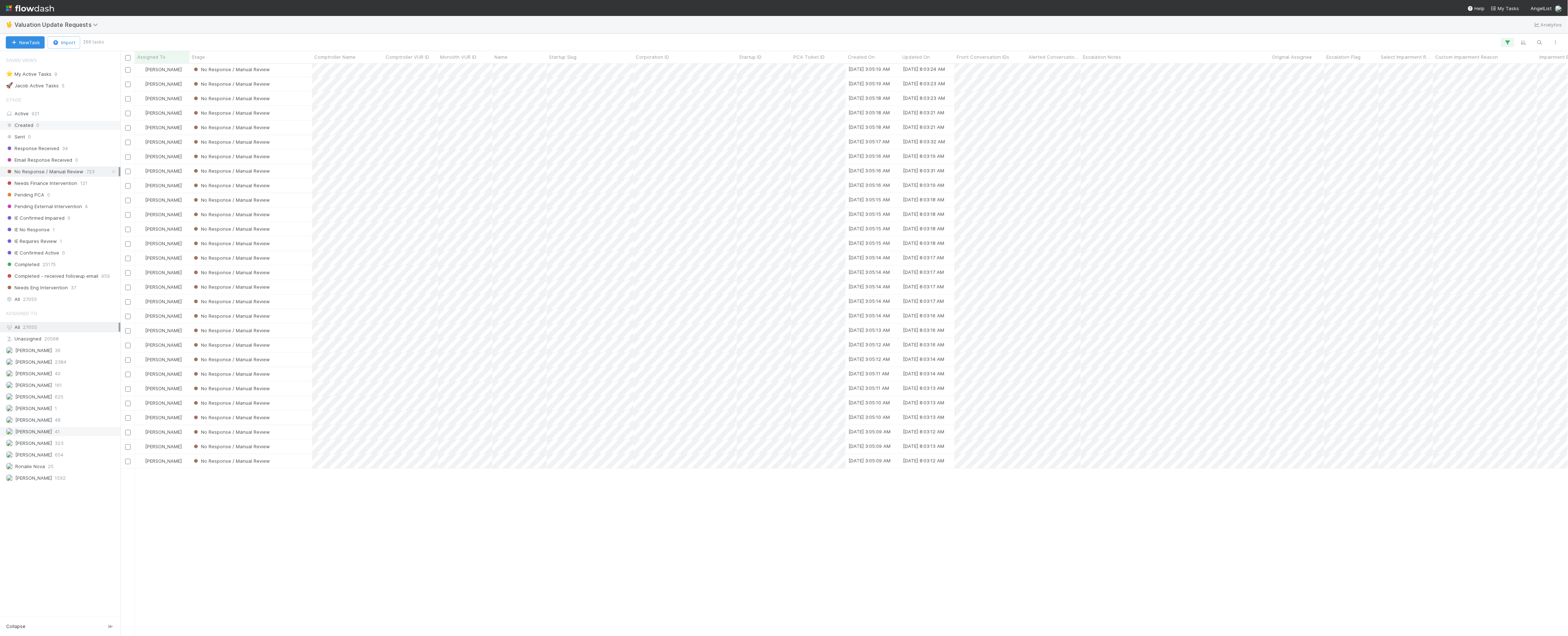
scroll to position [1418, 0]
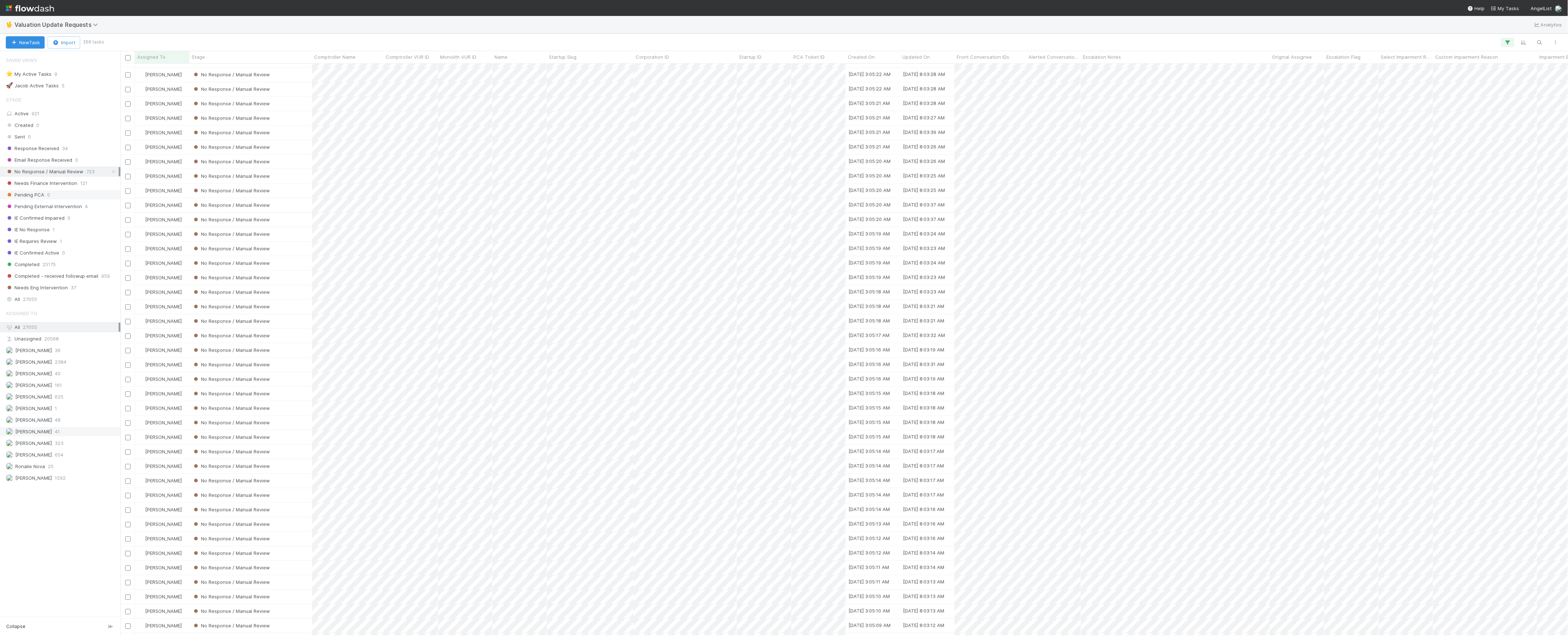
click at [66, 192] on div "Pending PCA 0" at bounding box center [62, 195] width 113 height 9
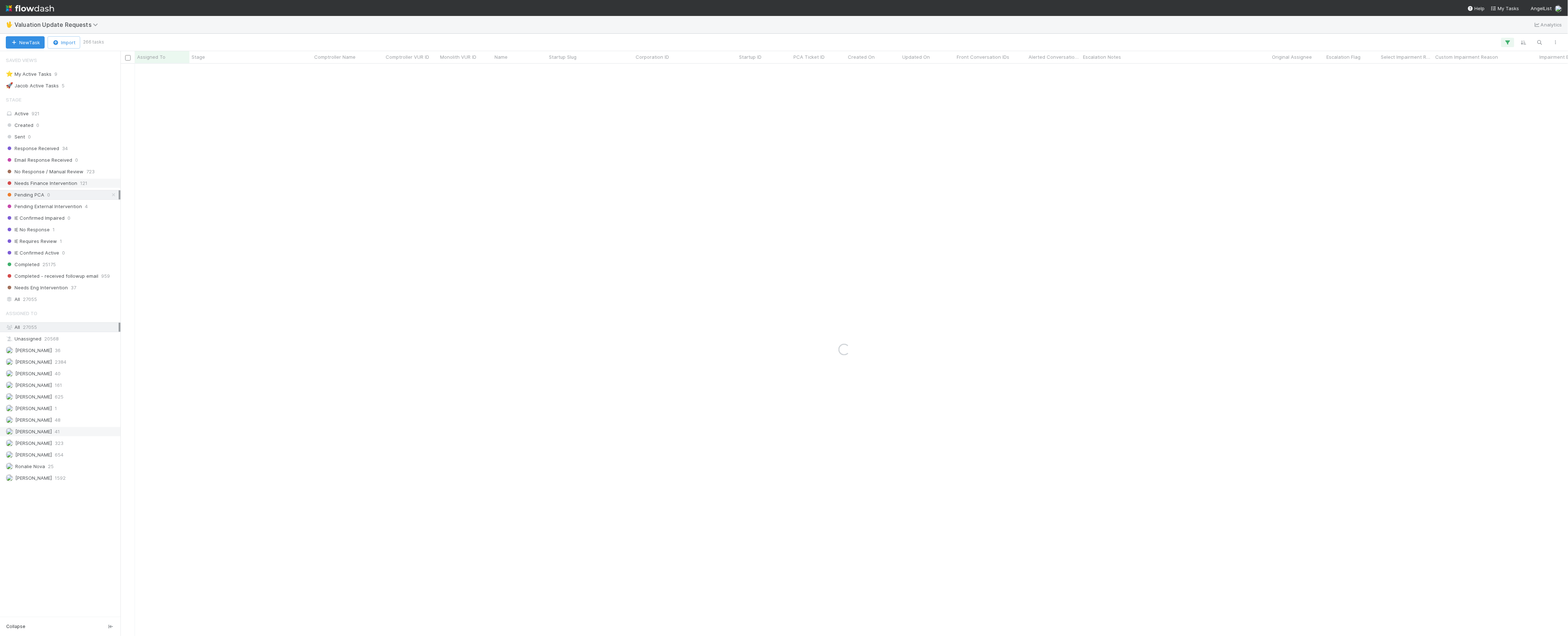
click at [69, 188] on span "Needs Finance Intervention" at bounding box center [41, 183] width 71 height 9
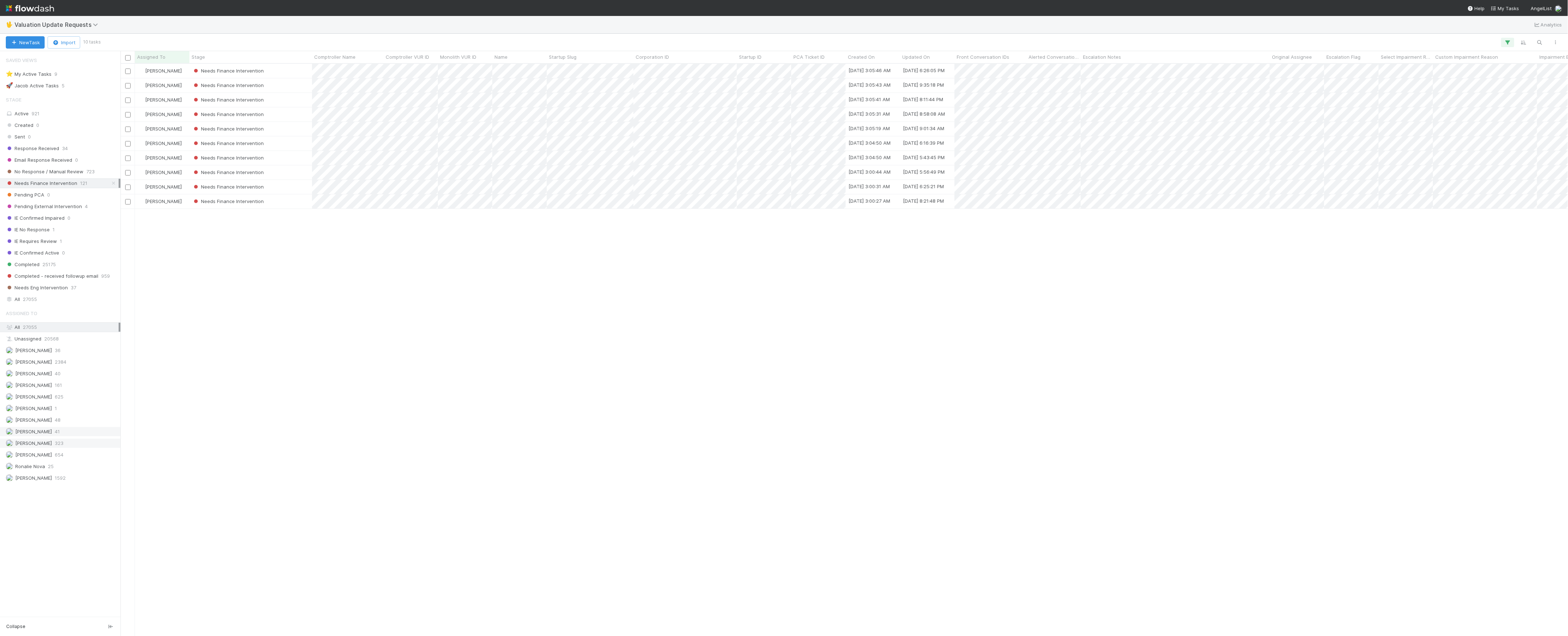
scroll to position [565, 1440]
click at [47, 448] on span "[PERSON_NAME]" at bounding box center [29, 443] width 46 height 9
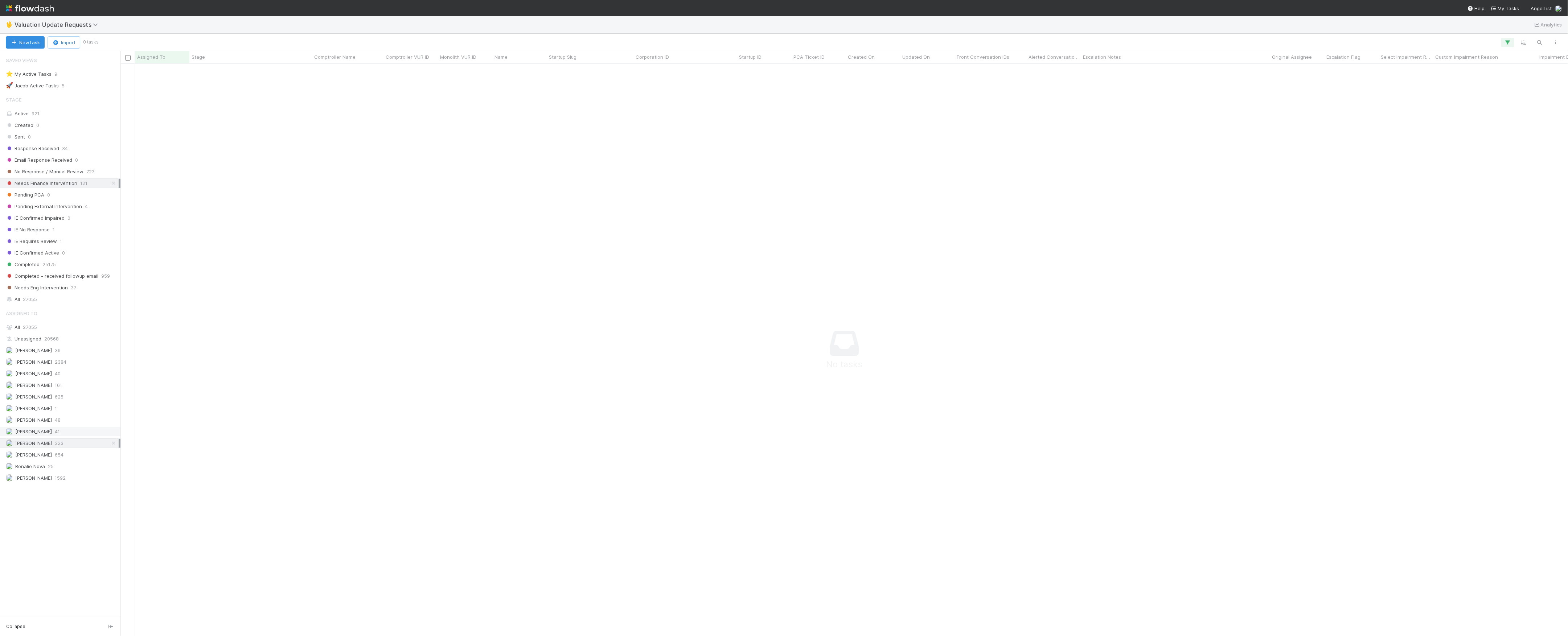
scroll to position [557, 1433]
